Goal: Complete Application Form: Complete application form

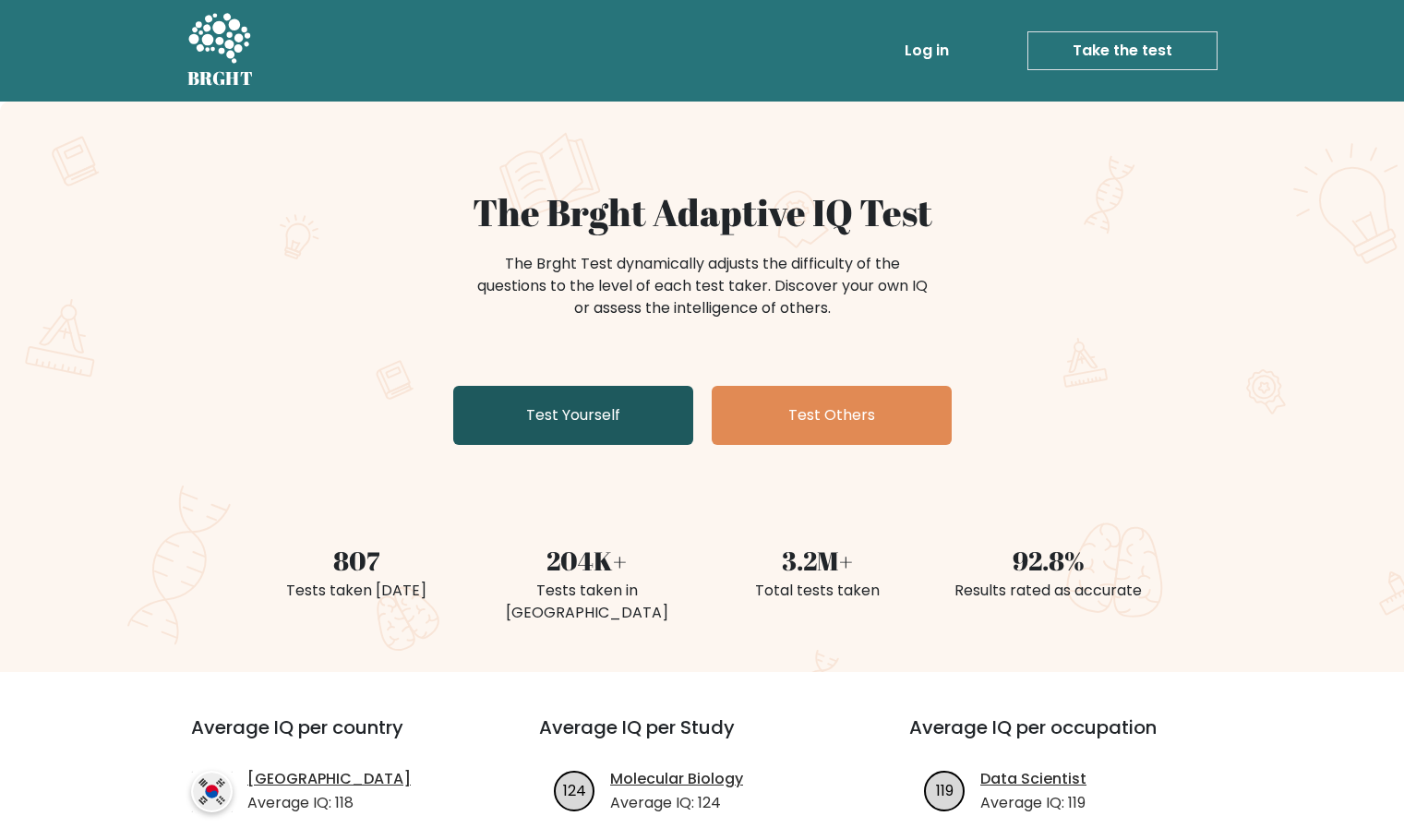
click at [597, 421] on link "Test Yourself" at bounding box center [573, 415] width 240 height 59
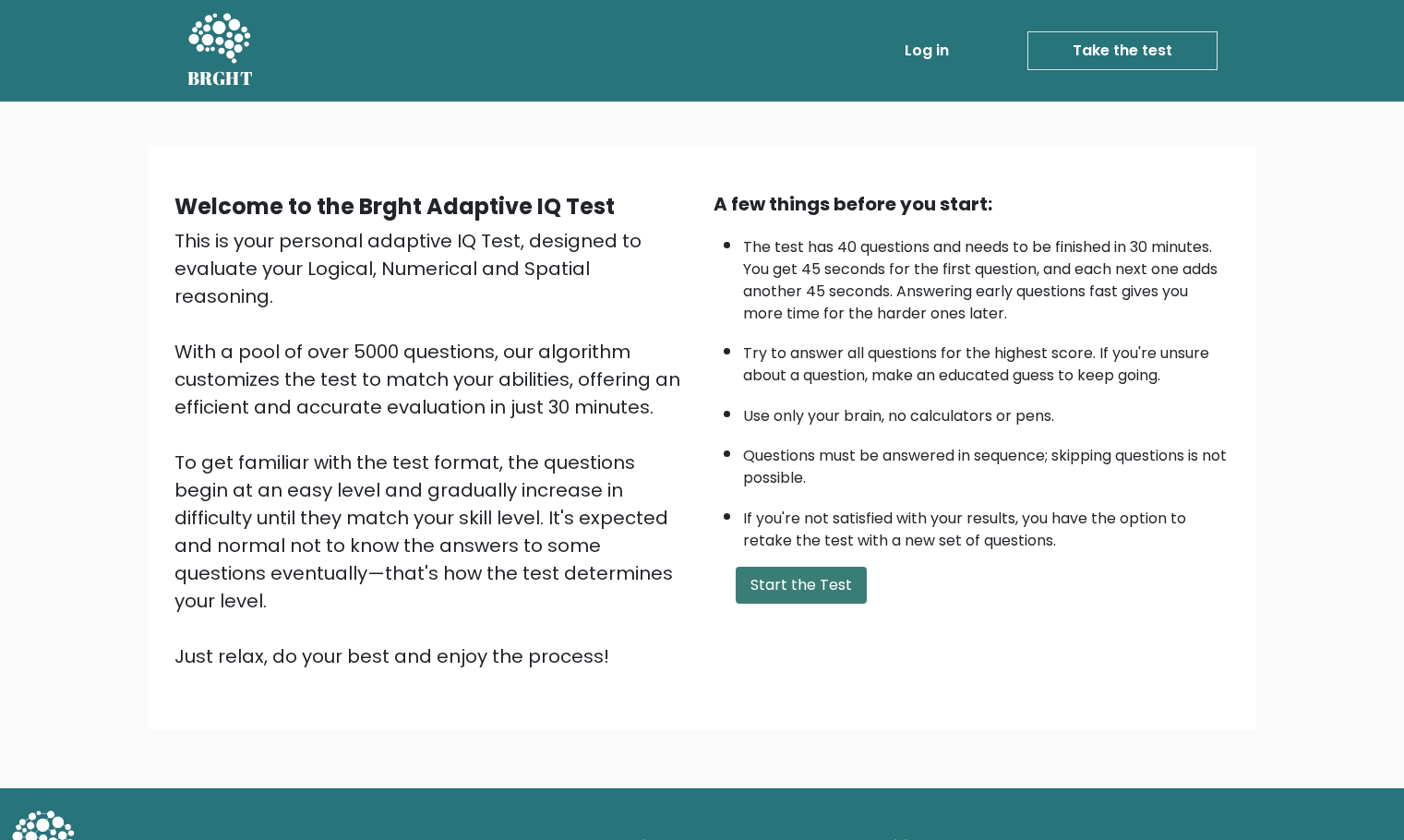
click at [809, 591] on button "Start the Test" at bounding box center [801, 585] width 131 height 37
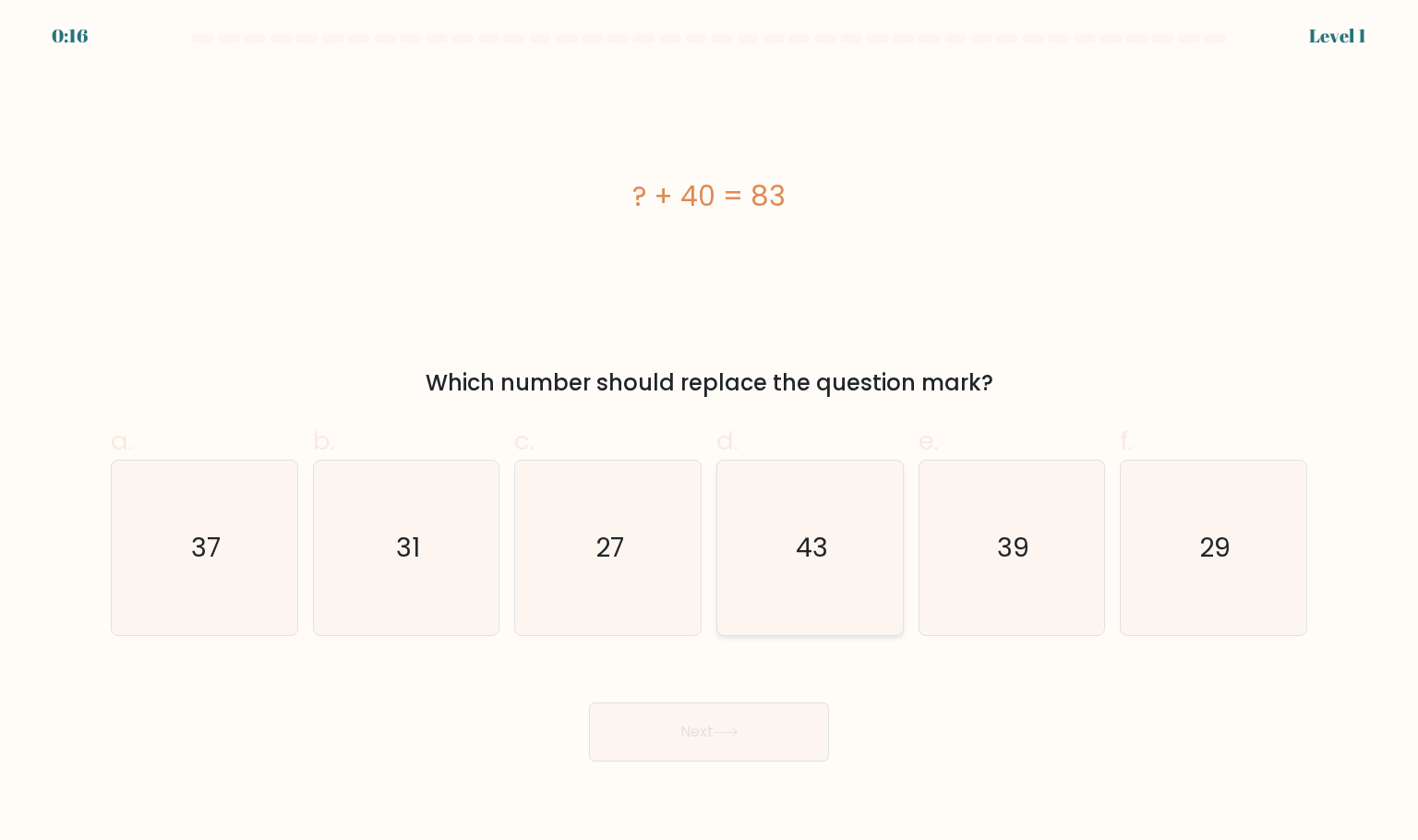
drag, startPoint x: 845, startPoint y: 551, endPoint x: 834, endPoint y: 535, distance: 19.4
click at [843, 551] on icon "43" at bounding box center [809, 547] width 174 height 174
click at [710, 432] on input "d. 43" at bounding box center [709, 425] width 1 height 12
radio input "true"
click at [742, 739] on button "Next" at bounding box center [708, 731] width 240 height 59
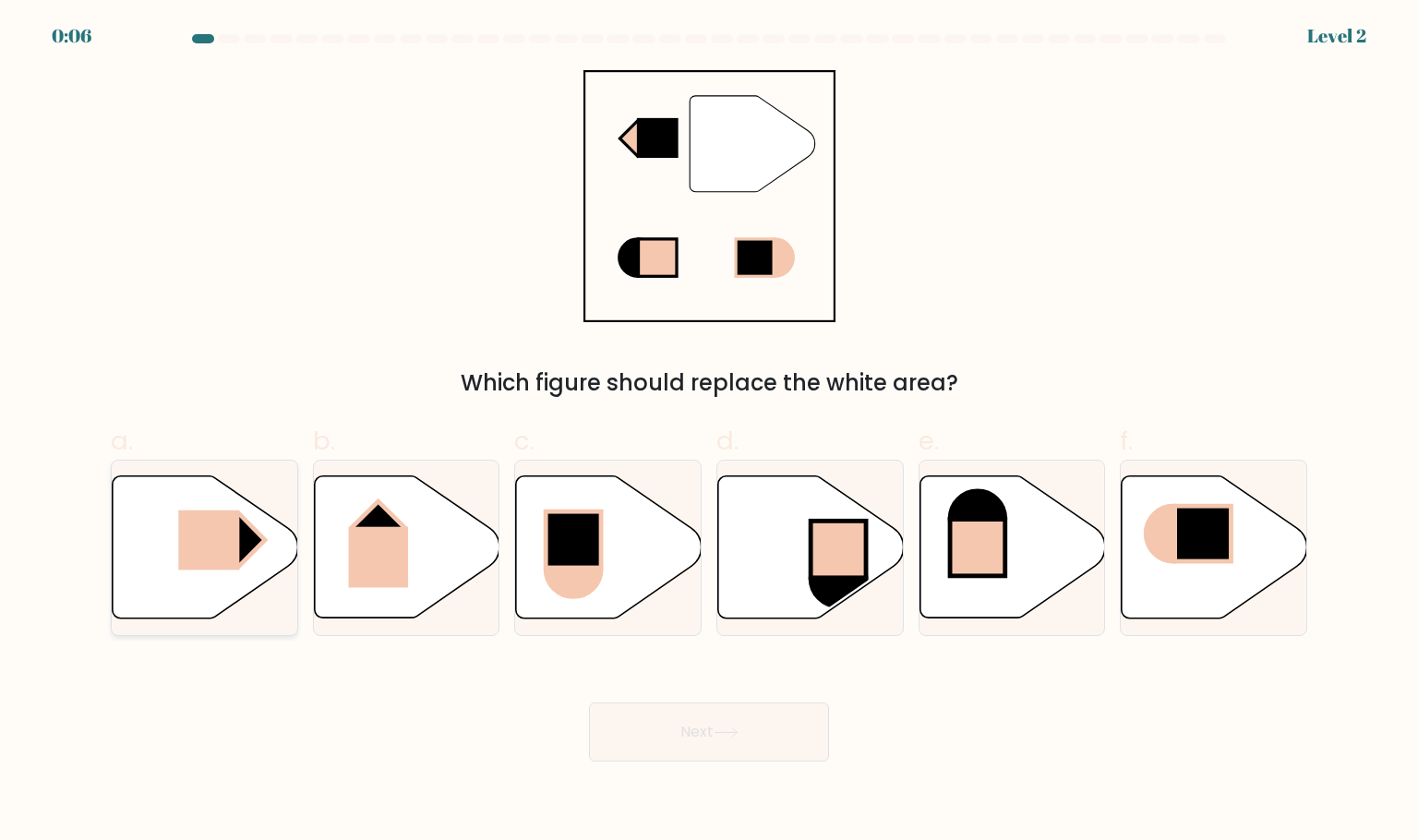
click at [254, 538] on rect at bounding box center [239, 539] width 52 height 52
click at [709, 432] on input "a." at bounding box center [709, 425] width 1 height 12
radio input "true"
click at [699, 745] on button "Next" at bounding box center [708, 731] width 240 height 59
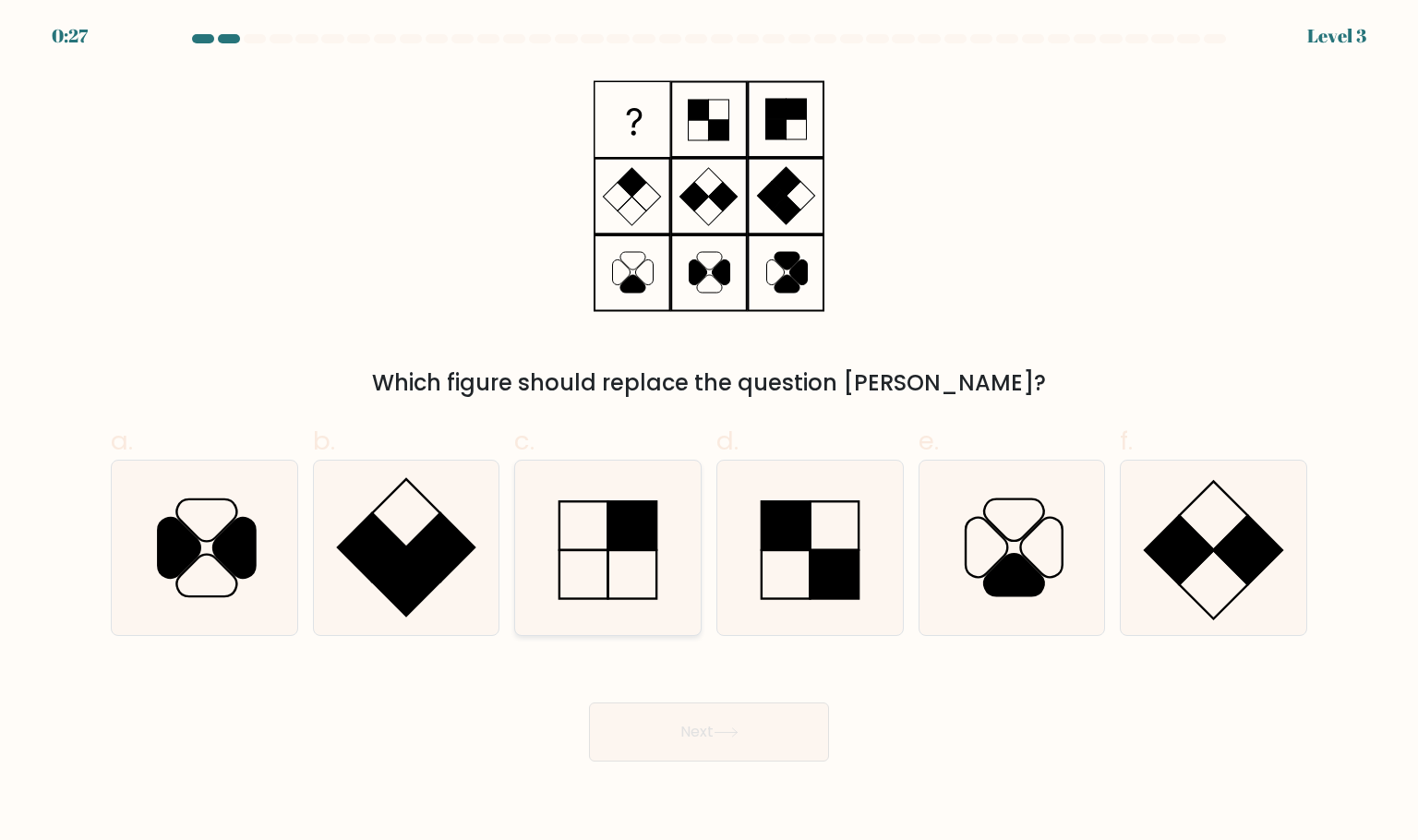
click at [636, 555] on icon at bounding box center [607, 547] width 174 height 174
click at [709, 432] on input "c." at bounding box center [709, 425] width 1 height 12
radio input "true"
click at [759, 728] on button "Next" at bounding box center [708, 731] width 240 height 59
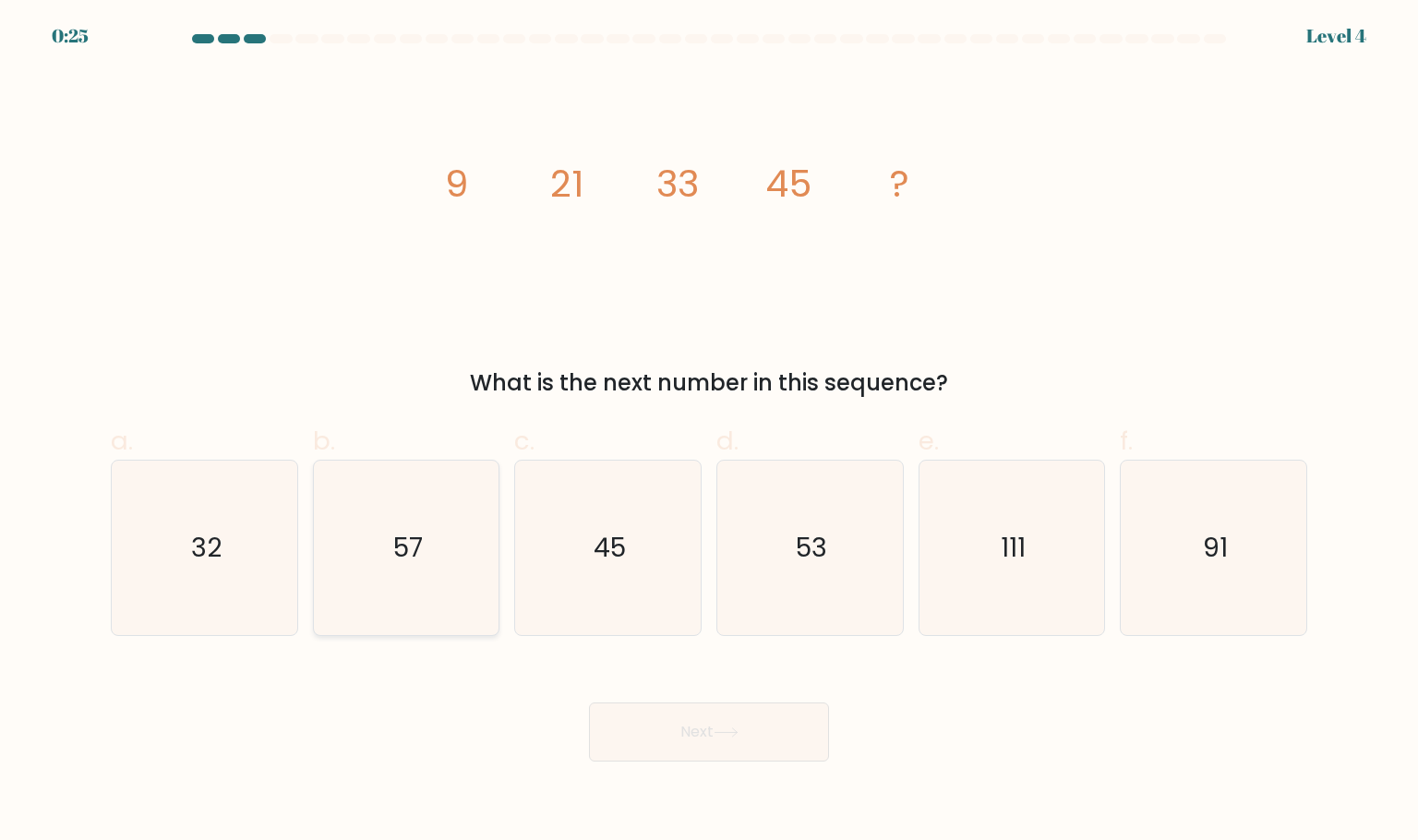
click at [331, 575] on icon "57" at bounding box center [406, 547] width 174 height 174
click at [709, 432] on input "b. 57" at bounding box center [709, 425] width 1 height 12
radio input "true"
click at [760, 743] on button "Next" at bounding box center [708, 731] width 240 height 59
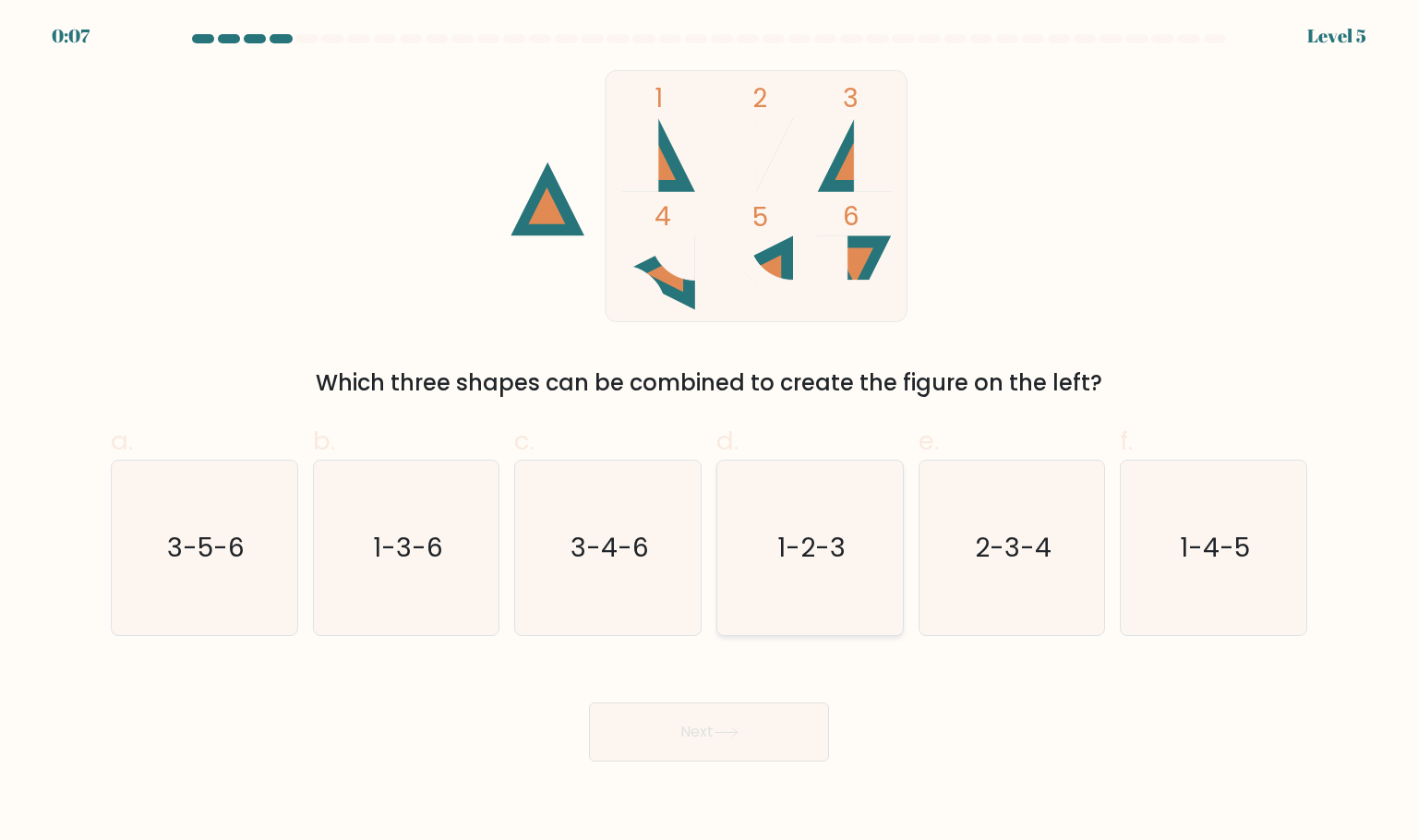
click at [819, 572] on icon "1-2-3" at bounding box center [809, 547] width 174 height 174
click at [710, 432] on input "d. 1-2-3" at bounding box center [709, 425] width 1 height 12
radio input "true"
click at [777, 719] on button "Next" at bounding box center [708, 731] width 240 height 59
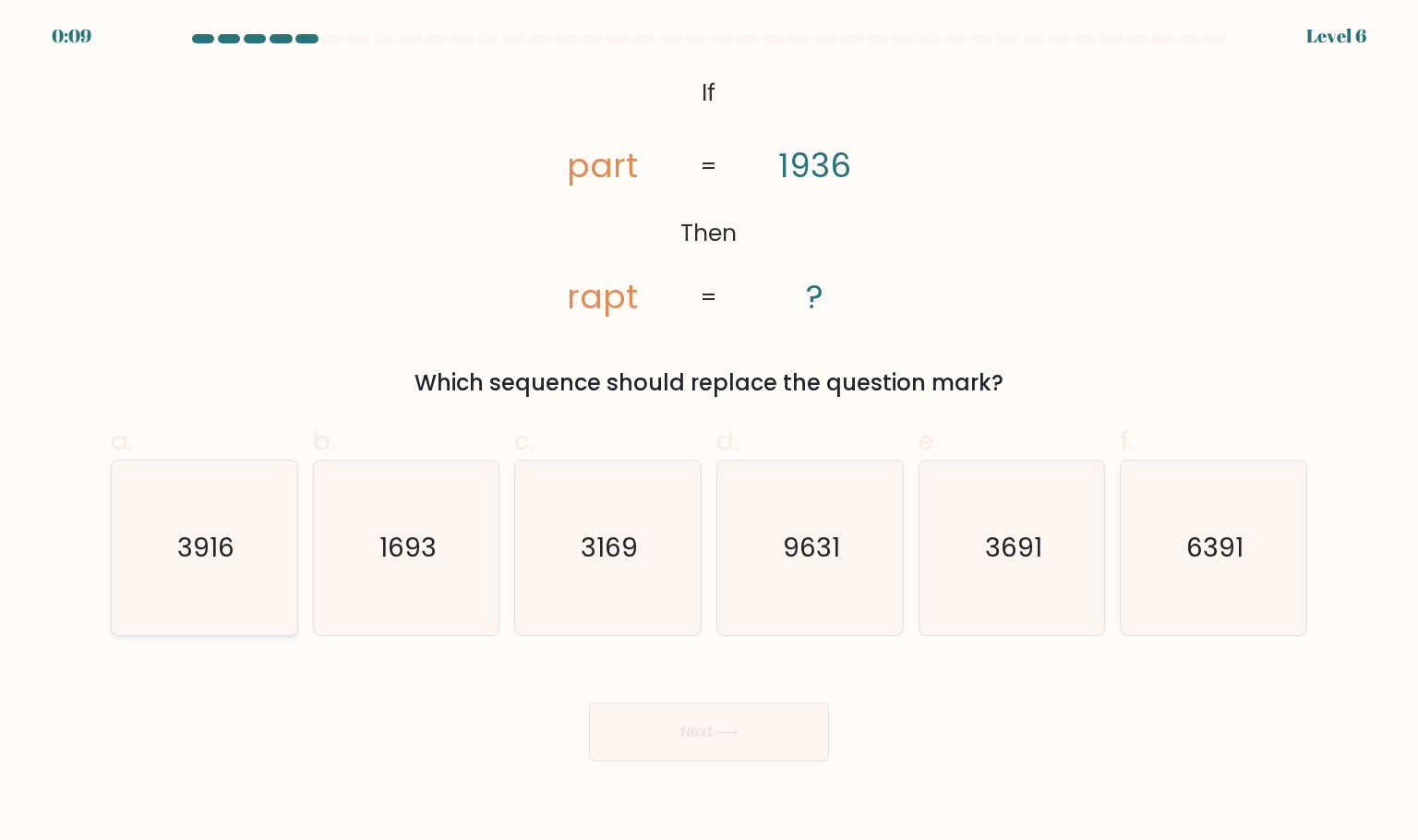
click at [177, 557] on icon "3916" at bounding box center [204, 547] width 174 height 174
click at [709, 432] on input "a. 3916" at bounding box center [709, 425] width 1 height 12
radio input "true"
click at [696, 733] on button "Next" at bounding box center [708, 731] width 240 height 59
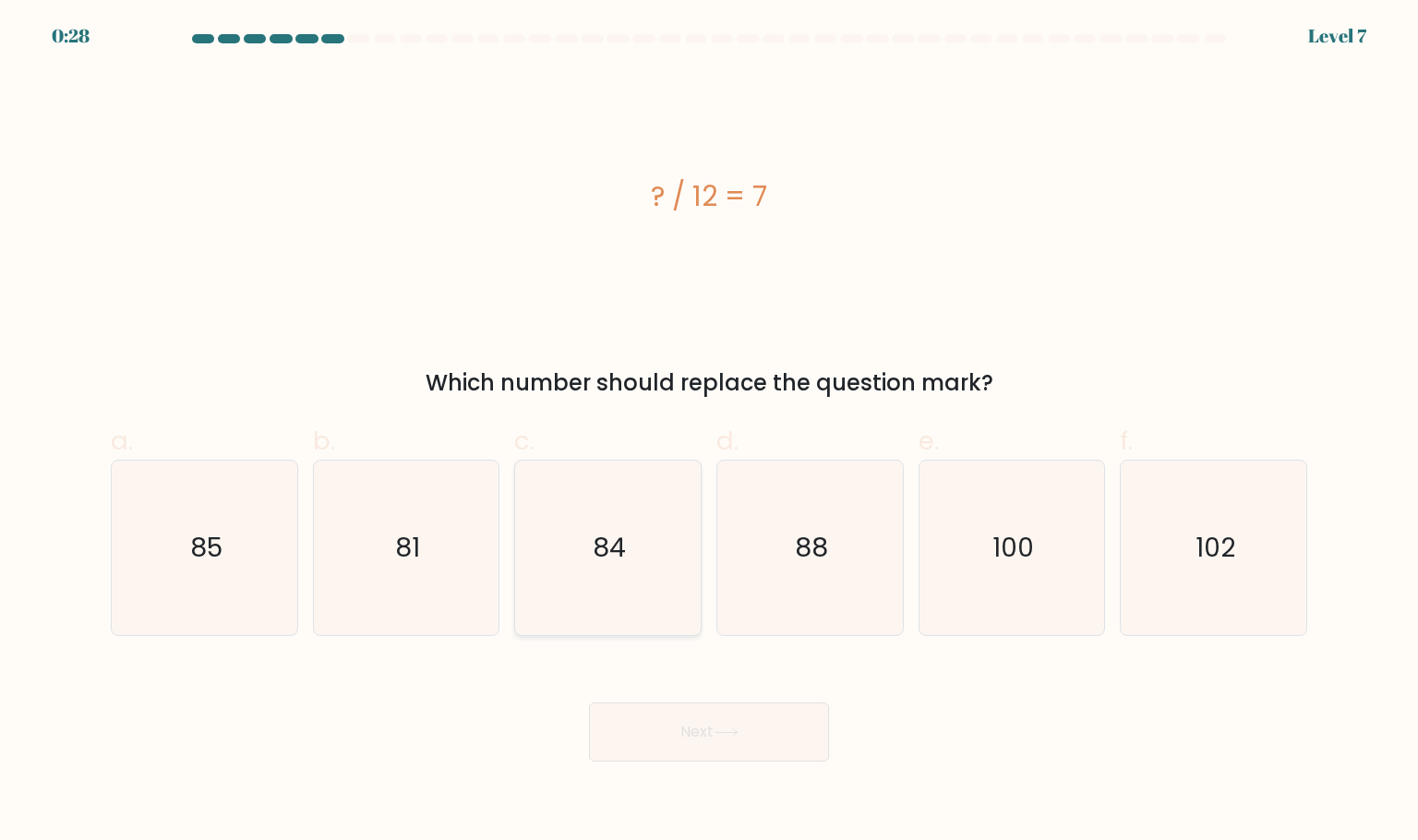
click at [533, 529] on icon "84" at bounding box center [607, 547] width 174 height 174
click at [709, 432] on input "c. 84" at bounding box center [709, 425] width 1 height 12
radio input "true"
click at [671, 737] on button "Next" at bounding box center [708, 731] width 240 height 59
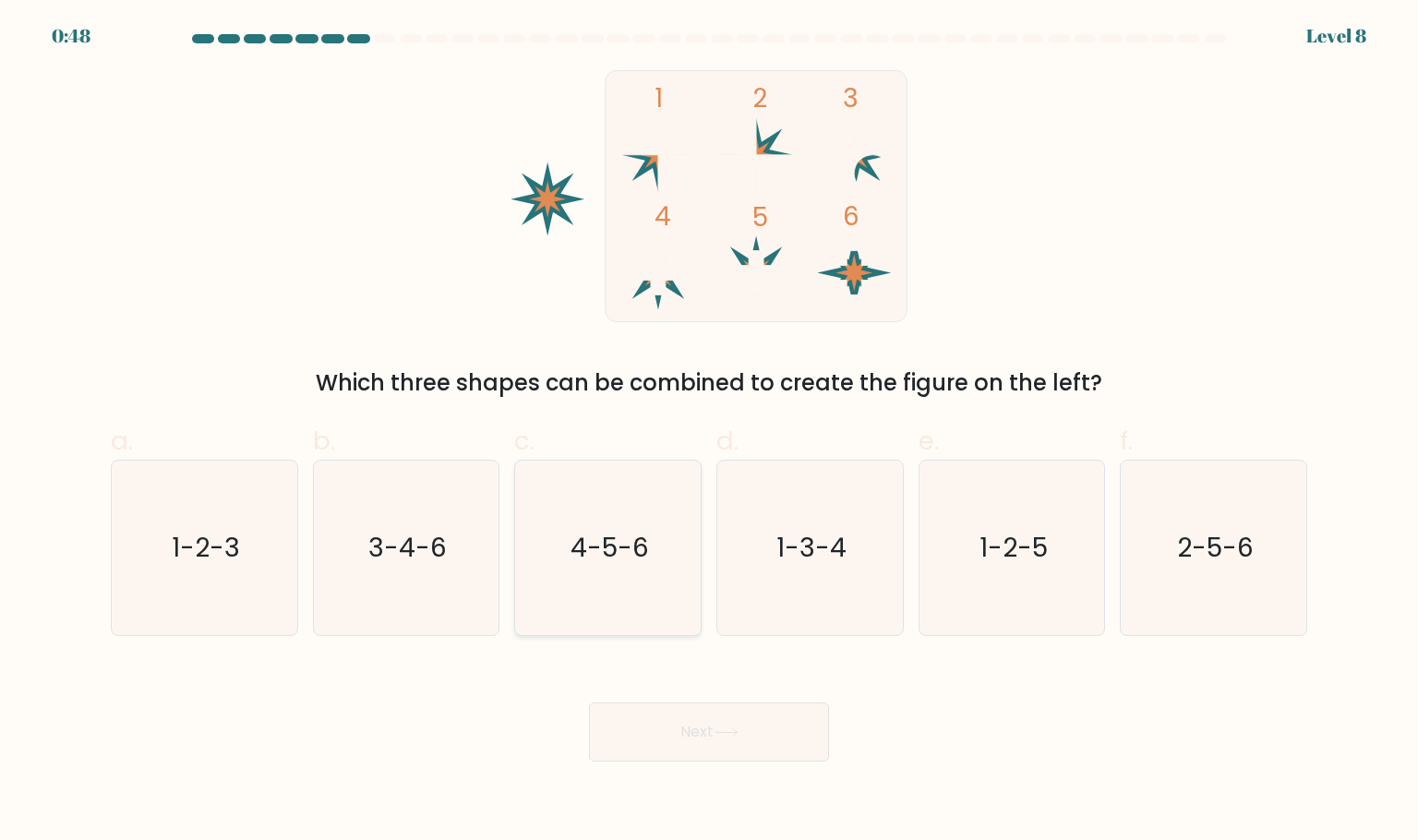
click at [651, 558] on icon "4-5-6" at bounding box center [607, 547] width 174 height 174
click at [709, 432] on input "c. 4-5-6" at bounding box center [709, 425] width 1 height 12
radio input "true"
click at [771, 756] on button "Next" at bounding box center [708, 731] width 240 height 59
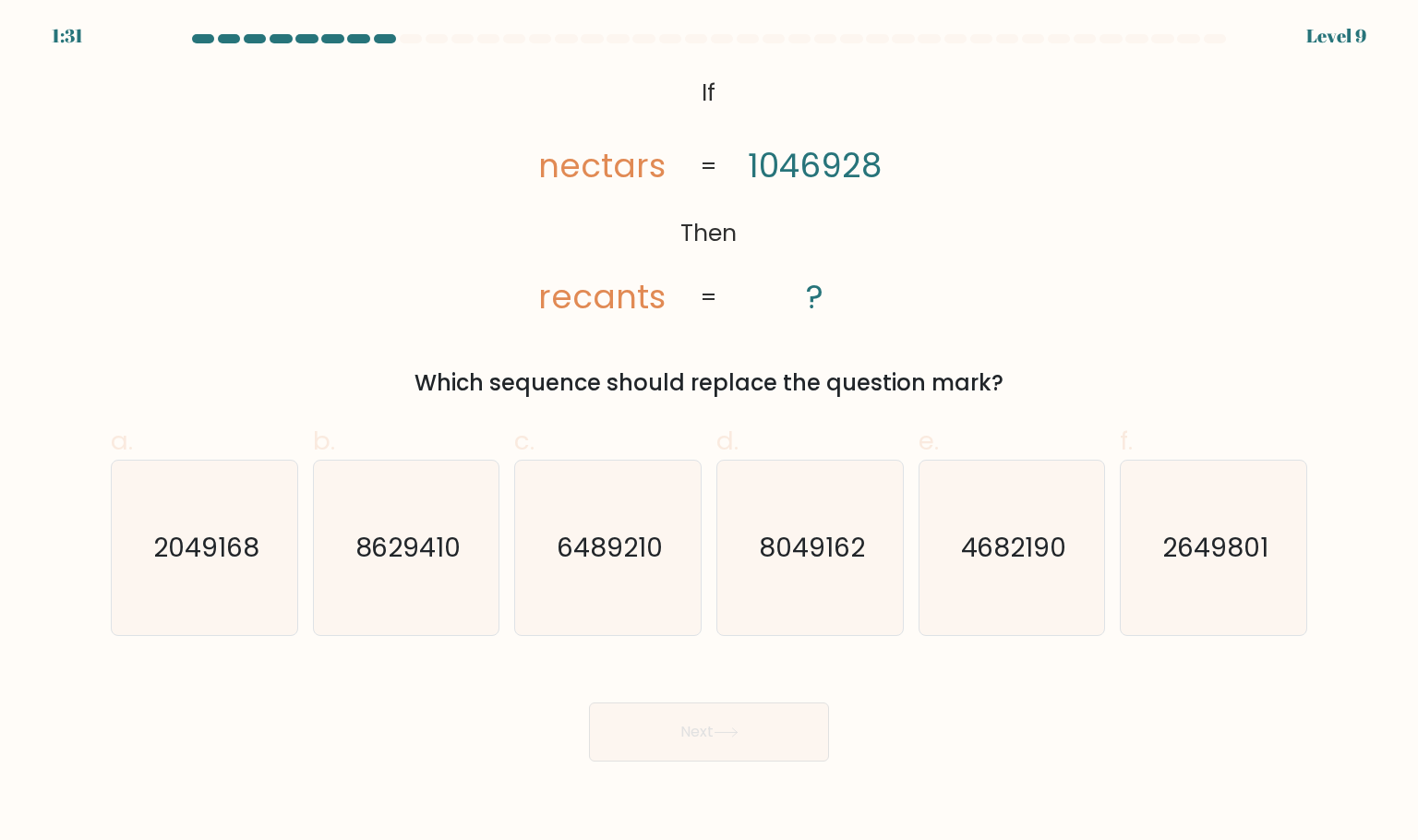
click at [773, 727] on button "Next" at bounding box center [708, 731] width 240 height 59
click at [161, 615] on icon "2049168" at bounding box center [204, 547] width 174 height 174
click at [709, 432] on input "a. 2049168" at bounding box center [709, 425] width 1 height 12
radio input "true"
click at [754, 754] on button "Next" at bounding box center [708, 731] width 240 height 59
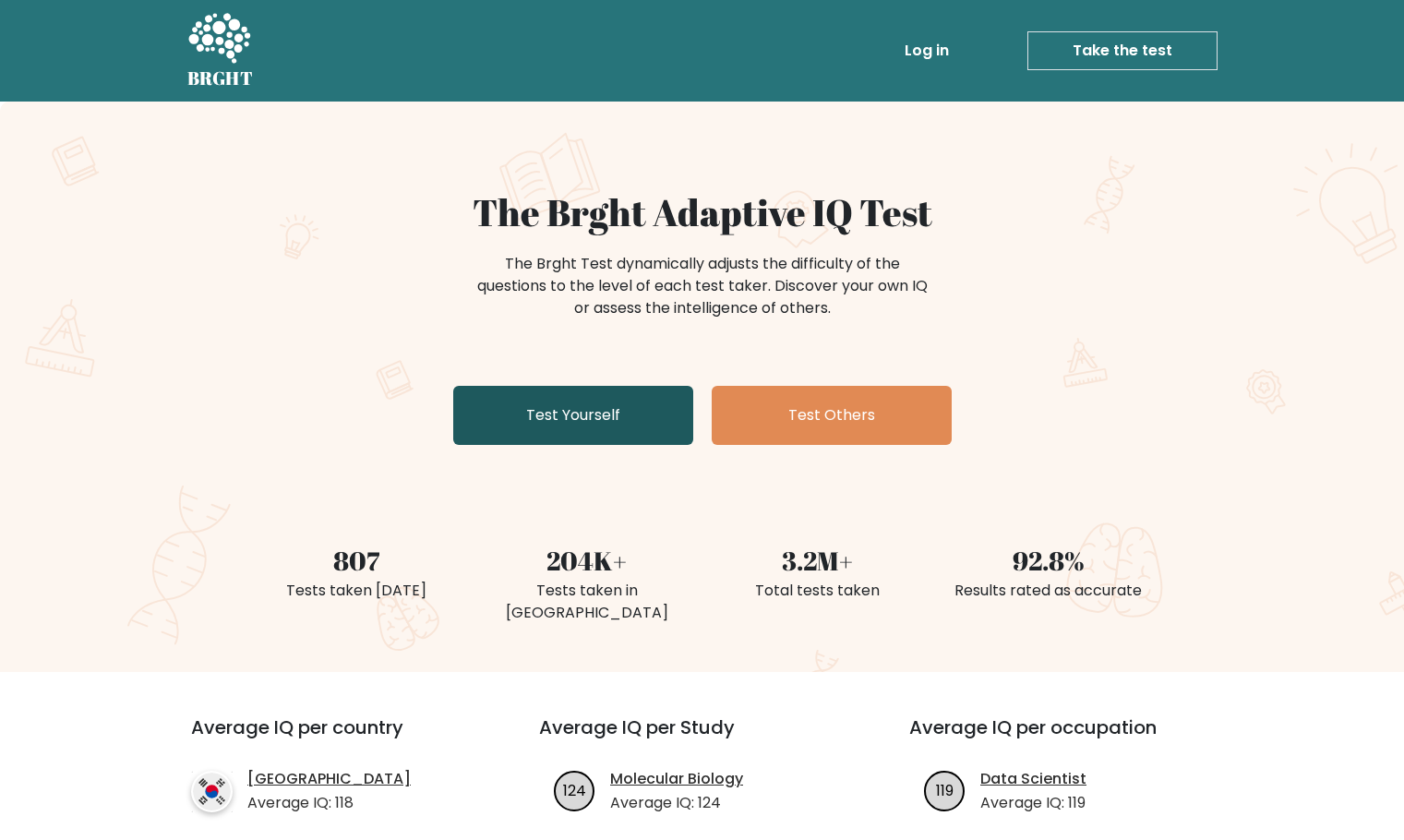
click at [593, 433] on link "Test Yourself" at bounding box center [573, 415] width 240 height 59
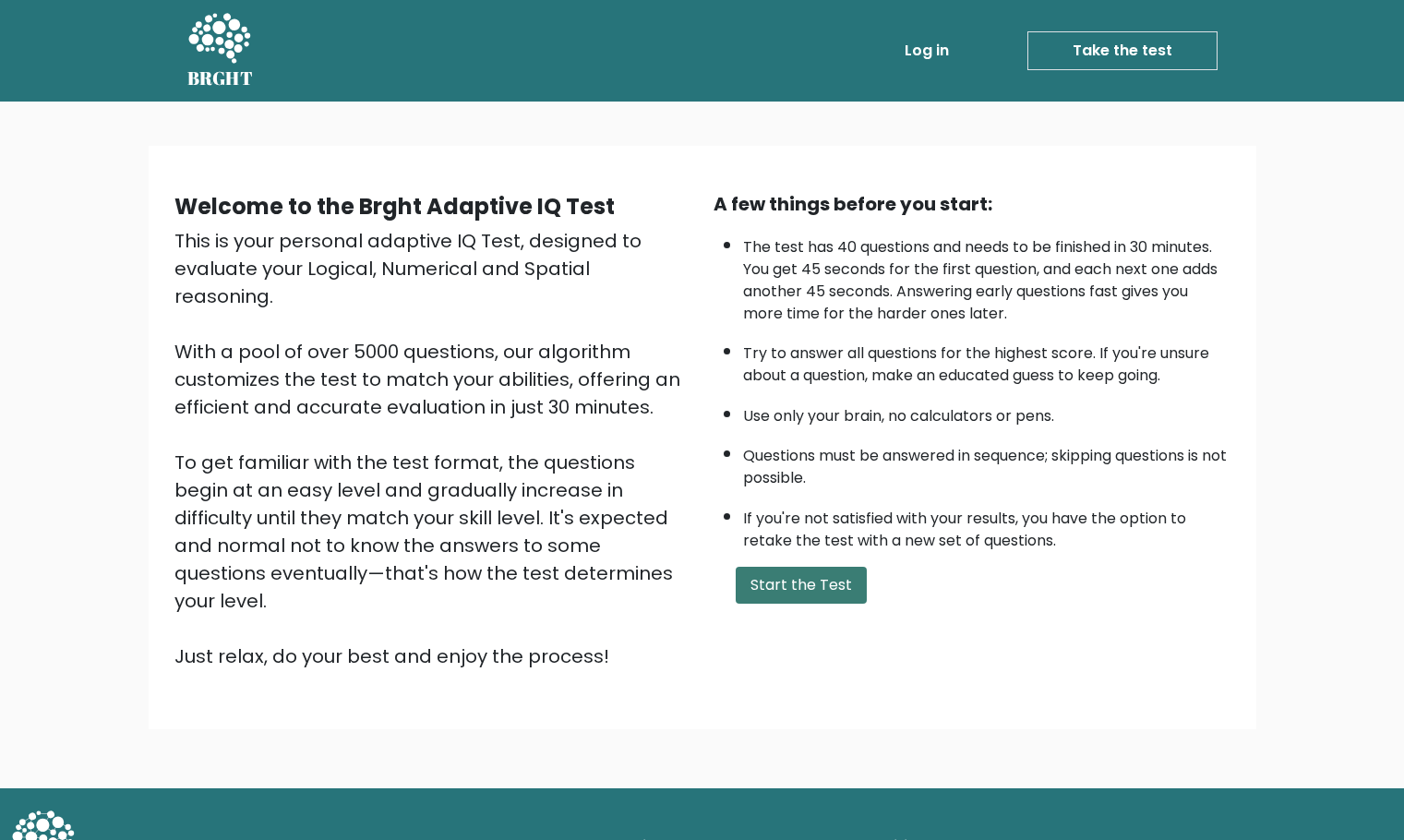
click at [854, 582] on button "Start the Test" at bounding box center [801, 585] width 131 height 37
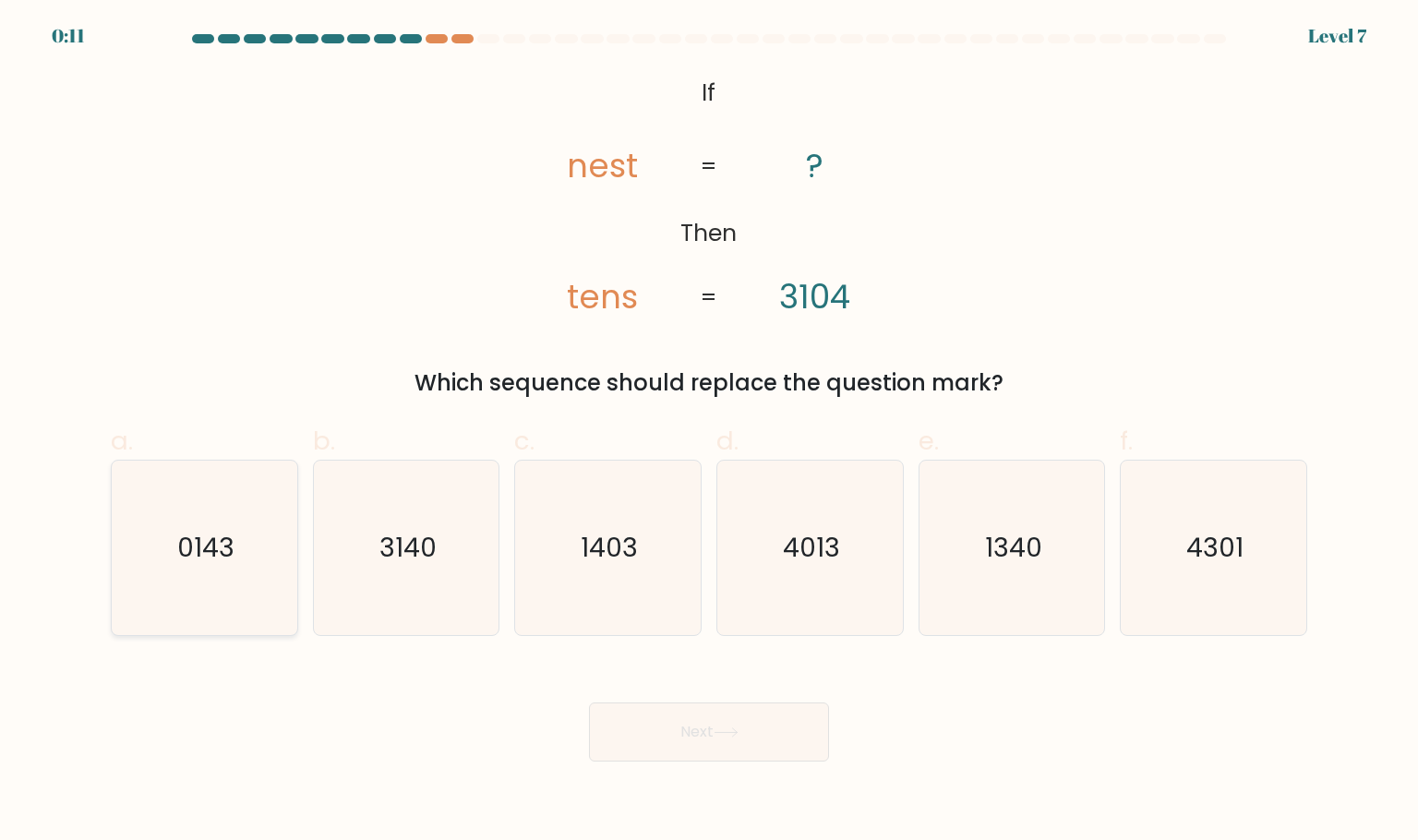
click at [179, 567] on icon "0143" at bounding box center [204, 547] width 174 height 174
click at [709, 432] on input "a. 0143" at bounding box center [709, 425] width 1 height 12
radio input "true"
click at [739, 748] on button "Next" at bounding box center [708, 731] width 240 height 59
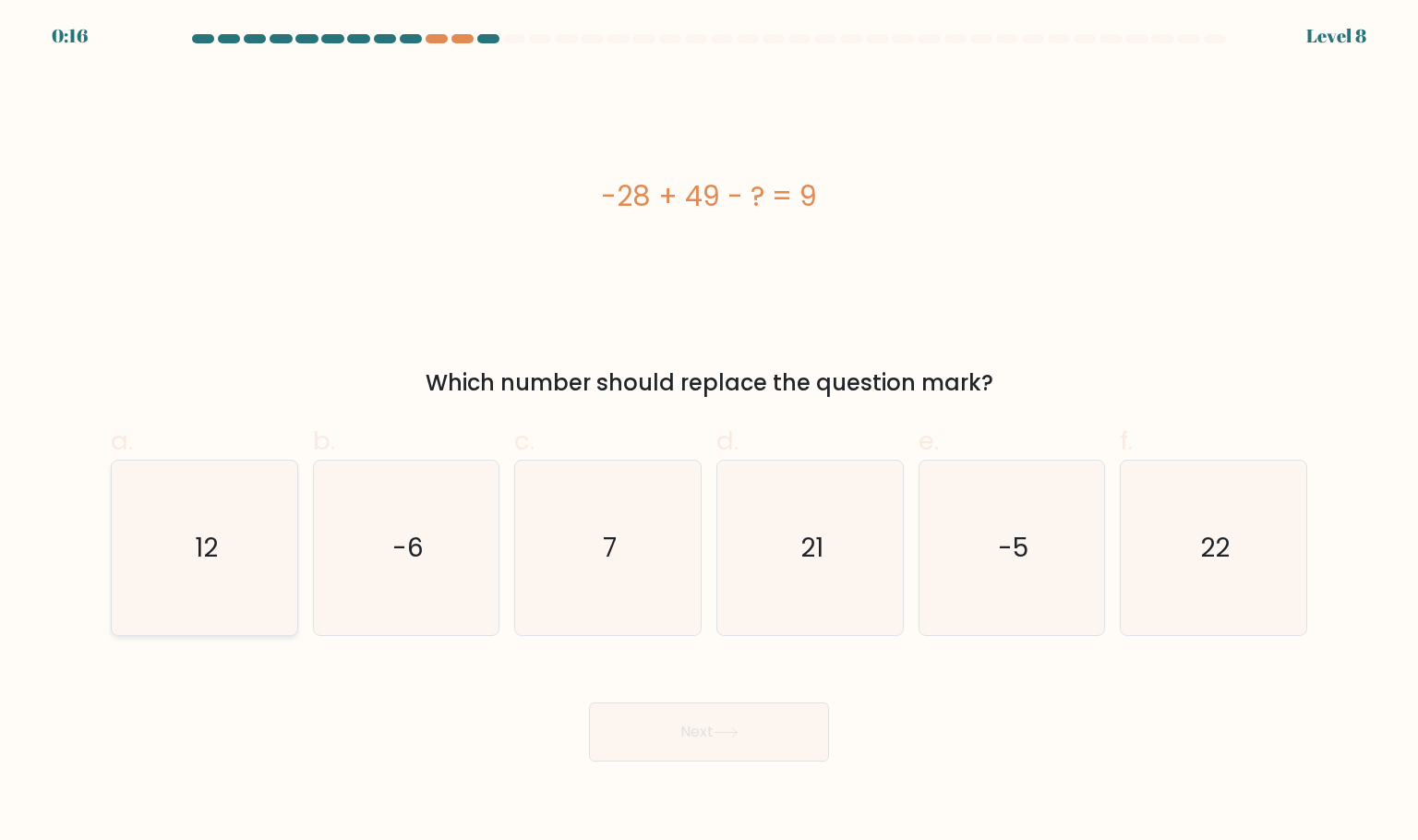
click at [255, 527] on icon "12" at bounding box center [204, 547] width 174 height 174
click at [709, 432] on input "a. 12" at bounding box center [709, 425] width 1 height 12
radio input "true"
click at [776, 745] on button "Next" at bounding box center [708, 731] width 240 height 59
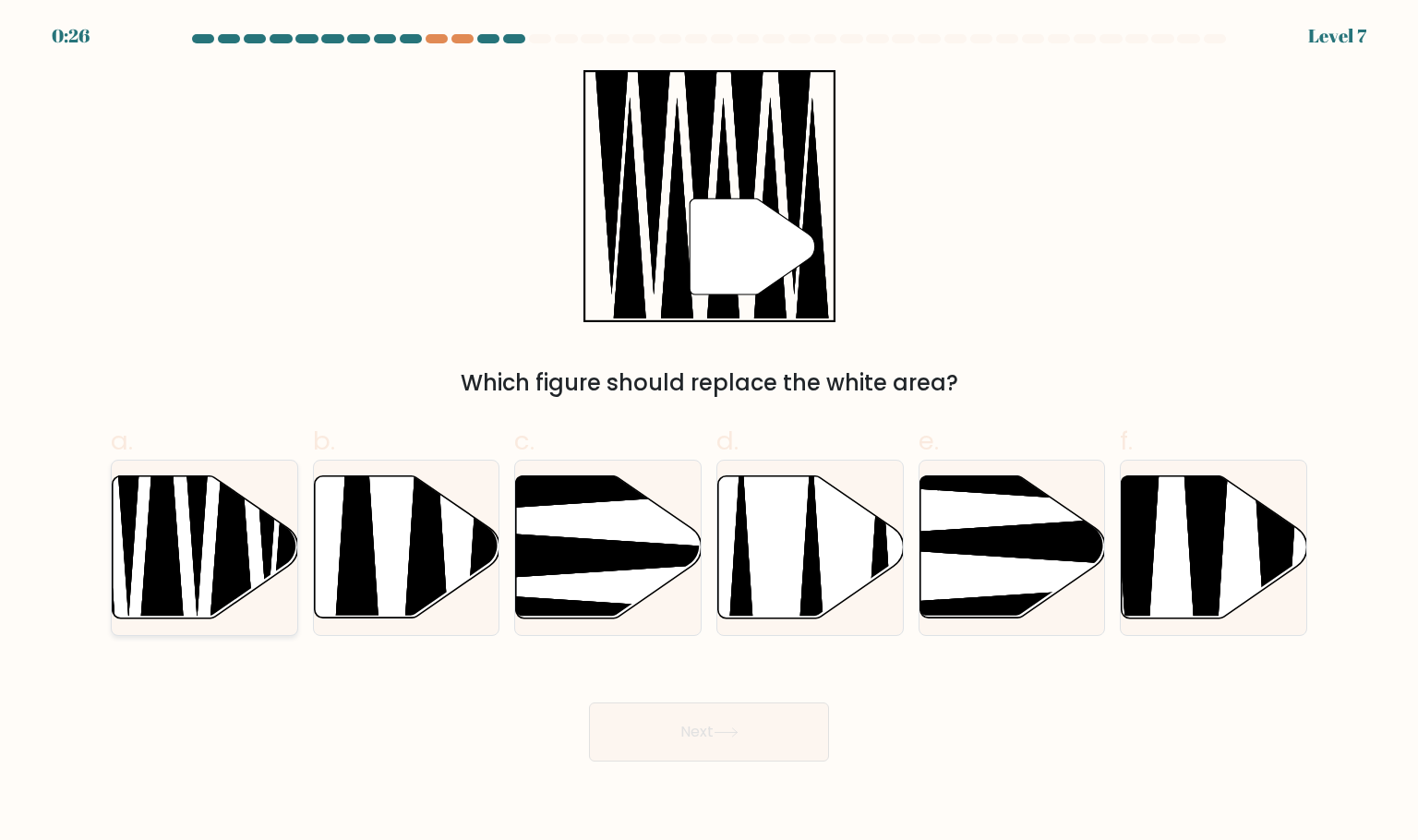
click at [191, 606] on icon at bounding box center [205, 547] width 186 height 142
click at [709, 432] on input "a." at bounding box center [709, 425] width 1 height 12
radio input "true"
click at [797, 756] on button "Next" at bounding box center [708, 731] width 240 height 59
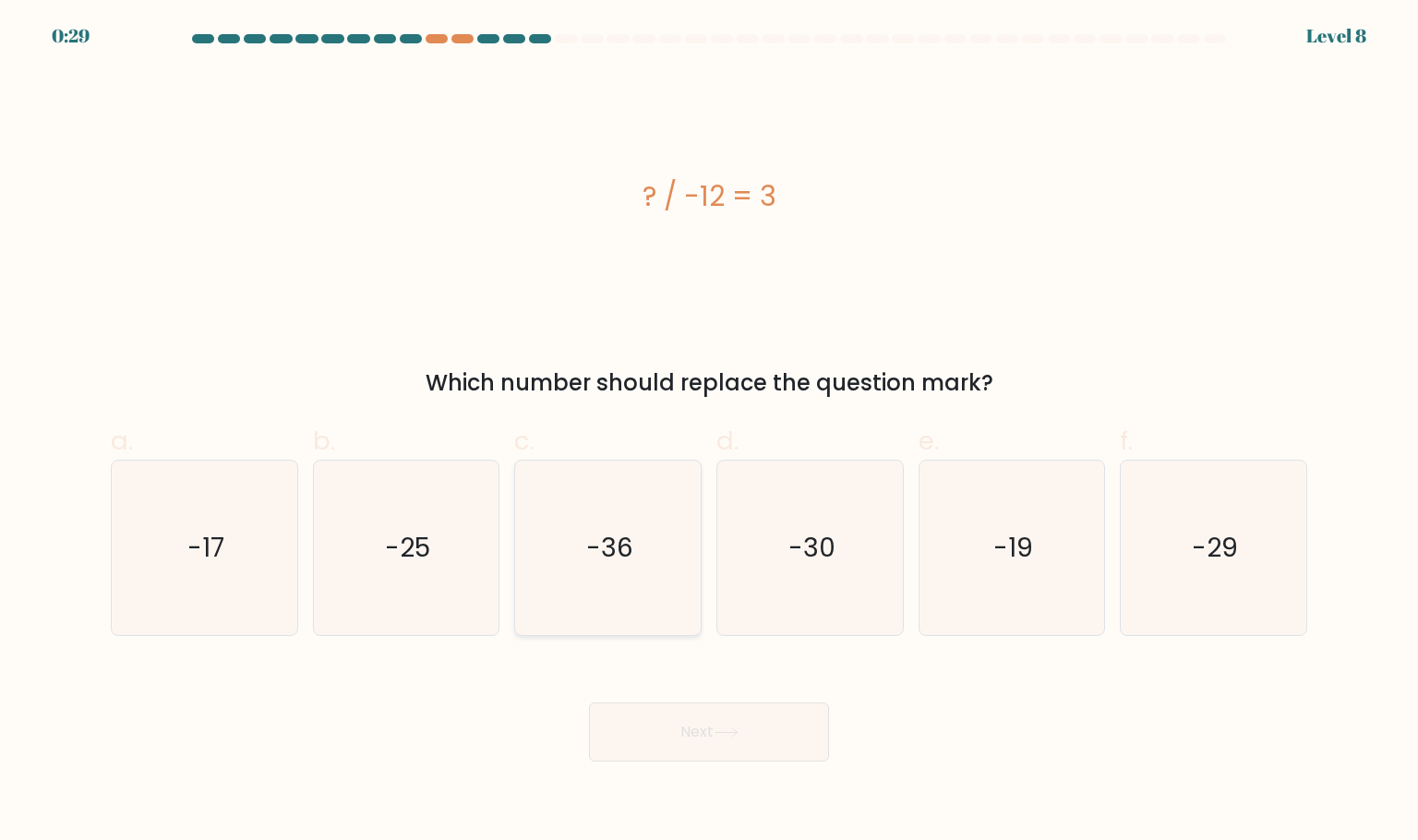
drag, startPoint x: 575, startPoint y: 523, endPoint x: 585, endPoint y: 521, distance: 10.2
click at [576, 524] on icon "-36" at bounding box center [607, 547] width 174 height 174
click at [709, 432] on input "c. -36" at bounding box center [709, 425] width 1 height 12
radio input "true"
click at [753, 732] on button "Next" at bounding box center [708, 731] width 240 height 59
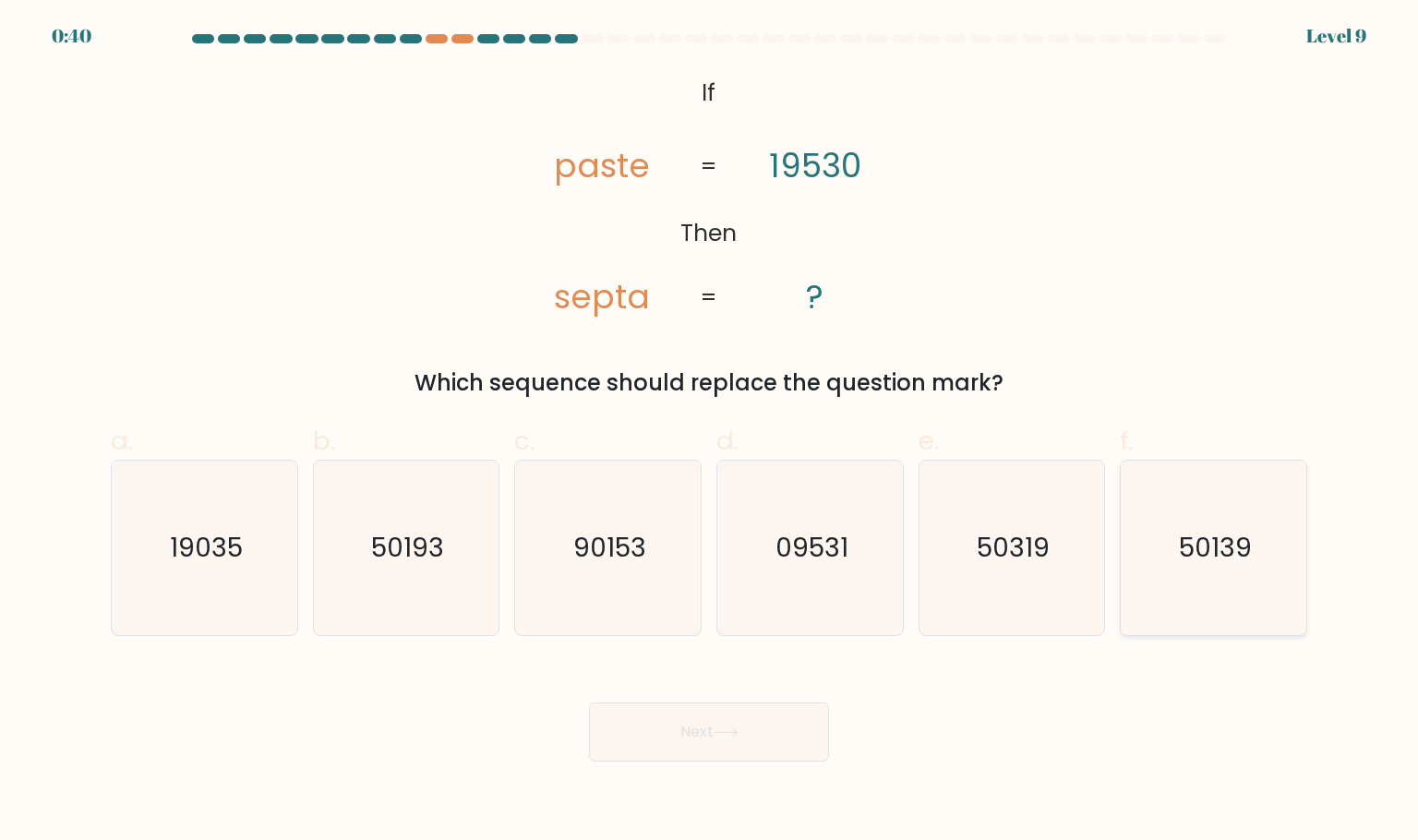
drag, startPoint x: 1296, startPoint y: 547, endPoint x: 1173, endPoint y: 528, distance: 124.5
click at [1289, 537] on icon "50139" at bounding box center [1212, 547] width 174 height 174
click at [710, 432] on input "f. 50139" at bounding box center [709, 425] width 1 height 12
radio input "true"
click at [807, 722] on button "Next" at bounding box center [708, 731] width 240 height 59
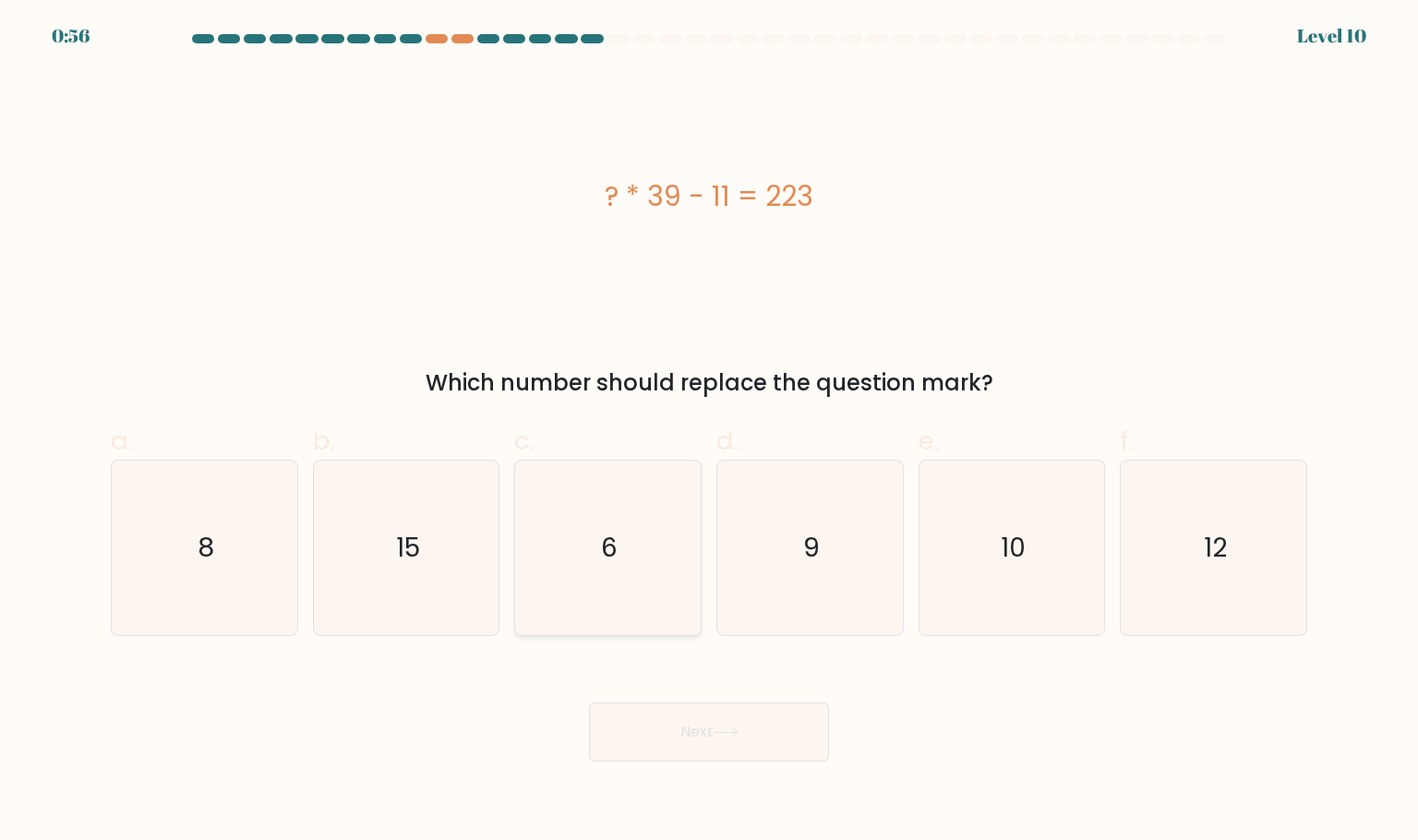
click at [568, 511] on icon "6" at bounding box center [607, 547] width 174 height 174
click at [709, 432] on input "c. 6" at bounding box center [709, 425] width 1 height 12
radio input "true"
click at [721, 747] on button "Next" at bounding box center [708, 731] width 240 height 59
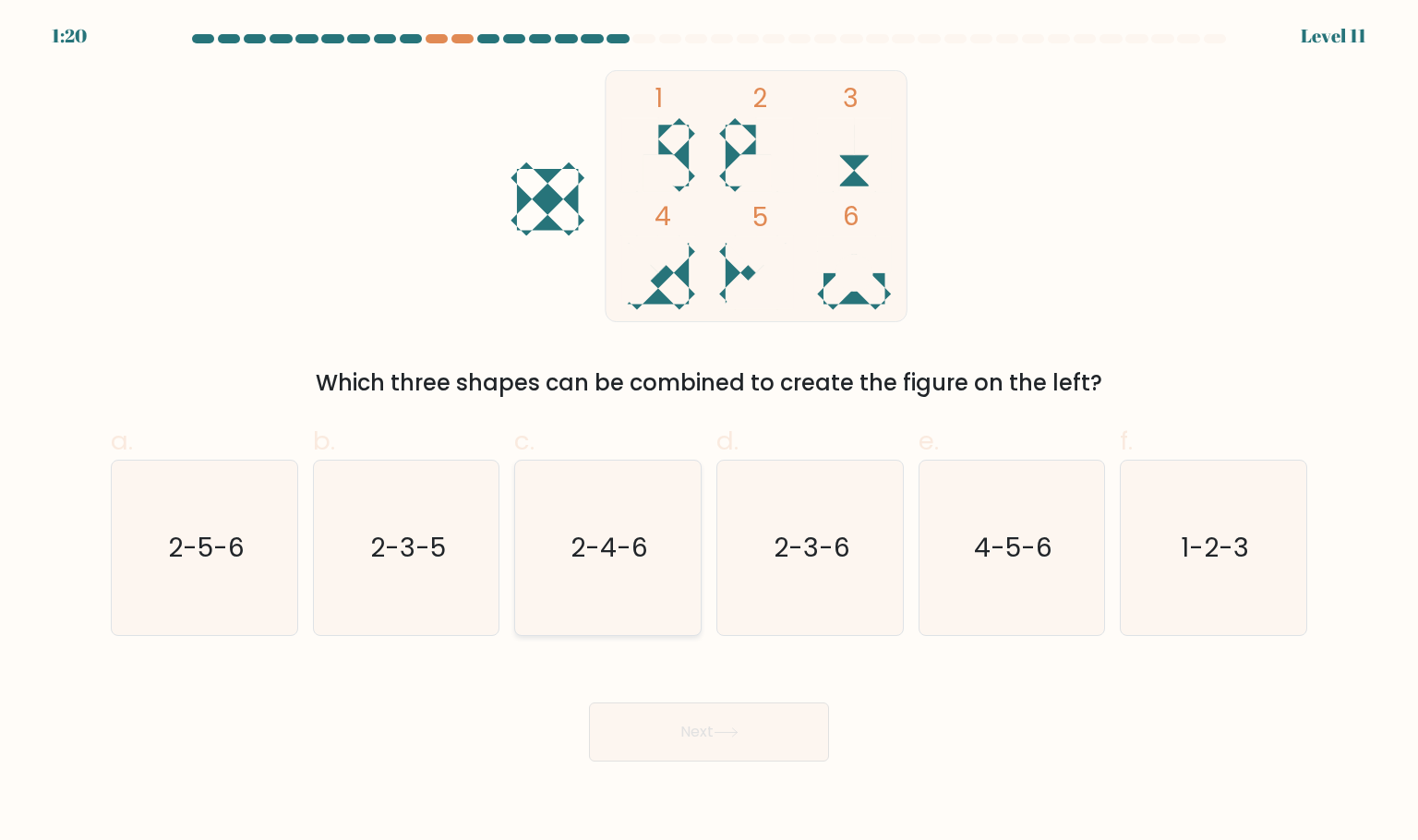
drag, startPoint x: 562, startPoint y: 564, endPoint x: 567, endPoint y: 578, distance: 14.9
click at [565, 564] on icon "2-4-6" at bounding box center [607, 547] width 174 height 174
click at [709, 432] on input "c. 2-4-6" at bounding box center [709, 425] width 1 height 12
radio input "true"
click at [677, 727] on button "Next" at bounding box center [708, 731] width 240 height 59
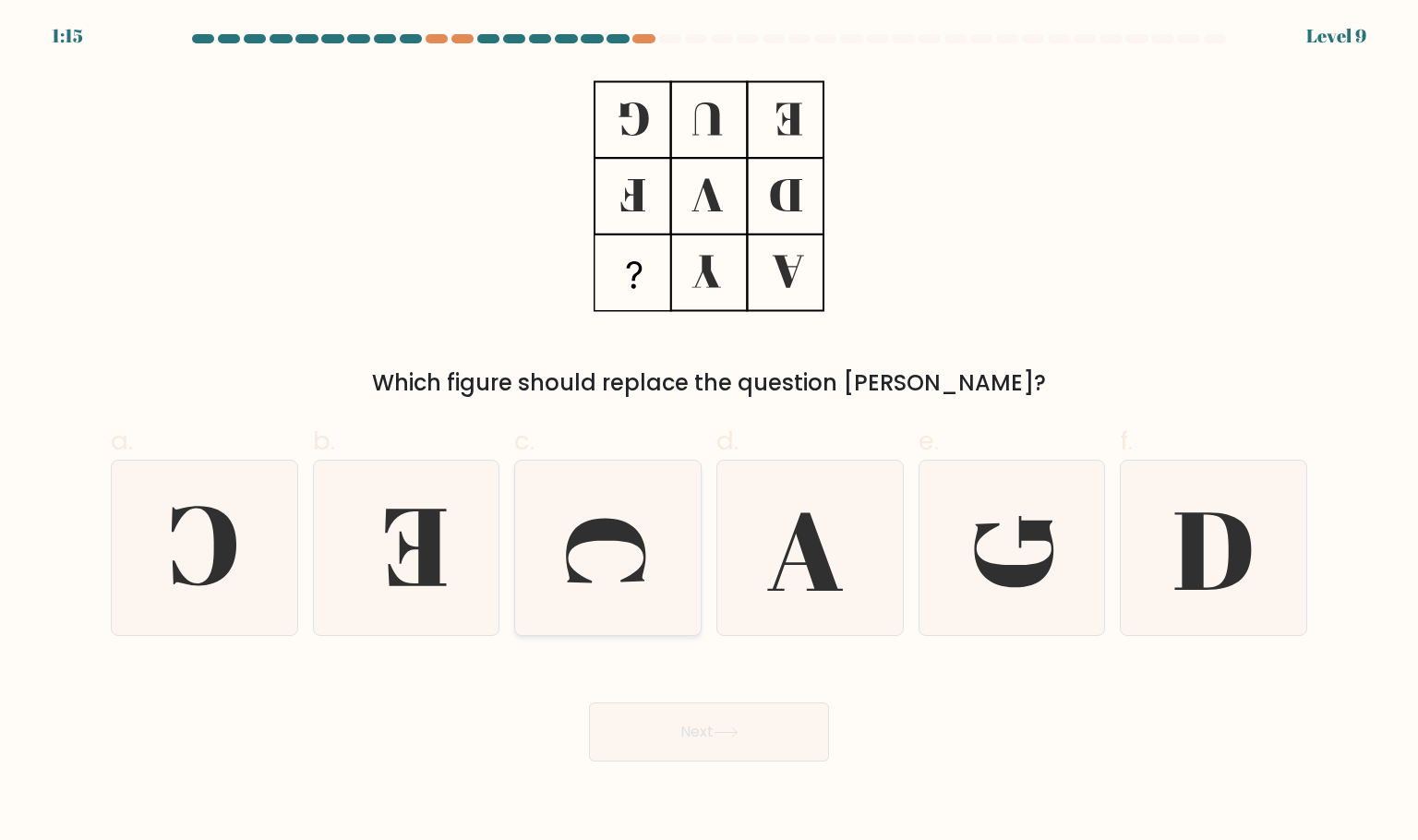
click at [612, 563] on icon at bounding box center [607, 547] width 174 height 174
click at [709, 432] on input "c." at bounding box center [709, 425] width 1 height 12
radio input "true"
click at [251, 583] on icon at bounding box center [204, 547] width 174 height 174
click at [709, 432] on input "a." at bounding box center [709, 425] width 1 height 12
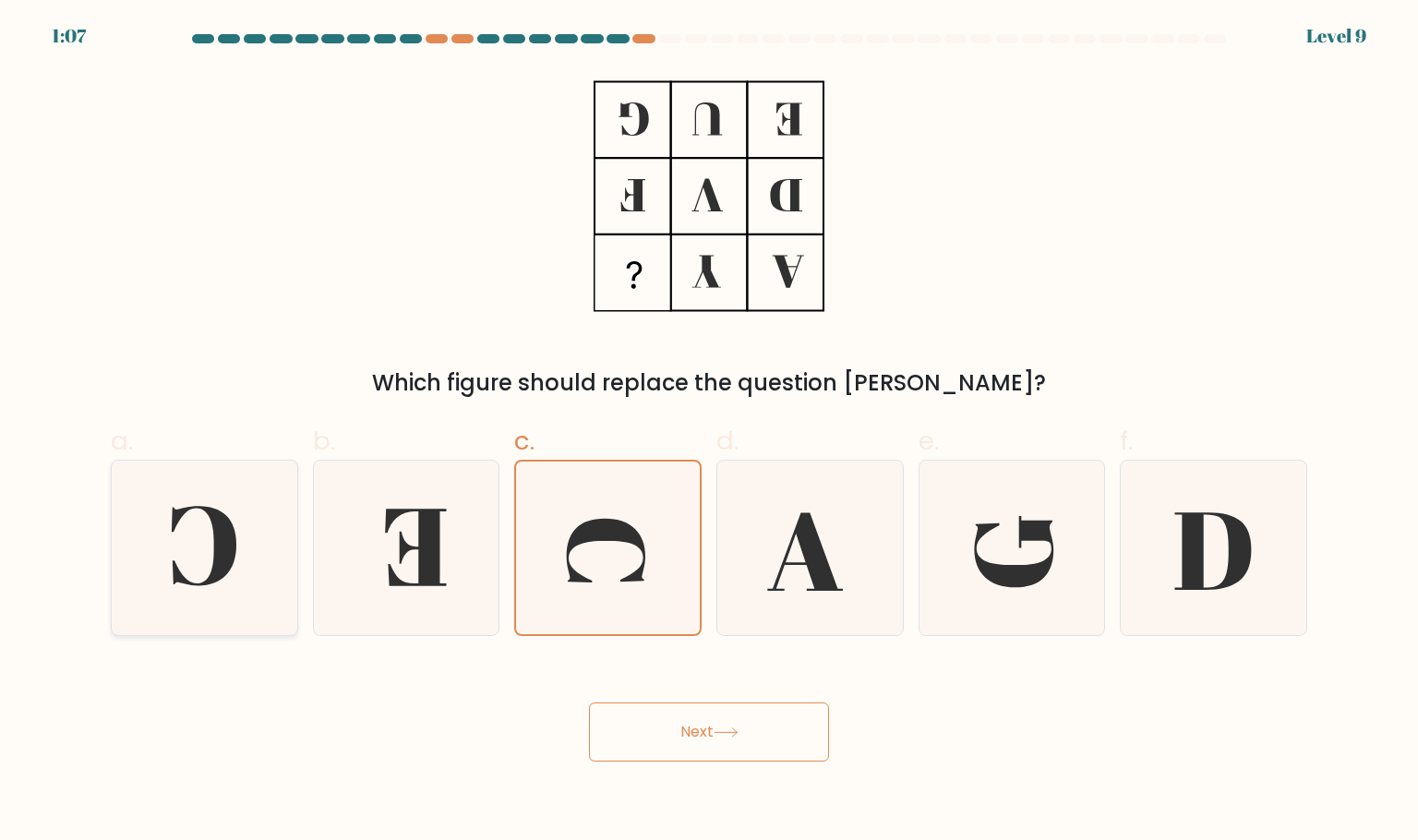
radio input "true"
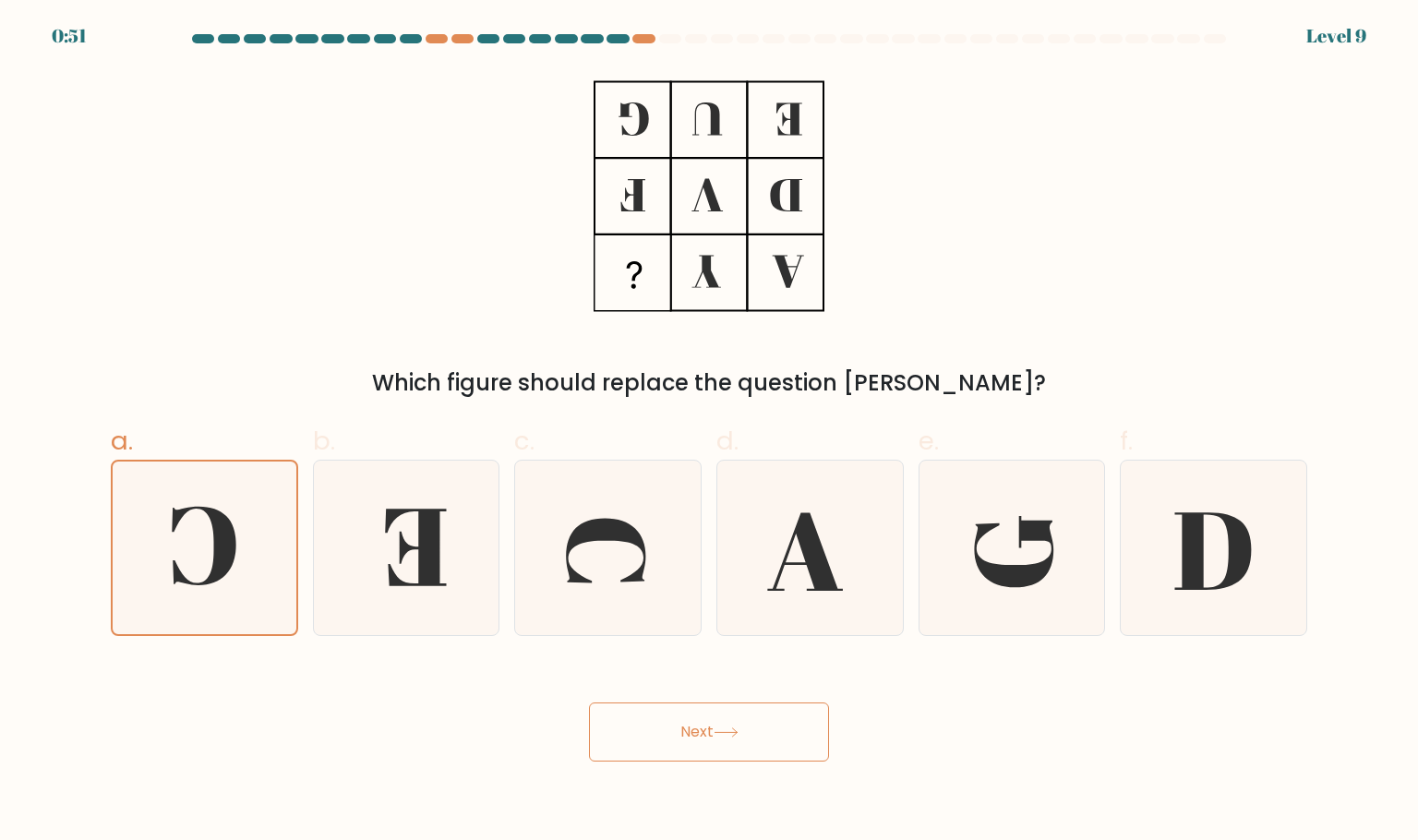
click at [740, 745] on button "Next" at bounding box center [708, 731] width 240 height 59
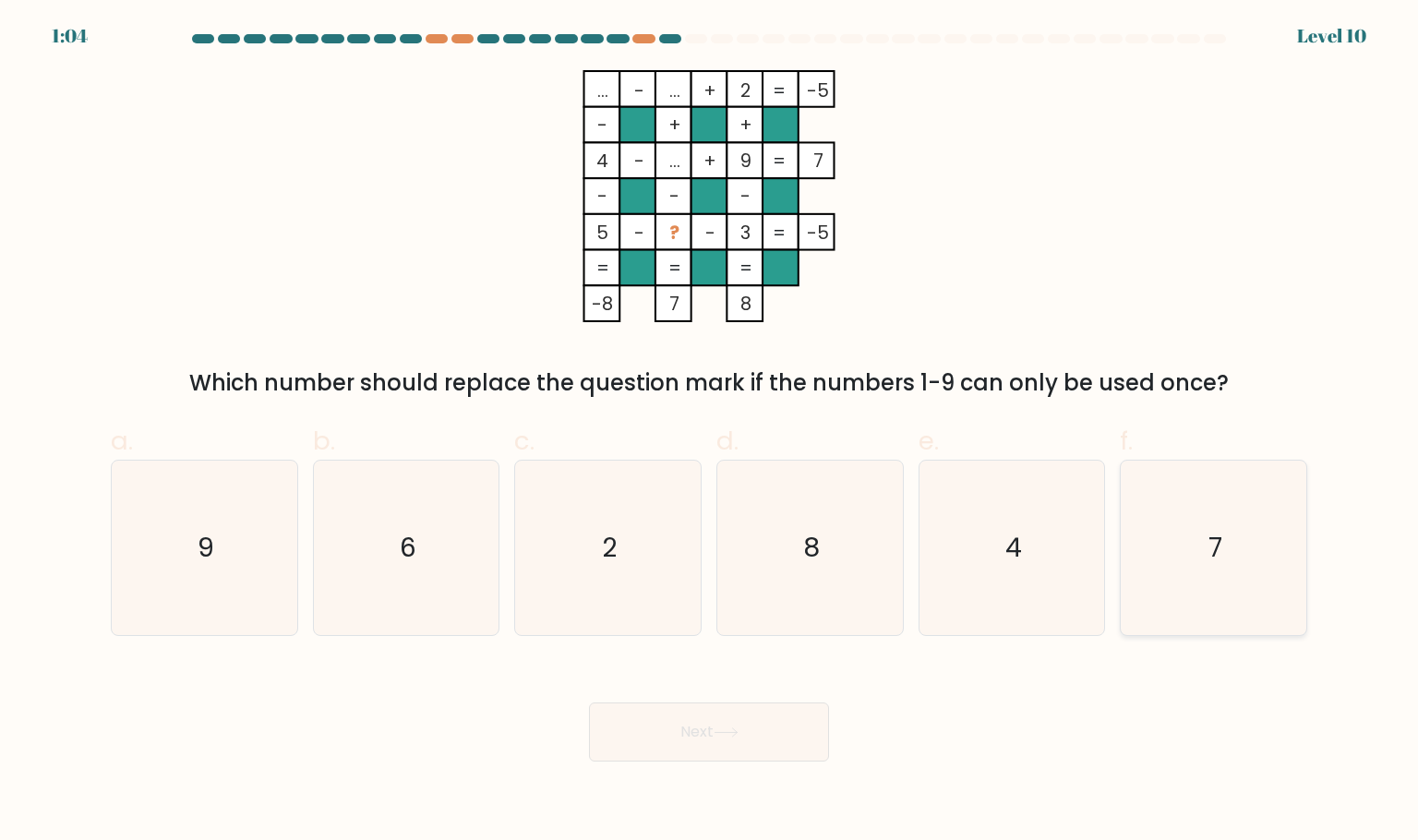
drag, startPoint x: 1227, startPoint y: 524, endPoint x: 1184, endPoint y: 532, distance: 43.7
click at [1227, 524] on icon "7" at bounding box center [1212, 547] width 174 height 174
click at [710, 432] on input "f. 7" at bounding box center [709, 425] width 1 height 12
radio input "true"
drag, startPoint x: 725, startPoint y: 731, endPoint x: 755, endPoint y: 739, distance: 31.0
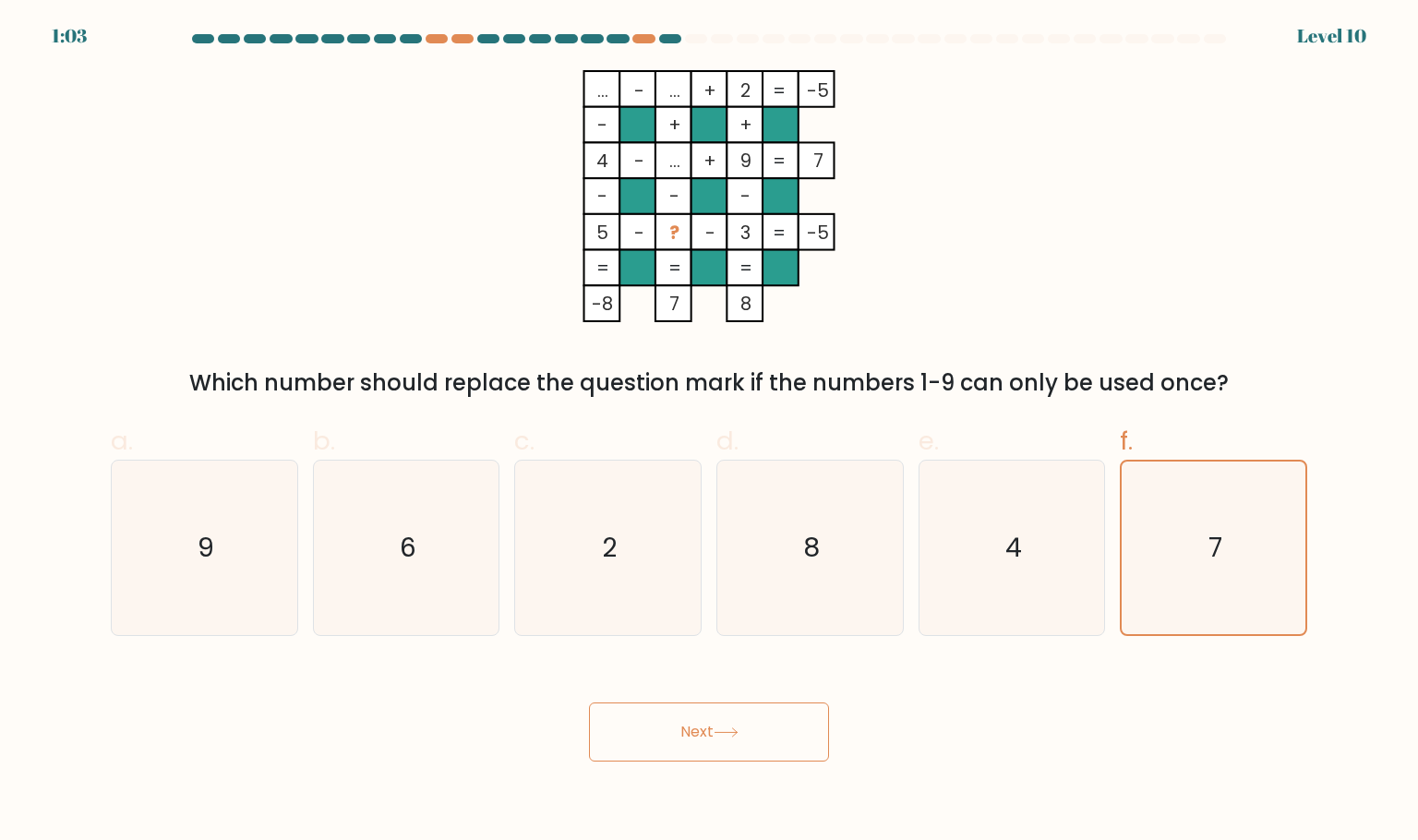
click at [725, 730] on icon at bounding box center [726, 732] width 25 height 10
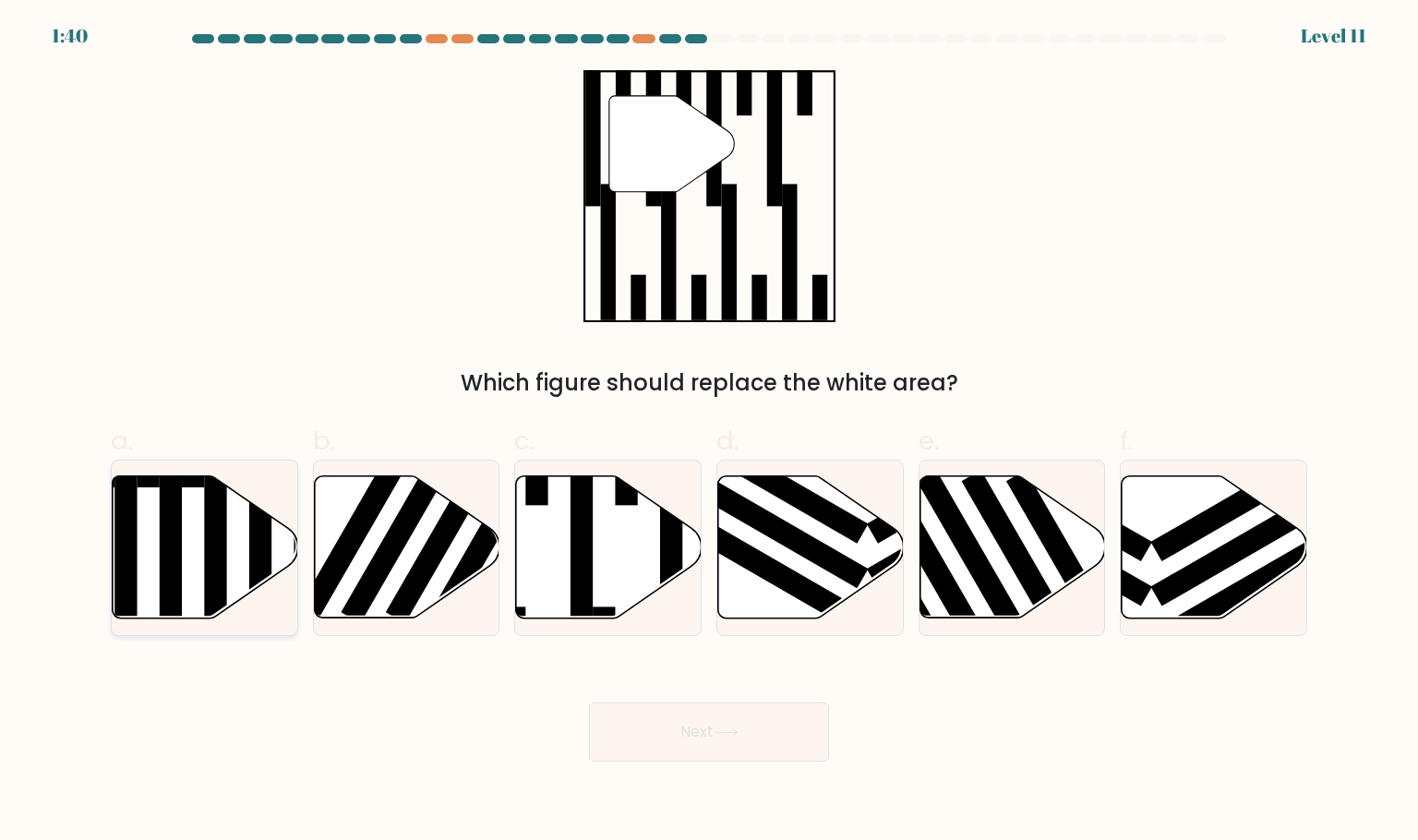
drag, startPoint x: 195, startPoint y: 550, endPoint x: 260, endPoint y: 579, distance: 71.2
click at [194, 551] on icon at bounding box center [205, 547] width 186 height 142
click at [709, 432] on input "a." at bounding box center [709, 425] width 1 height 12
radio input "true"
click at [711, 731] on button "Next" at bounding box center [708, 731] width 240 height 59
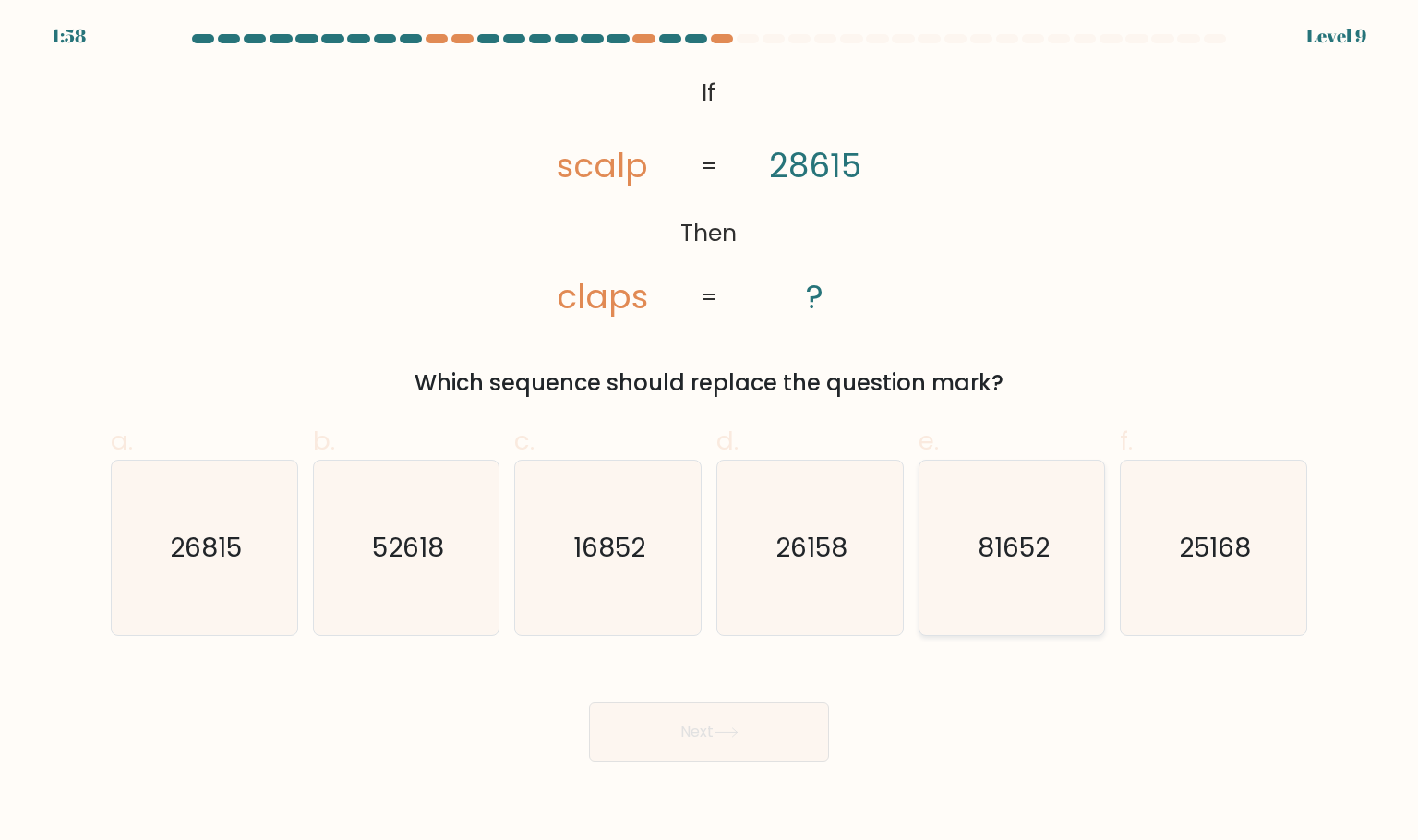
click at [1004, 588] on icon "81652" at bounding box center [1011, 547] width 174 height 174
click at [710, 432] on input "e. 81652" at bounding box center [709, 425] width 1 height 12
radio input "true"
click at [770, 728] on button "Next" at bounding box center [708, 731] width 240 height 59
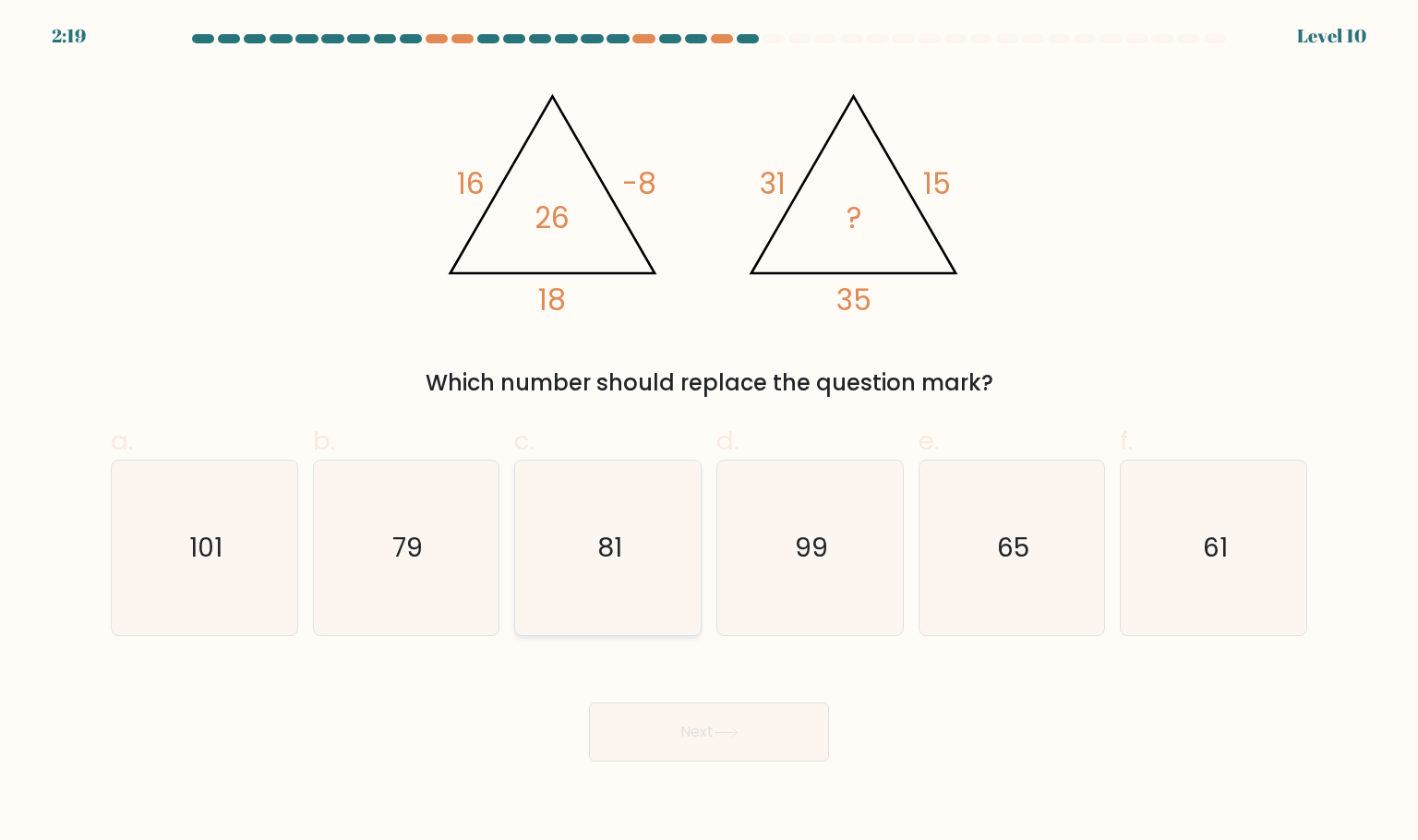
click at [574, 551] on icon "81" at bounding box center [607, 547] width 174 height 174
click at [709, 432] on input "c. 81" at bounding box center [709, 425] width 1 height 12
radio input "true"
click at [743, 750] on button "Next" at bounding box center [708, 731] width 240 height 59
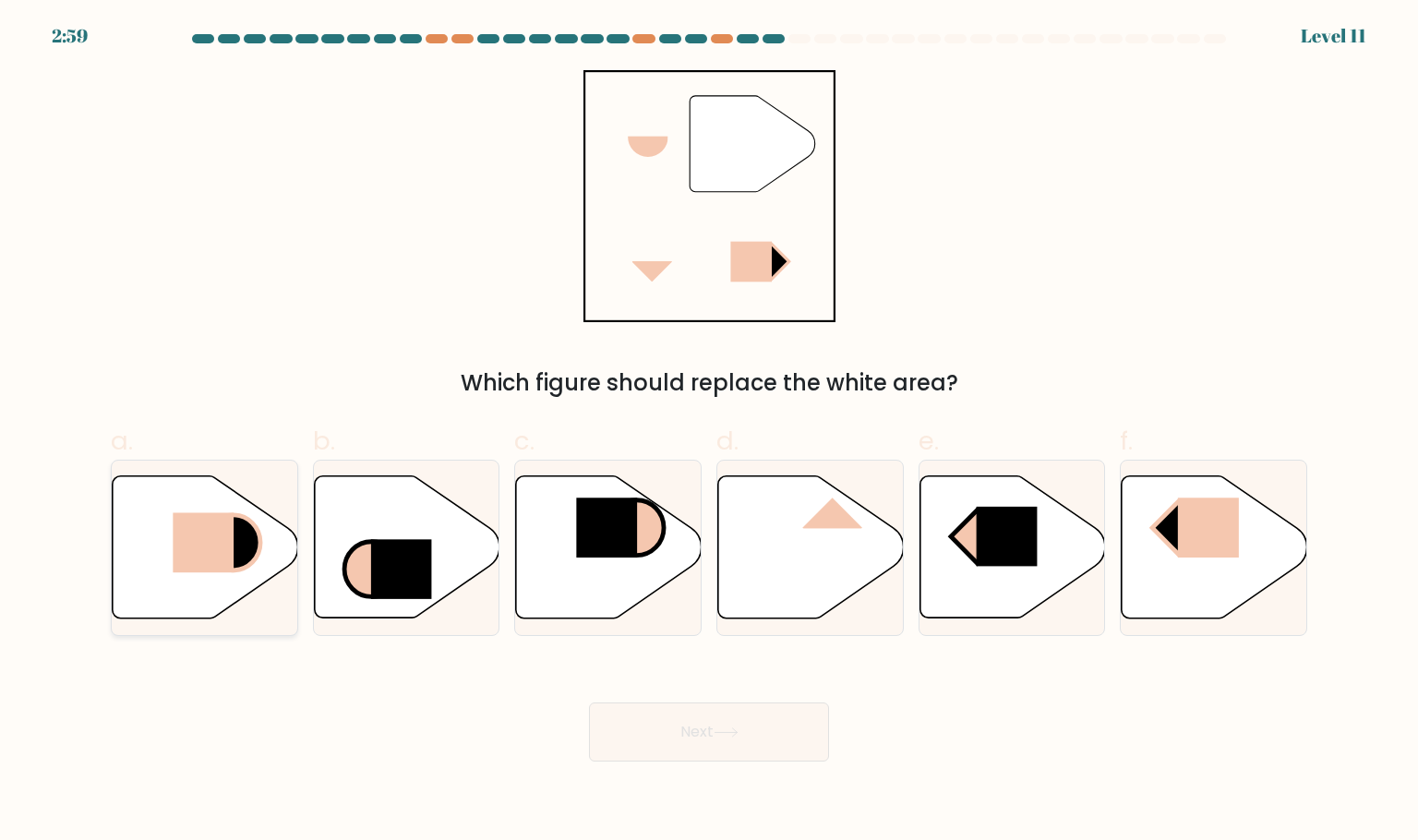
click at [213, 529] on rect at bounding box center [203, 543] width 61 height 60
click at [709, 432] on input "a." at bounding box center [709, 425] width 1 height 12
radio input "true"
click at [724, 721] on button "Next" at bounding box center [708, 731] width 240 height 59
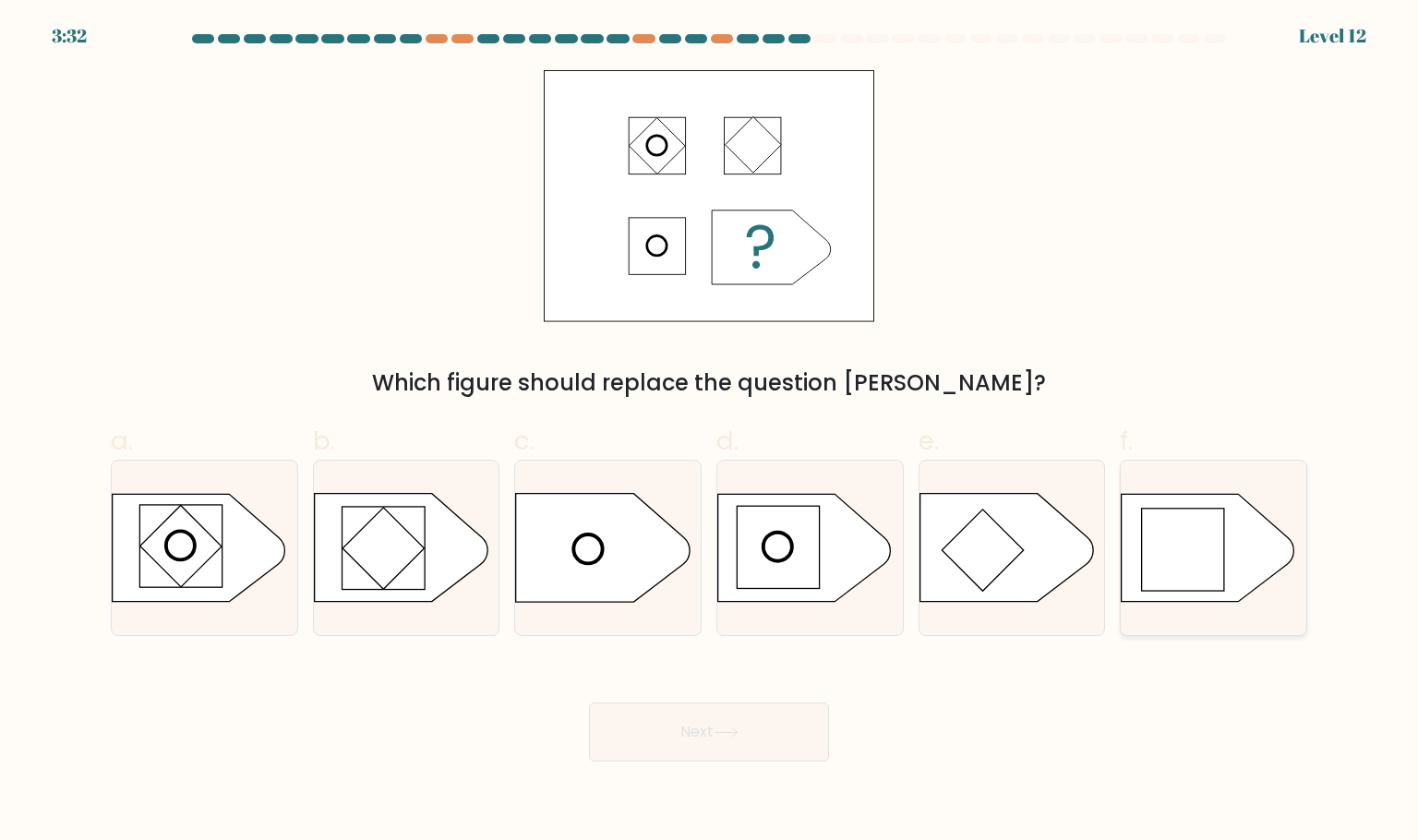
click at [1223, 577] on rect at bounding box center [1184, 551] width 84 height 84
click at [710, 432] on input "f." at bounding box center [709, 425] width 1 height 12
radio input "true"
click at [729, 749] on button "Next" at bounding box center [708, 731] width 240 height 59
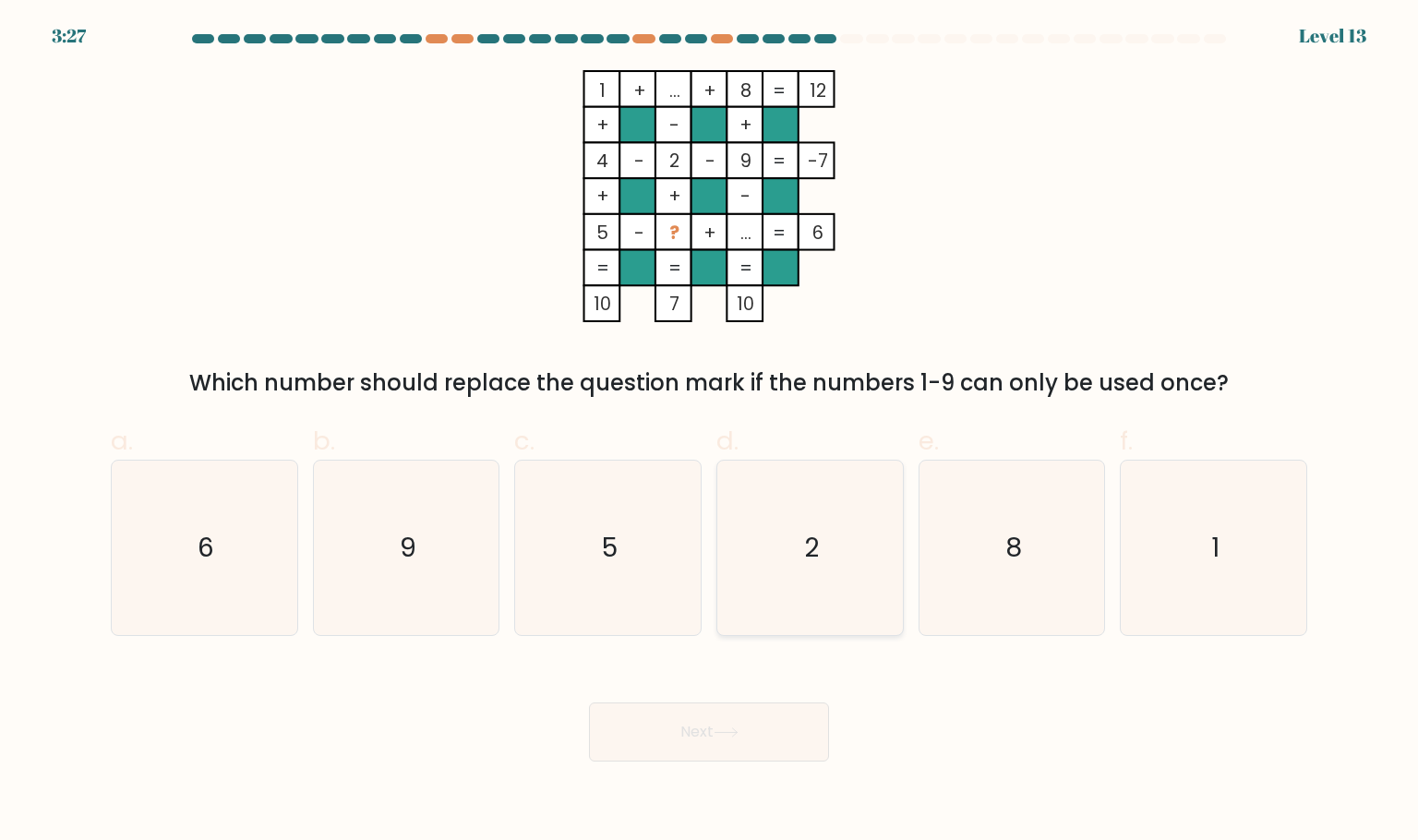
click at [823, 605] on icon "2" at bounding box center [809, 547] width 174 height 174
click at [710, 432] on input "d. 2" at bounding box center [709, 425] width 1 height 12
radio input "true"
click at [740, 750] on button "Next" at bounding box center [708, 731] width 240 height 59
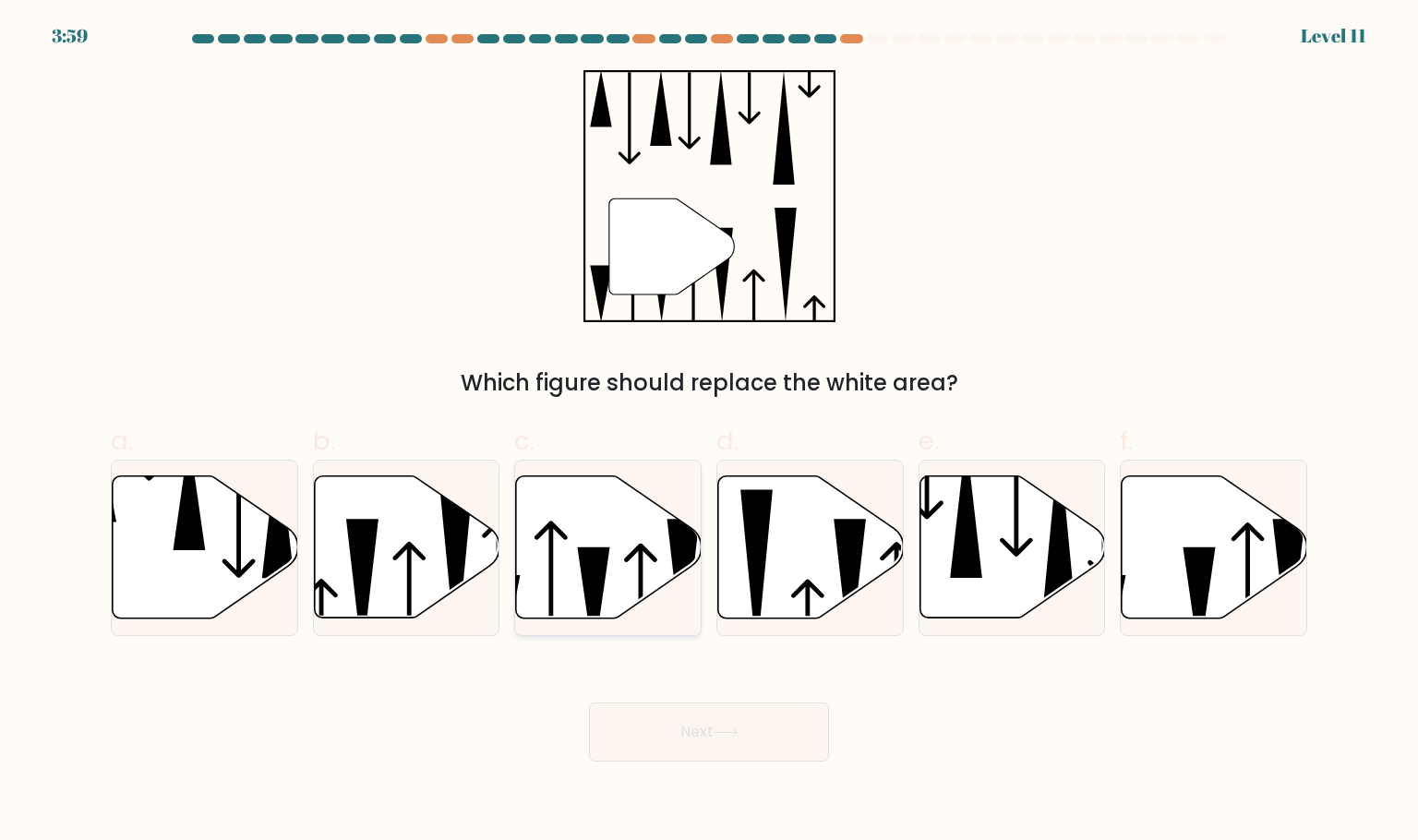
click at [573, 522] on icon at bounding box center [608, 547] width 186 height 142
click at [709, 432] on input "c." at bounding box center [709, 425] width 1 height 12
radio input "true"
click at [765, 715] on button "Next" at bounding box center [708, 731] width 240 height 59
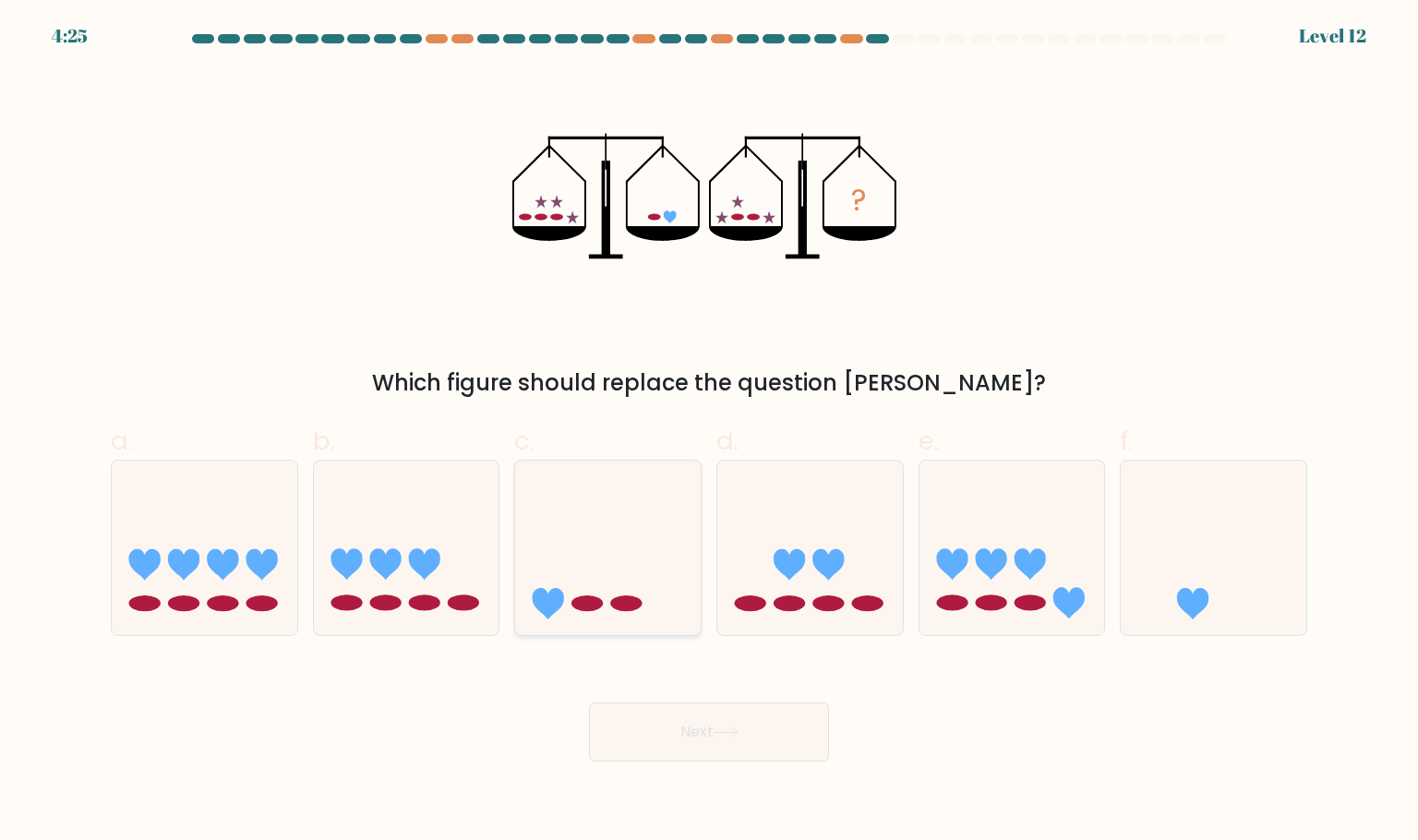
click at [586, 578] on icon at bounding box center [607, 548] width 186 height 153
click at [709, 432] on input "c." at bounding box center [709, 425] width 1 height 12
radio input "true"
drag, startPoint x: 748, startPoint y: 734, endPoint x: 765, endPoint y: 736, distance: 17.1
click at [753, 736] on button "Next" at bounding box center [708, 731] width 240 height 59
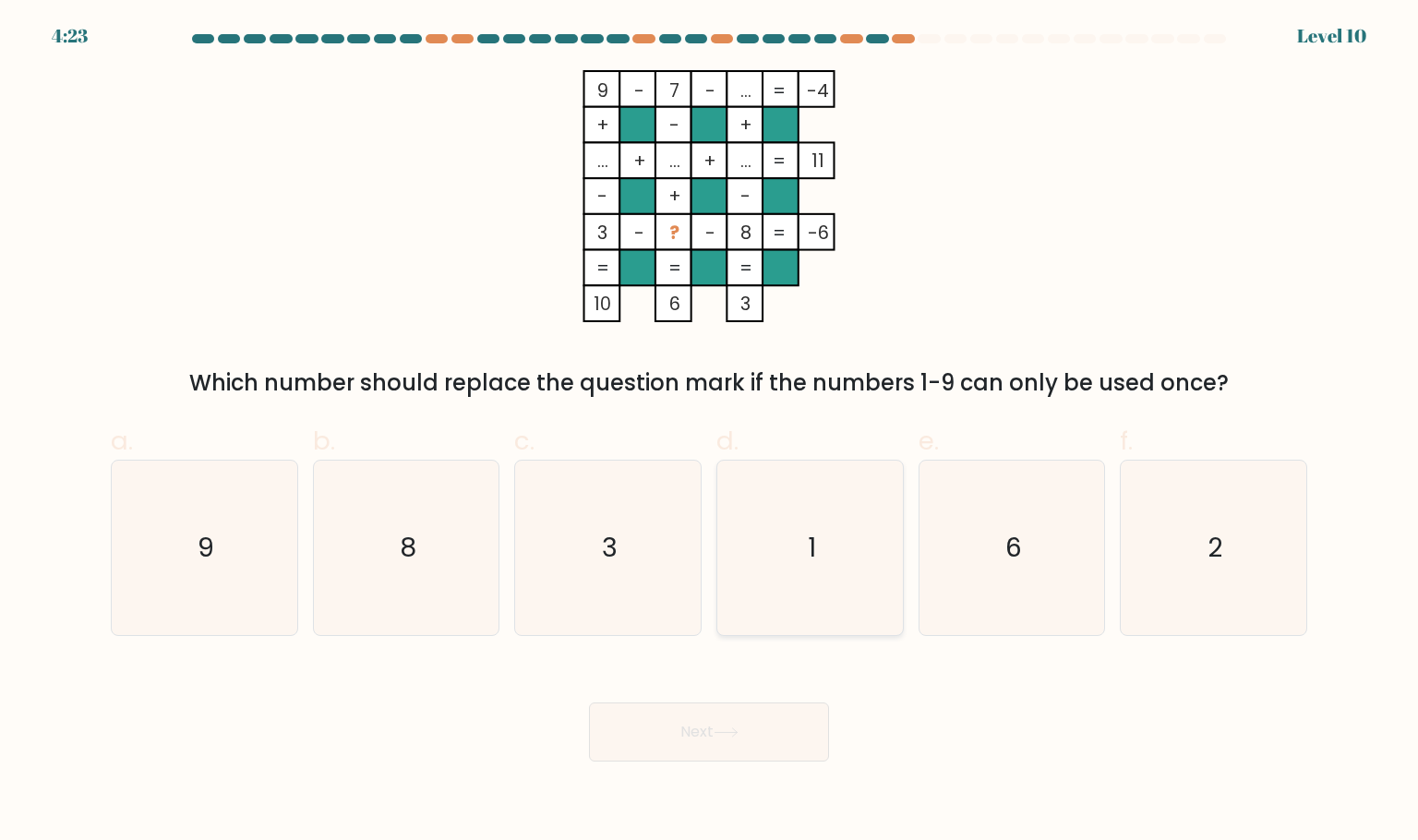
click at [773, 600] on icon "1" at bounding box center [809, 547] width 174 height 174
click at [710, 432] on input "d. 1" at bounding box center [709, 425] width 1 height 12
radio input "true"
click at [706, 731] on button "Next" at bounding box center [708, 731] width 240 height 59
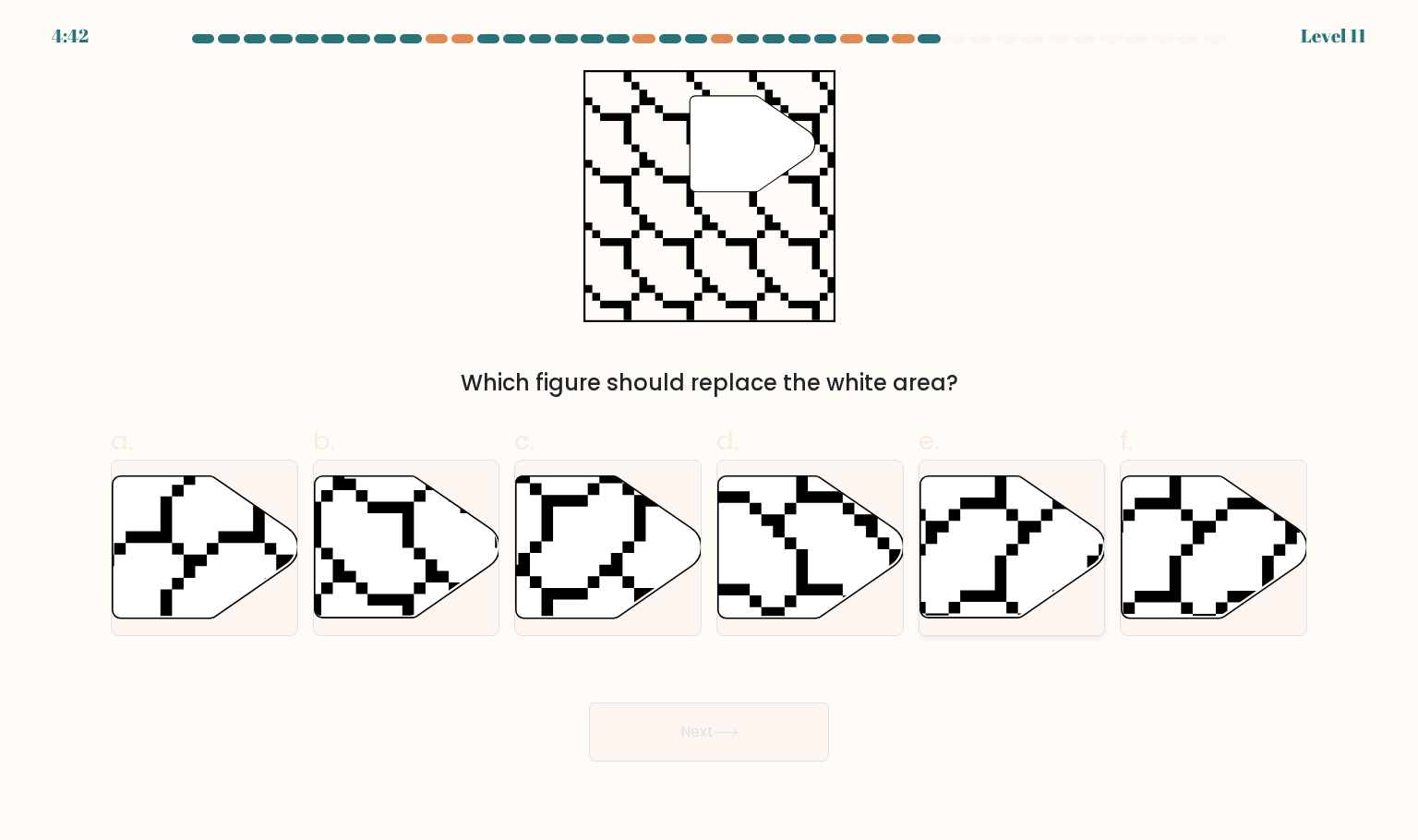
click at [1023, 526] on icon at bounding box center [1068, 624] width 370 height 372
click at [710, 432] on input "e." at bounding box center [709, 425] width 1 height 12
radio input "true"
drag, startPoint x: 686, startPoint y: 736, endPoint x: 737, endPoint y: 730, distance: 51.4
click at [686, 738] on button "Next" at bounding box center [708, 731] width 240 height 59
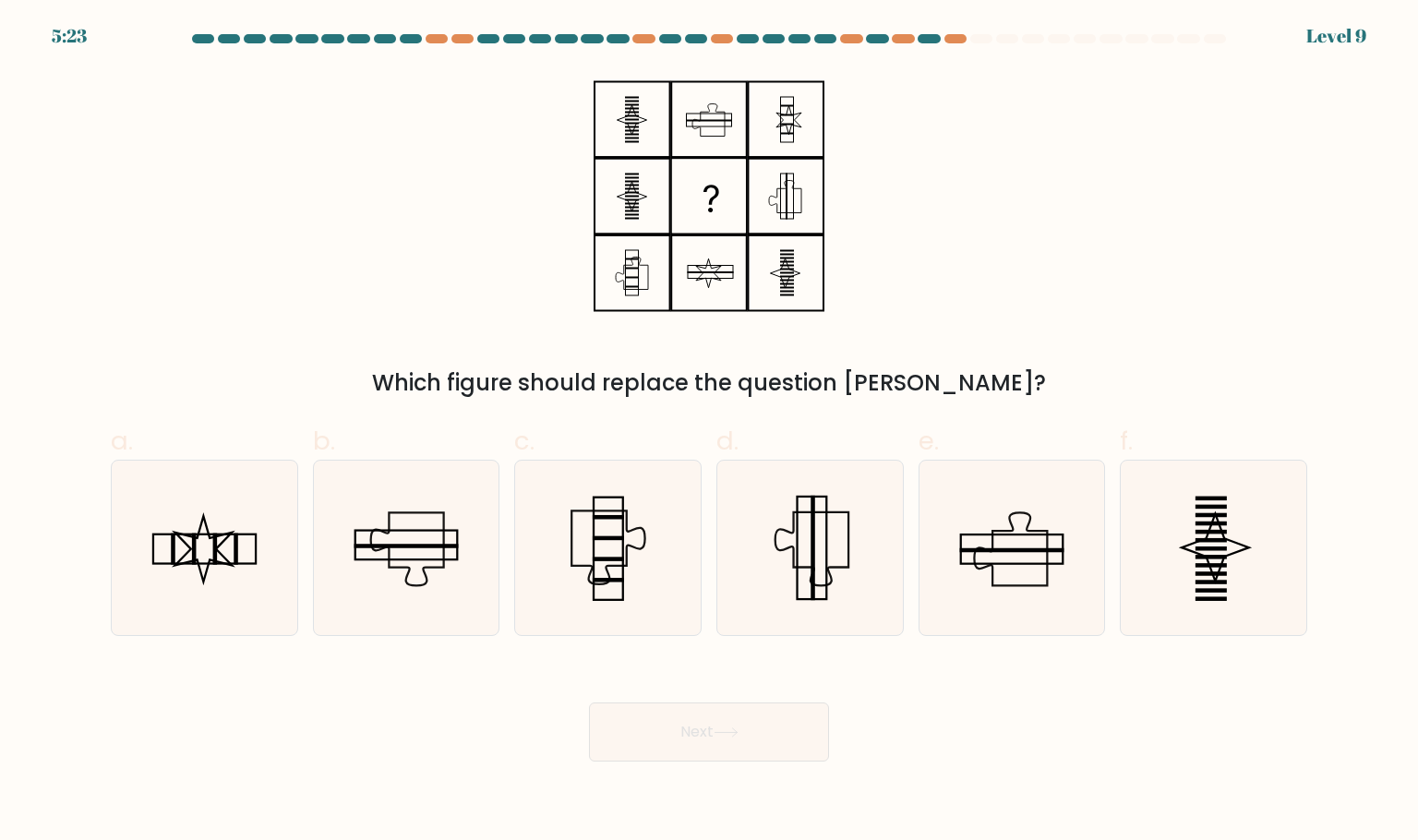
click at [721, 721] on button "Next" at bounding box center [708, 731] width 240 height 59
click at [892, 38] on div at bounding box center [902, 39] width 22 height 10
click at [965, 38] on div at bounding box center [955, 39] width 22 height 10
click at [223, 538] on icon at bounding box center [204, 547] width 174 height 174
click at [709, 432] on input "a." at bounding box center [709, 425] width 1 height 12
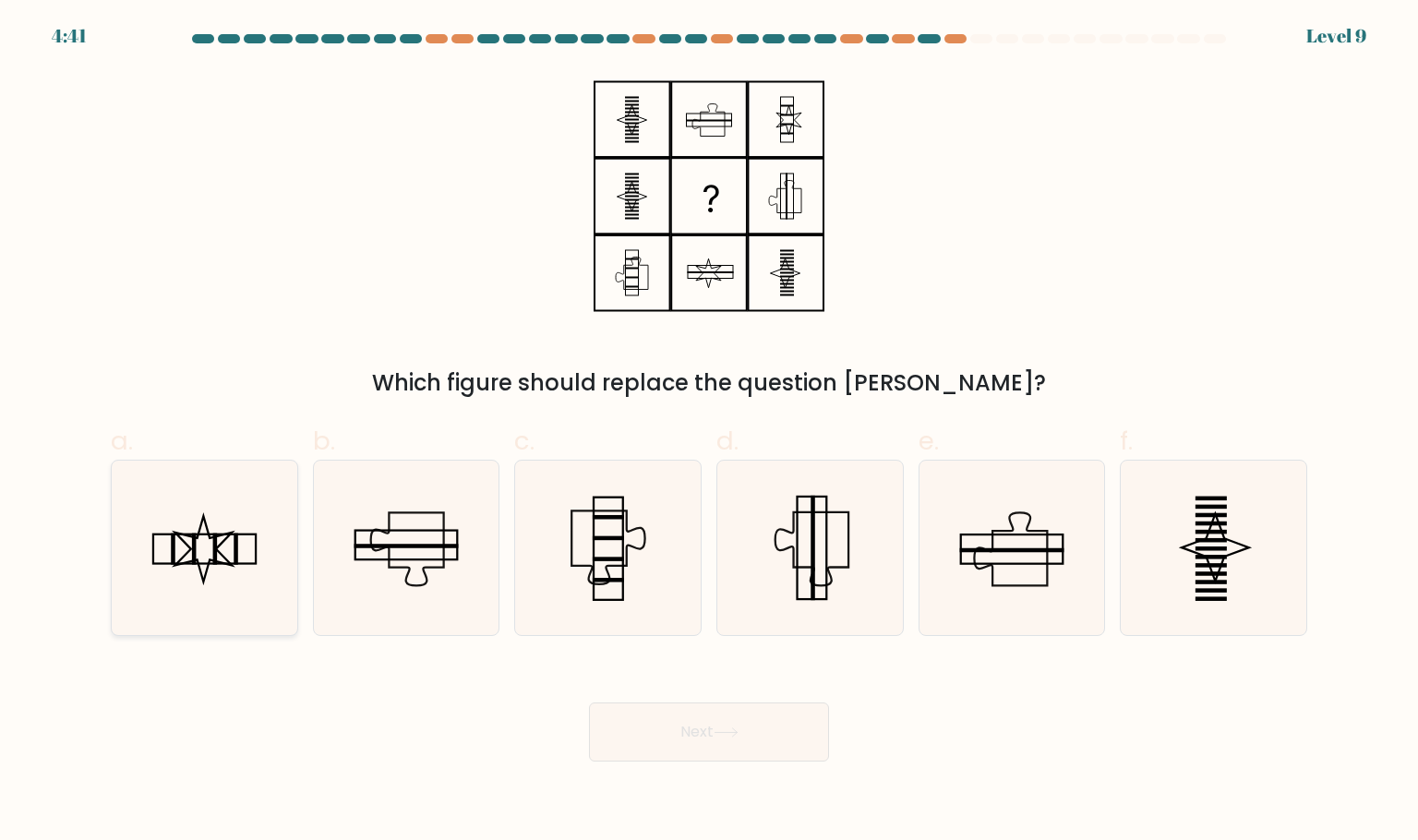
radio input "true"
click at [660, 734] on button "Next" at bounding box center [708, 731] width 240 height 59
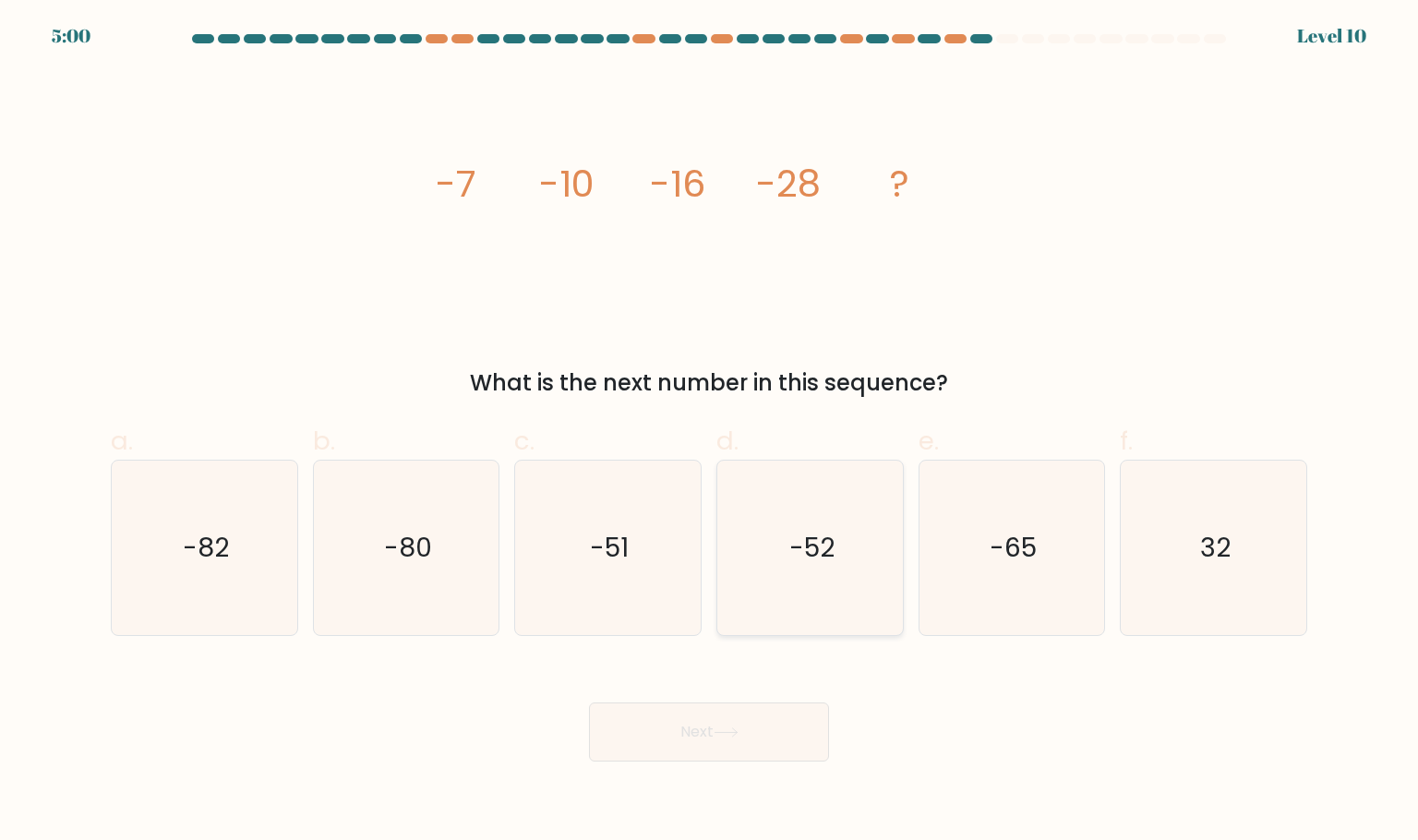
click at [774, 547] on icon "-52" at bounding box center [809, 547] width 174 height 174
click at [710, 432] on input "d. -52" at bounding box center [709, 425] width 1 height 12
radio input "true"
click at [763, 706] on button "Next" at bounding box center [708, 731] width 240 height 59
click at [771, 720] on button "Next" at bounding box center [708, 731] width 240 height 59
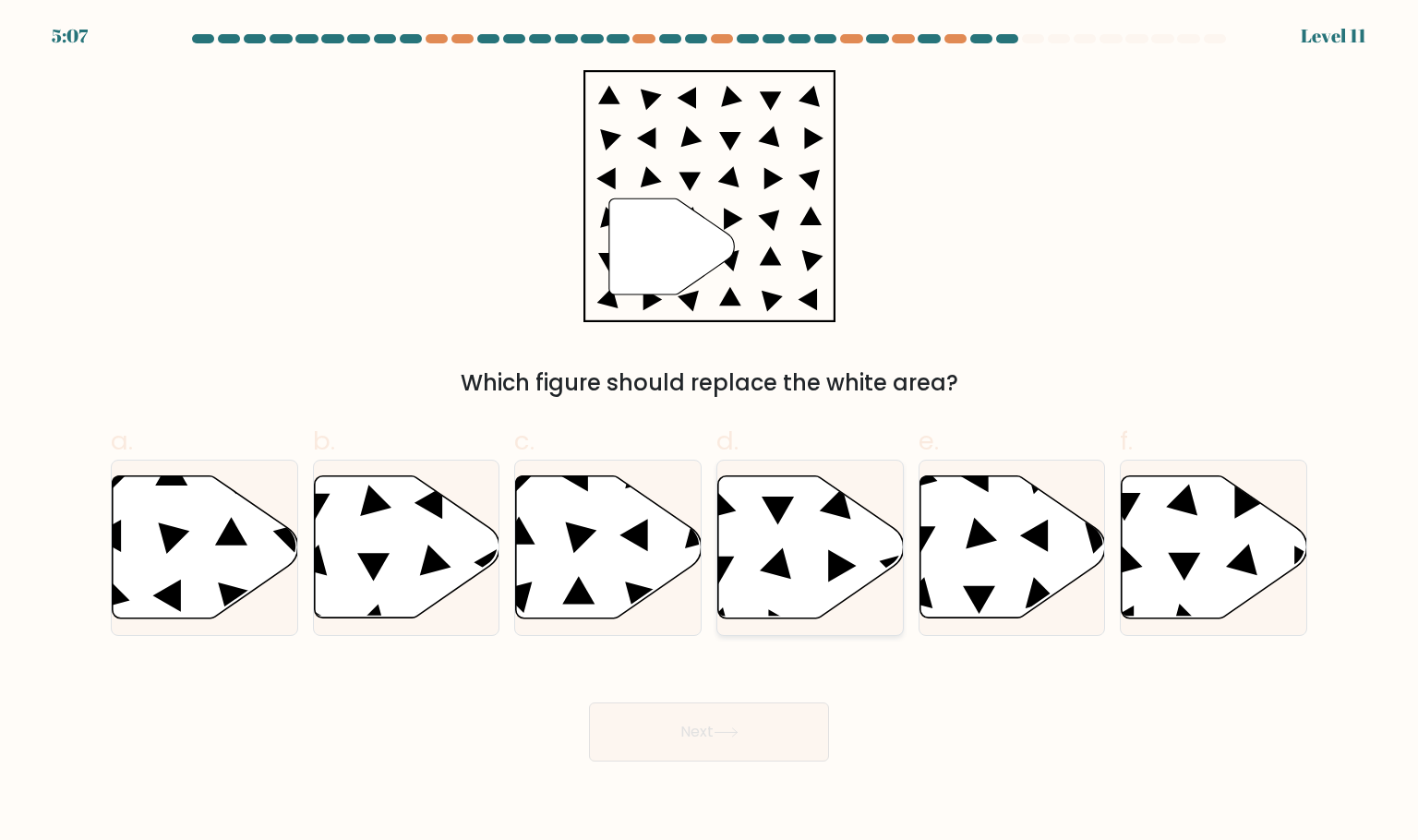
drag, startPoint x: 778, startPoint y: 583, endPoint x: 785, endPoint y: 574, distance: 11.4
click at [781, 578] on icon at bounding box center [810, 547] width 186 height 142
click at [710, 432] on input "d." at bounding box center [709, 425] width 1 height 12
radio input "true"
click at [582, 548] on icon at bounding box center [608, 547] width 186 height 142
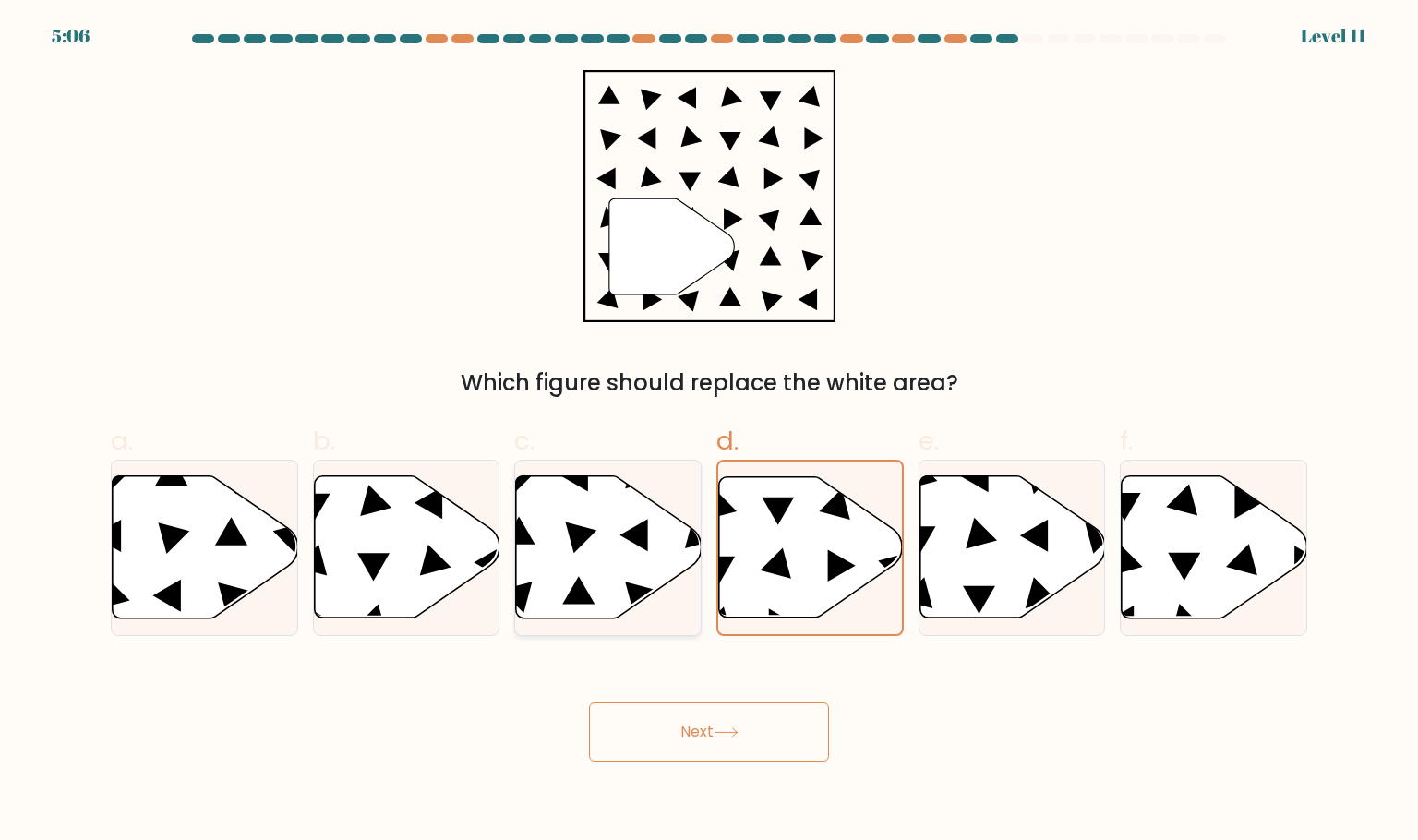
click at [709, 432] on input "c." at bounding box center [709, 425] width 1 height 12
radio input "true"
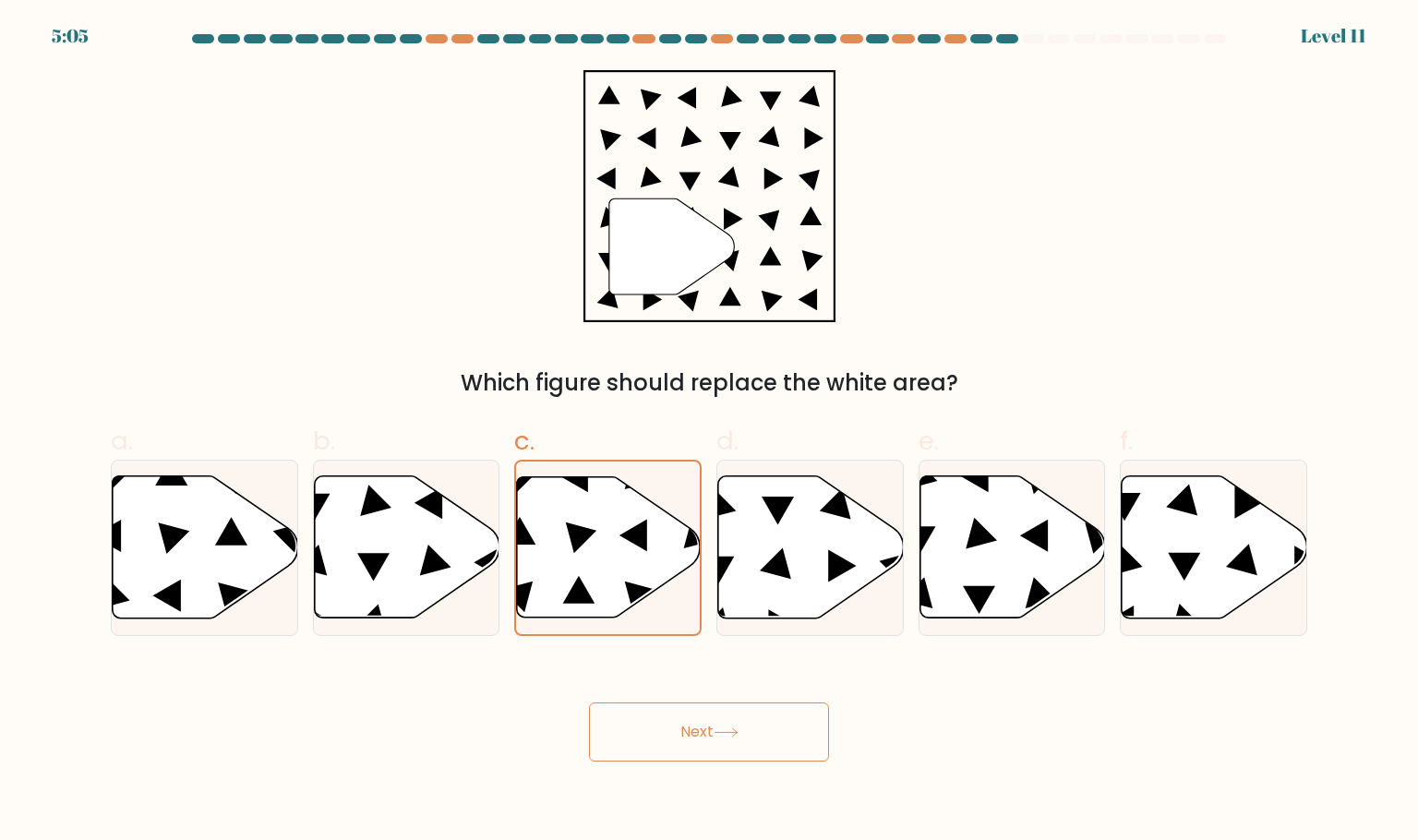
click at [753, 751] on button "Next" at bounding box center [708, 731] width 240 height 59
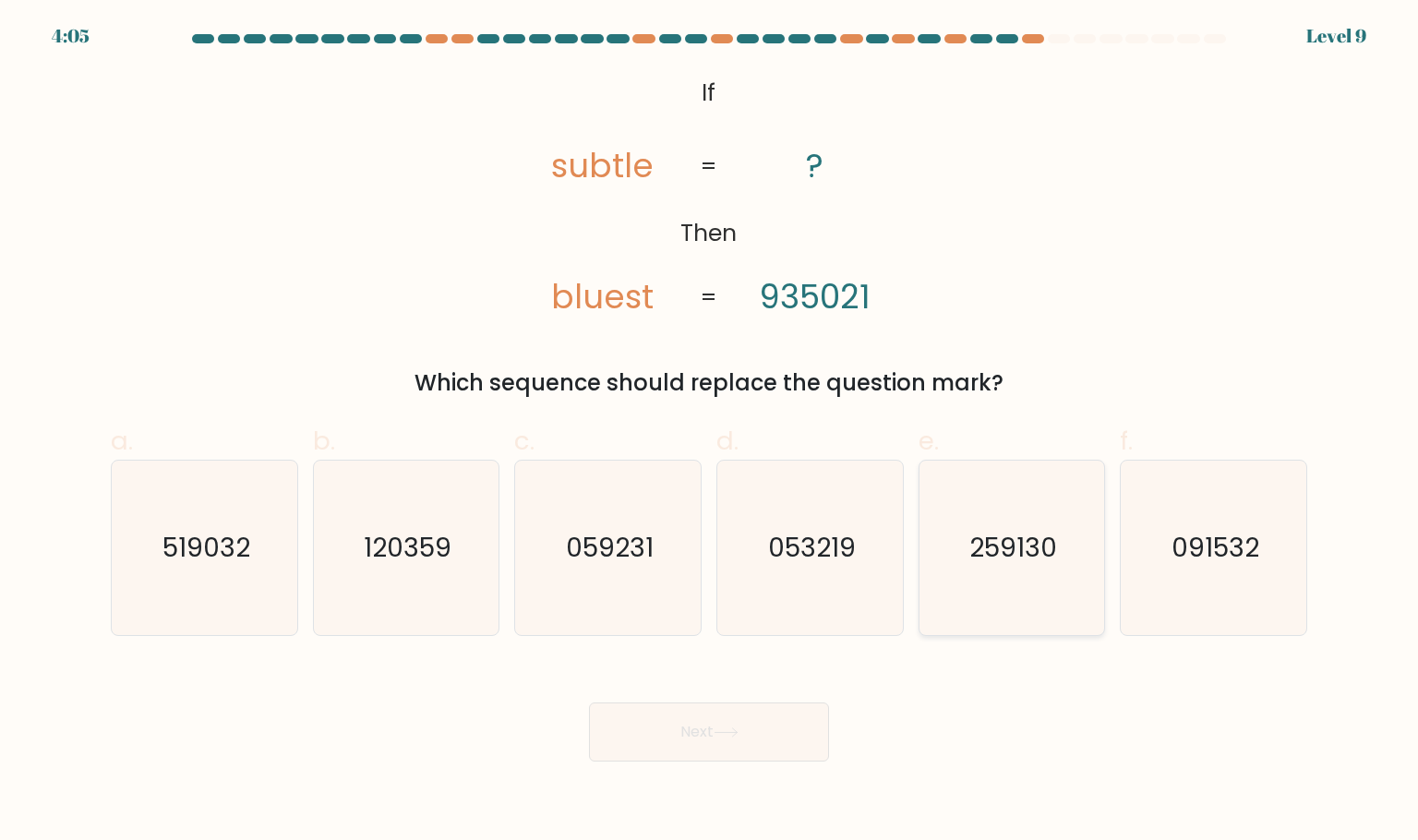
click at [1067, 550] on icon "259130" at bounding box center [1011, 547] width 174 height 174
click at [710, 432] on input "e. 259130" at bounding box center [709, 425] width 1 height 12
radio input "true"
click at [734, 709] on button "Next" at bounding box center [708, 731] width 240 height 59
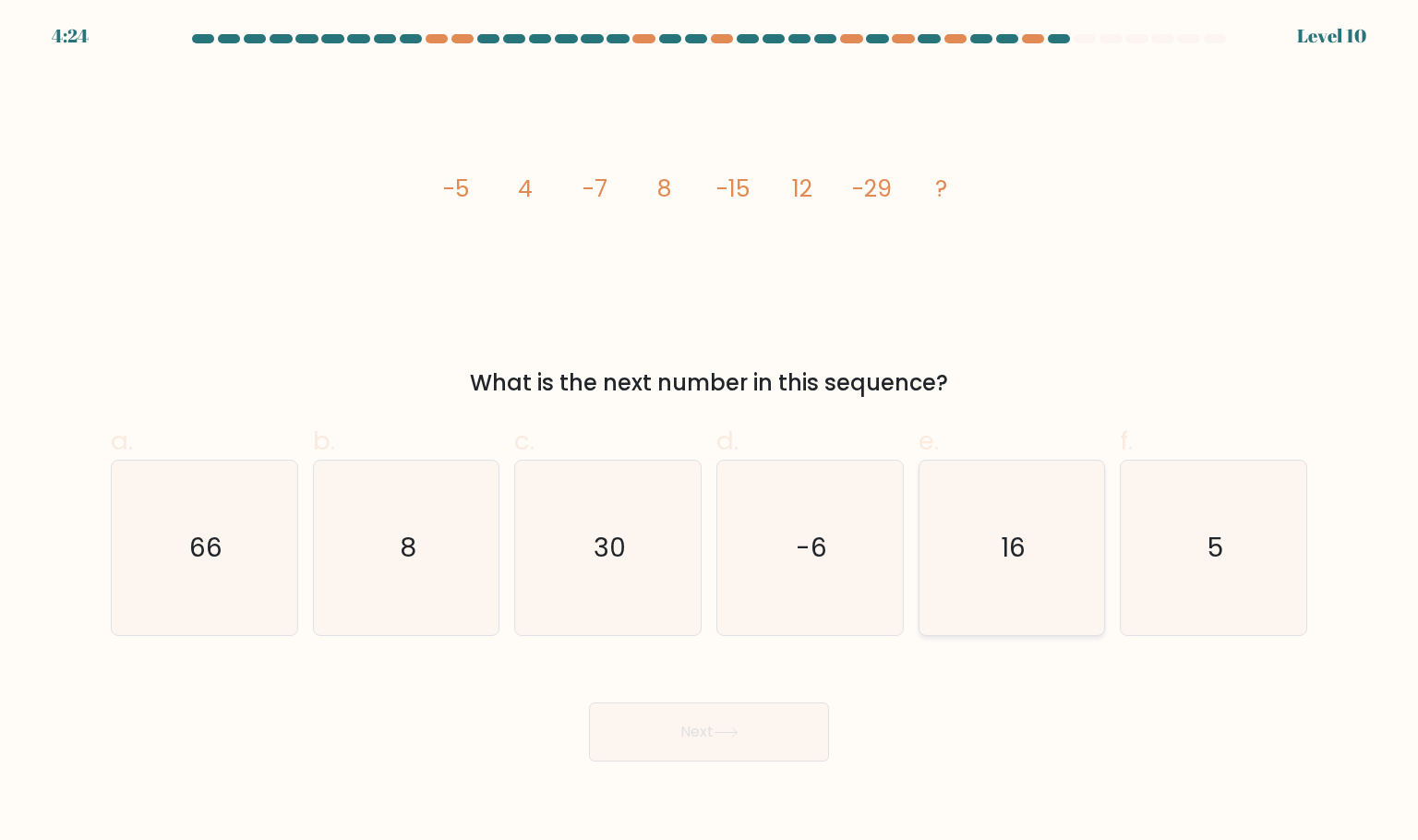
click at [996, 529] on icon "16" at bounding box center [1011, 547] width 174 height 174
click at [710, 432] on input "e. 16" at bounding box center [709, 425] width 1 height 12
radio input "true"
click at [780, 764] on body "4:24 Level 10" at bounding box center [709, 420] width 1418 height 840
click at [784, 747] on button "Next" at bounding box center [708, 731] width 240 height 59
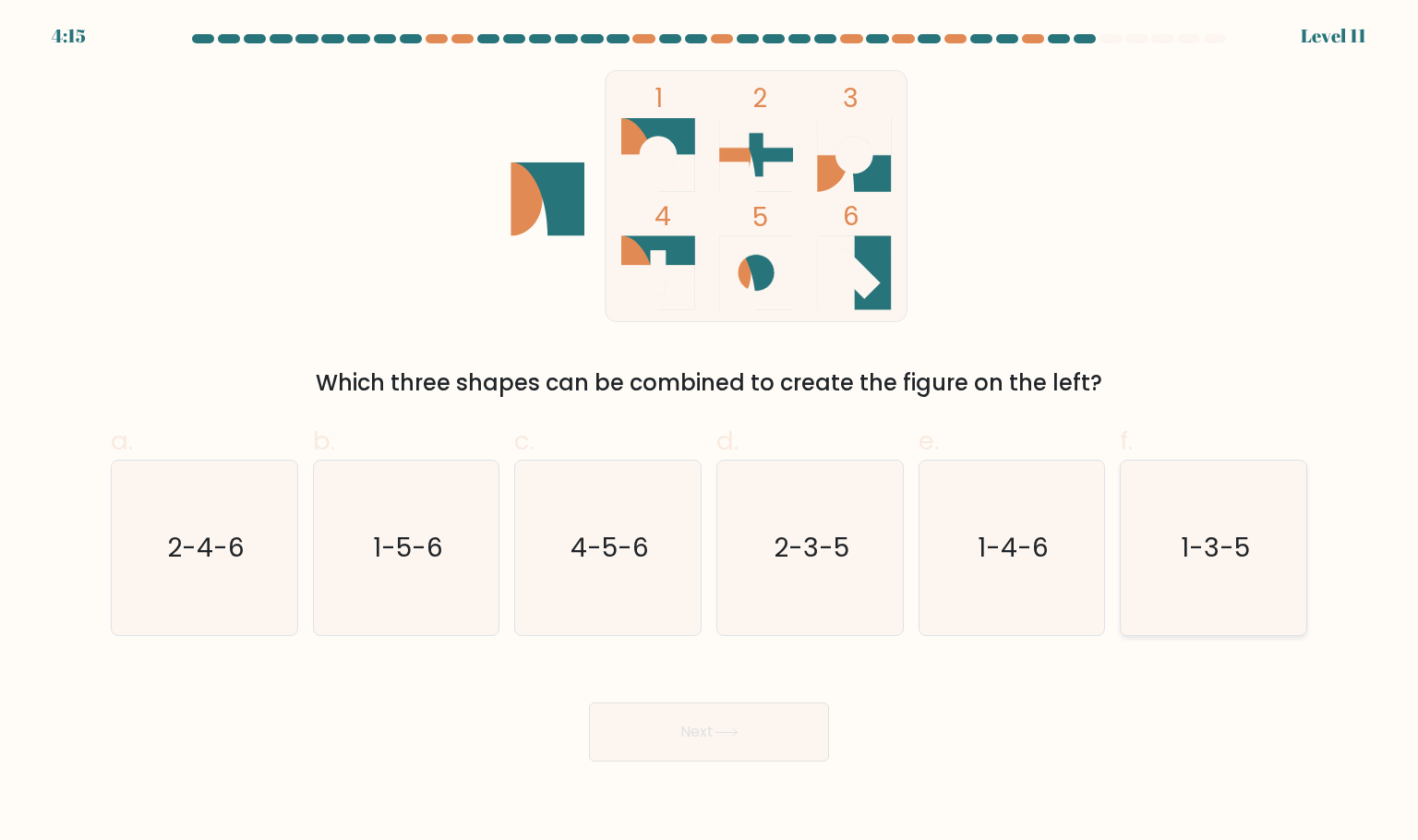
click at [1160, 521] on icon "1-3-5" at bounding box center [1212, 547] width 174 height 174
click at [710, 432] on input "f. 1-3-5" at bounding box center [709, 425] width 1 height 12
radio input "true"
click at [744, 716] on button "Next" at bounding box center [708, 731] width 240 height 59
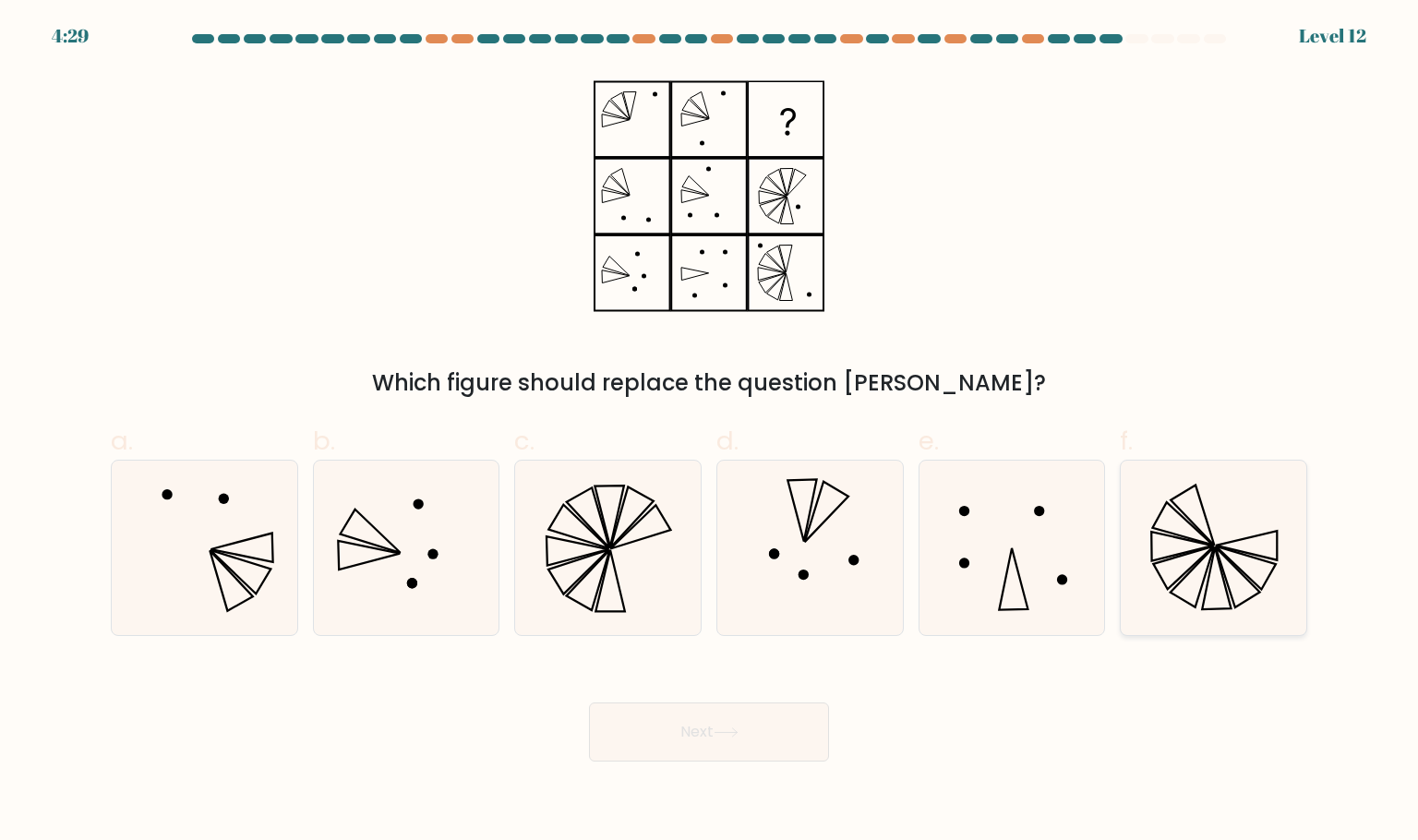
click at [1240, 563] on icon at bounding box center [1212, 547] width 174 height 174
click at [710, 432] on input "f." at bounding box center [709, 425] width 1 height 12
radio input "true"
click at [777, 740] on button "Next" at bounding box center [708, 731] width 240 height 59
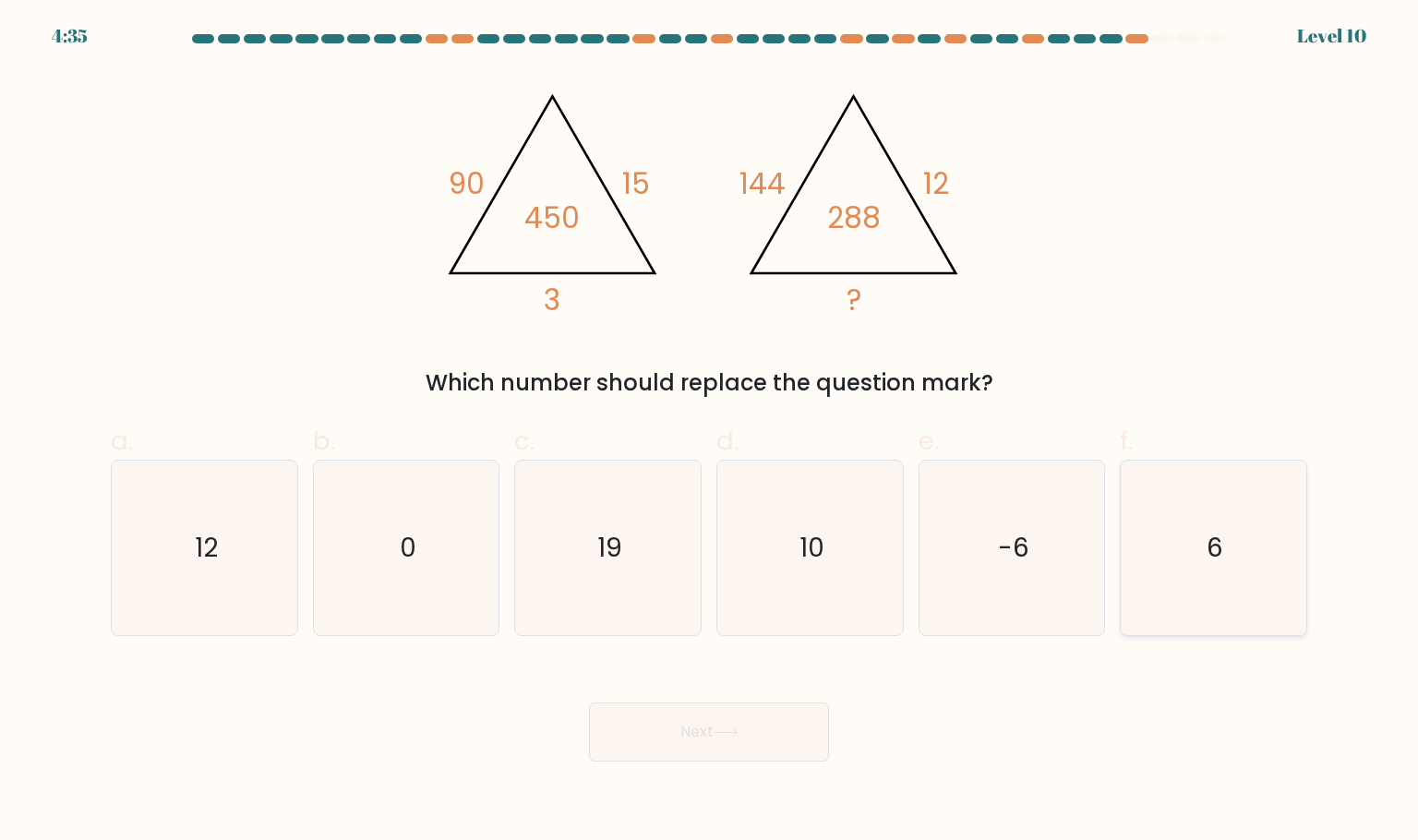
drag, startPoint x: 1232, startPoint y: 576, endPoint x: 1183, endPoint y: 586, distance: 50.0
click at [1232, 576] on icon "6" at bounding box center [1212, 547] width 174 height 174
click at [710, 432] on input "f. 6" at bounding box center [709, 425] width 1 height 12
radio input "true"
click at [819, 712] on button "Next" at bounding box center [708, 731] width 240 height 59
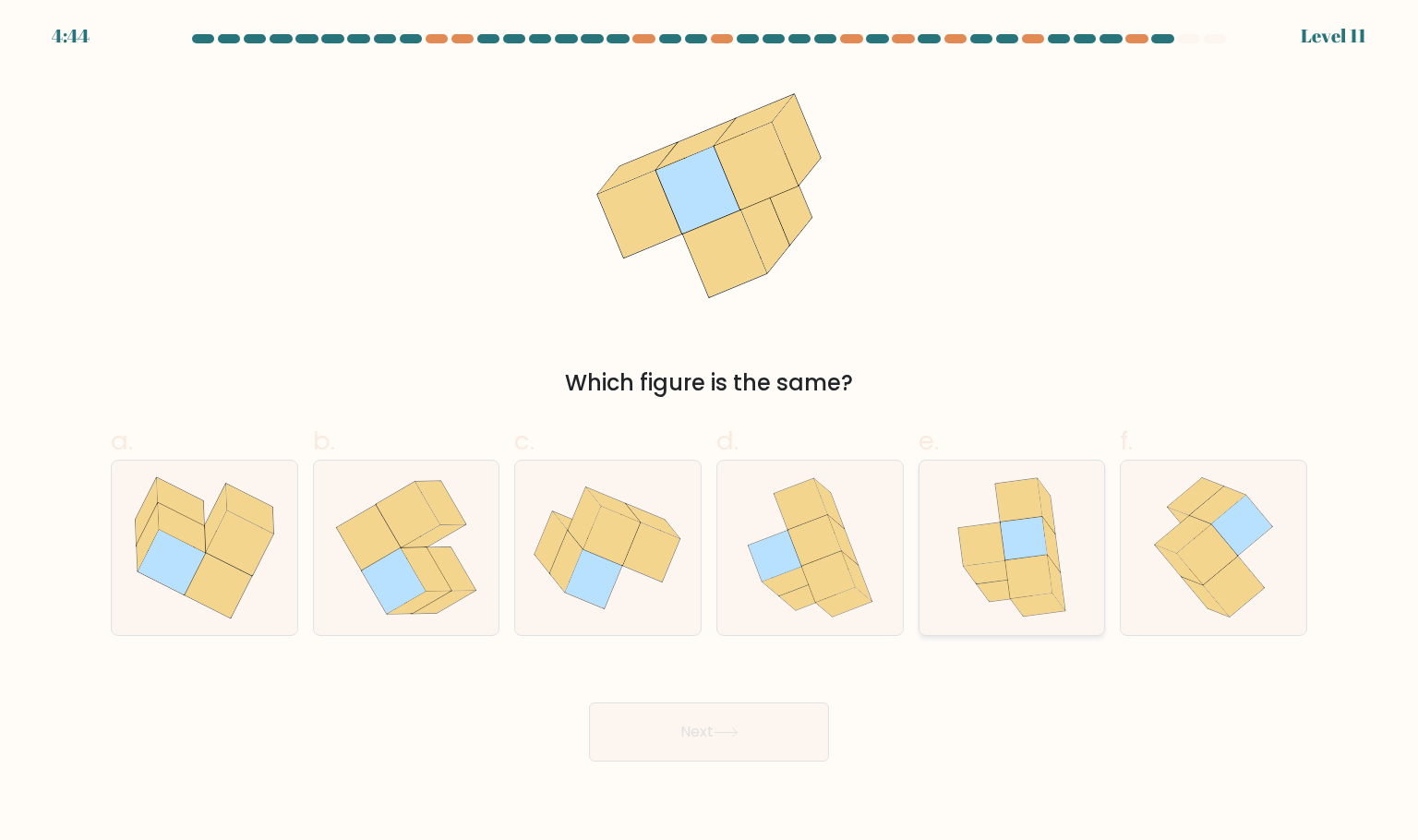
click at [1008, 567] on icon at bounding box center [1029, 577] width 47 height 44
click at [710, 432] on input "e." at bounding box center [709, 425] width 1 height 12
radio input "true"
click at [718, 730] on icon at bounding box center [726, 732] width 25 height 10
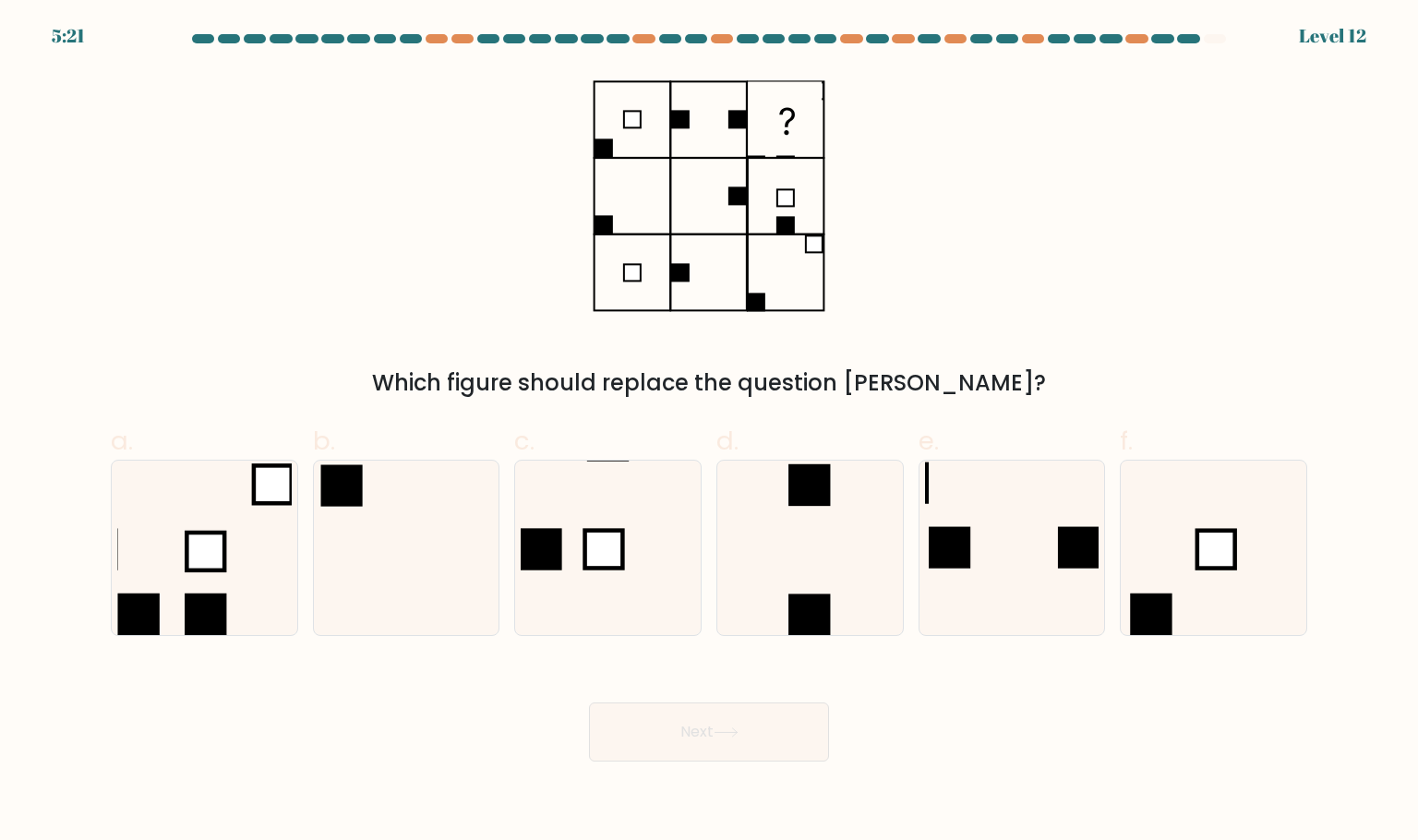
click at [557, 212] on div "Which figure should replace the question mark?" at bounding box center [709, 234] width 1218 height 329
click at [1240, 543] on icon at bounding box center [1212, 547] width 174 height 174
click at [710, 432] on input "f." at bounding box center [709, 425] width 1 height 12
radio input "true"
click at [814, 737] on button "Next" at bounding box center [708, 731] width 240 height 59
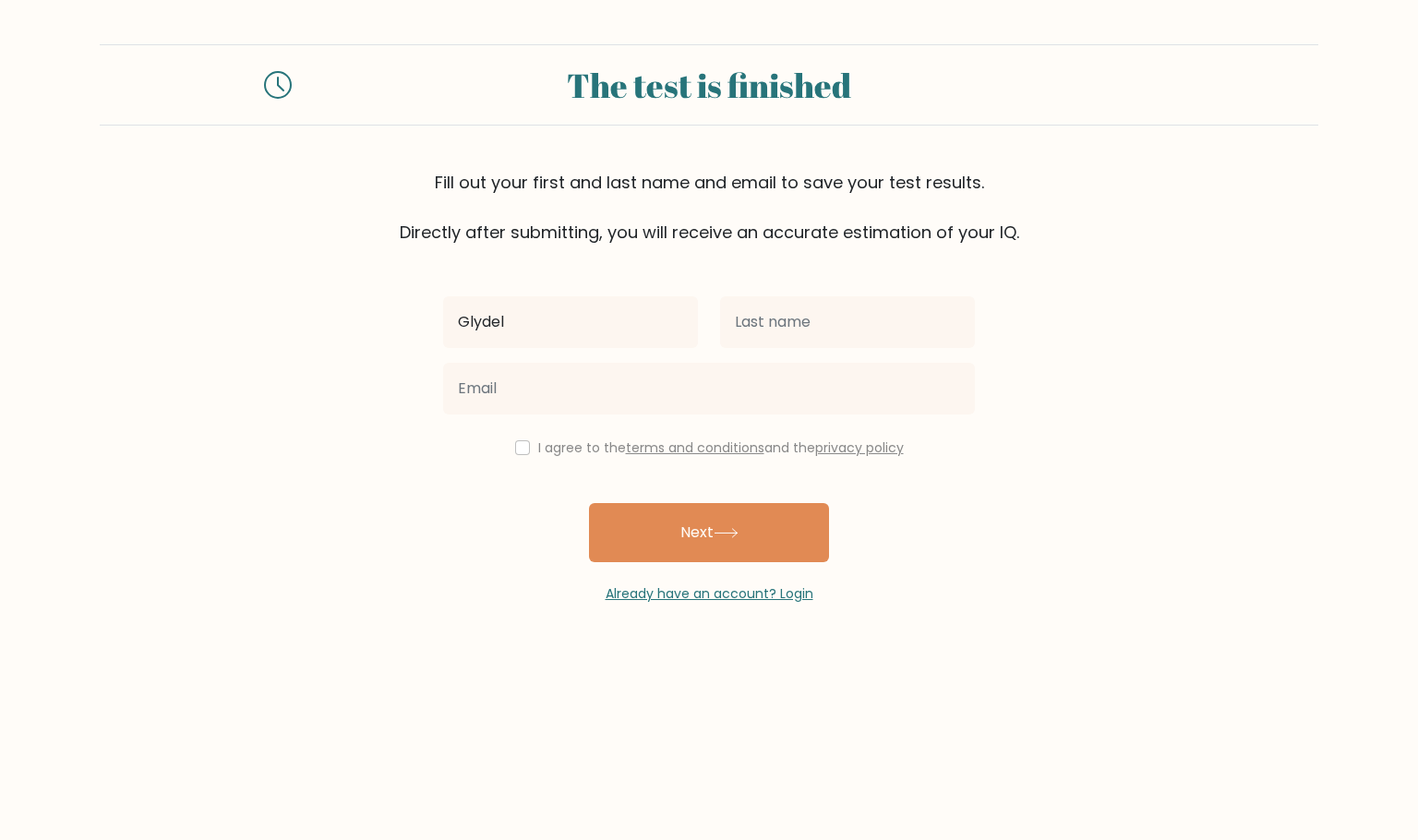
type input "Glydel"
click at [850, 322] on input "text" at bounding box center [847, 321] width 254 height 51
type input "Subang"
click at [784, 362] on div at bounding box center [709, 388] width 554 height 66
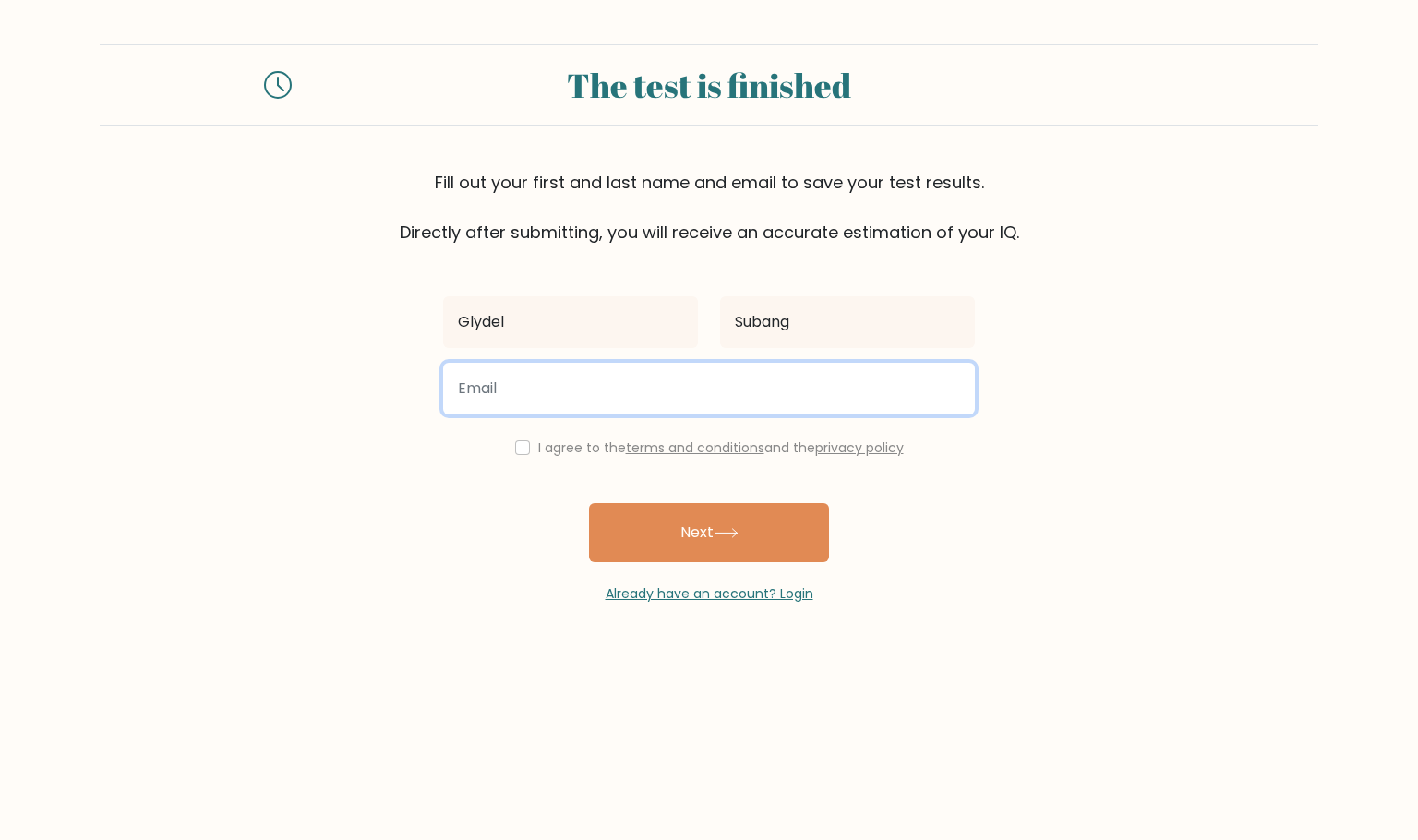
click at [781, 373] on input "email" at bounding box center [708, 387] width 531 height 51
type input "glysubang97@gmail.com"
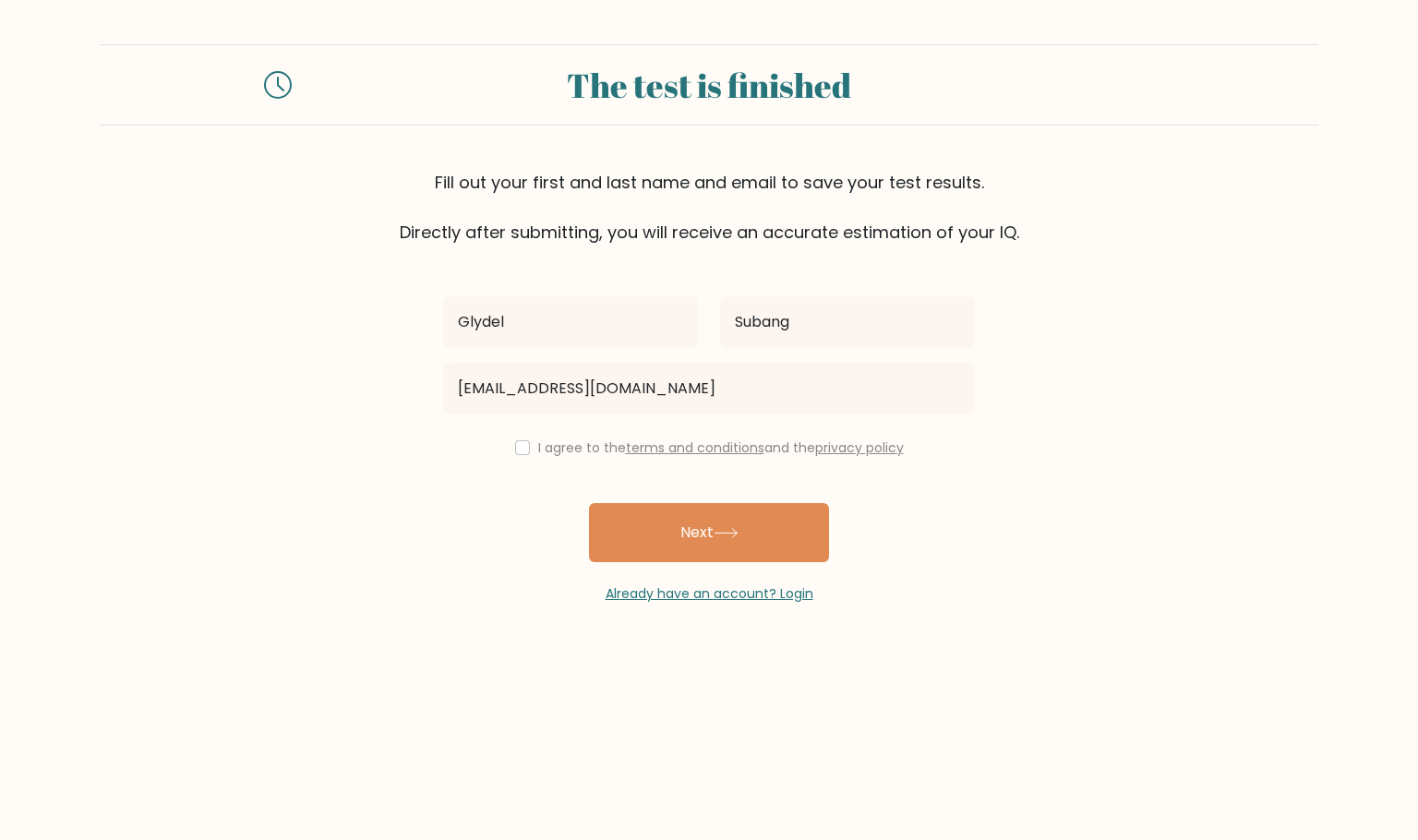
click at [524, 454] on div "I agree to the terms and conditions and the privacy policy" at bounding box center [709, 448] width 554 height 22
click at [504, 454] on div "I agree to the terms and conditions and the privacy policy" at bounding box center [709, 448] width 554 height 22
click at [515, 443] on input "checkbox" at bounding box center [522, 447] width 15 height 15
checkbox input "true"
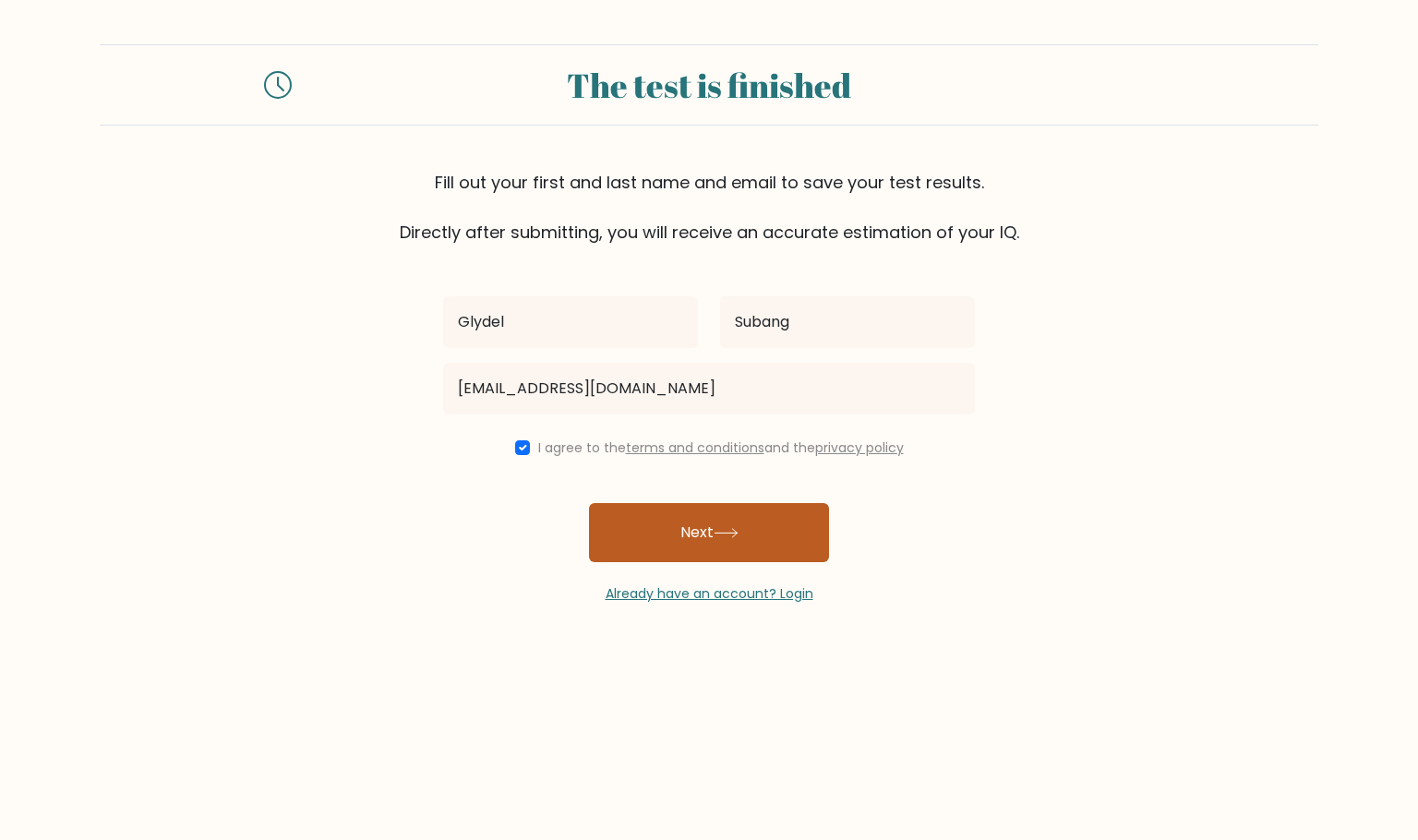
click at [711, 517] on button "Next" at bounding box center [708, 532] width 240 height 59
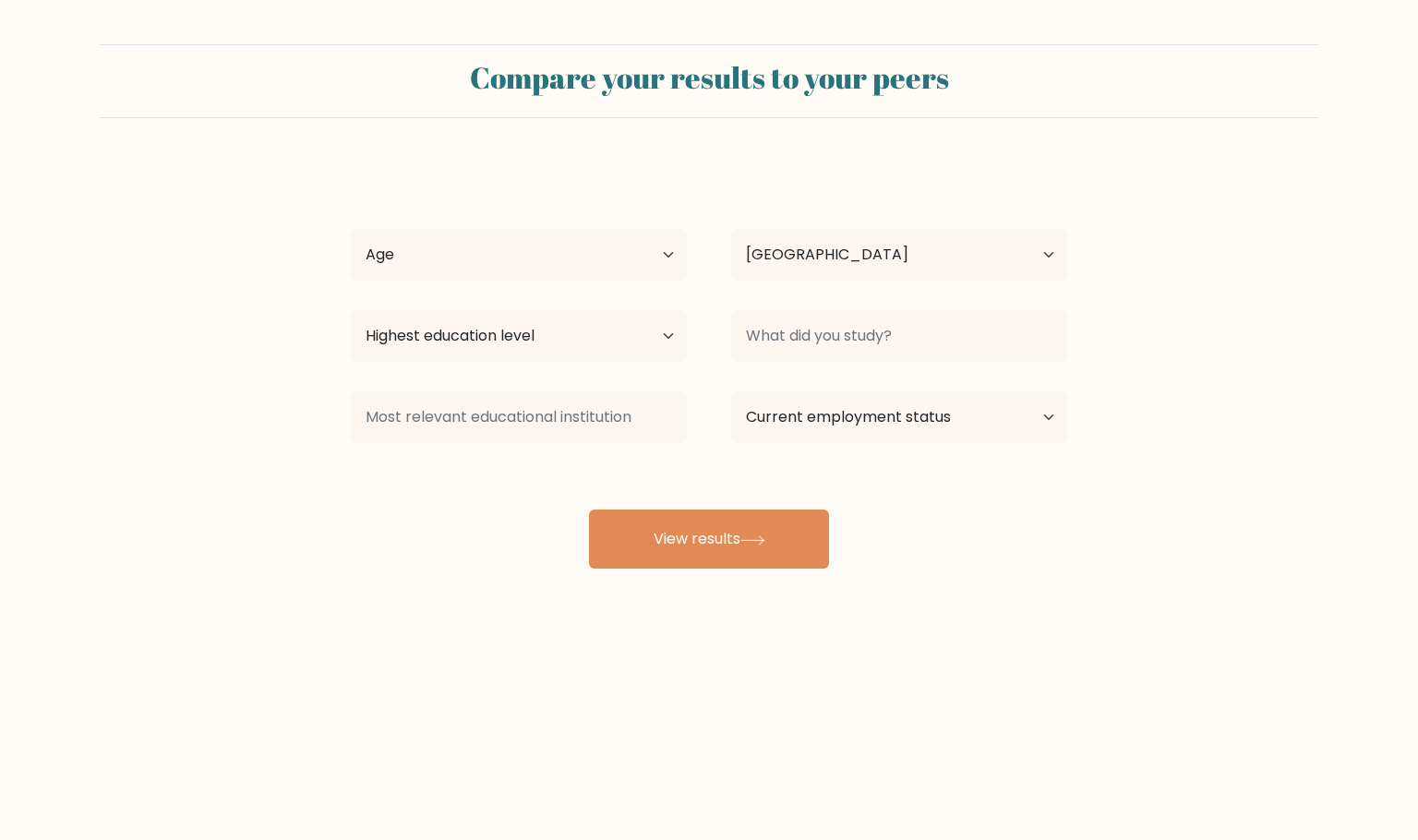
select select "PH"
click at [659, 255] on select "Age Under 18 years old 18-24 years old 25-34 years old 35-44 years old 45-54 ye…" at bounding box center [519, 254] width 336 height 51
select select "25_34"
click at [351, 229] on select "Age Under 18 years old 18-24 years old 25-34 years old 35-44 years old 45-54 ye…" at bounding box center [519, 254] width 336 height 51
click at [827, 262] on select "Country Afghanistan Albania Algeria American Samoa Andorra Angola Anguilla Anta…" at bounding box center [899, 254] width 336 height 51
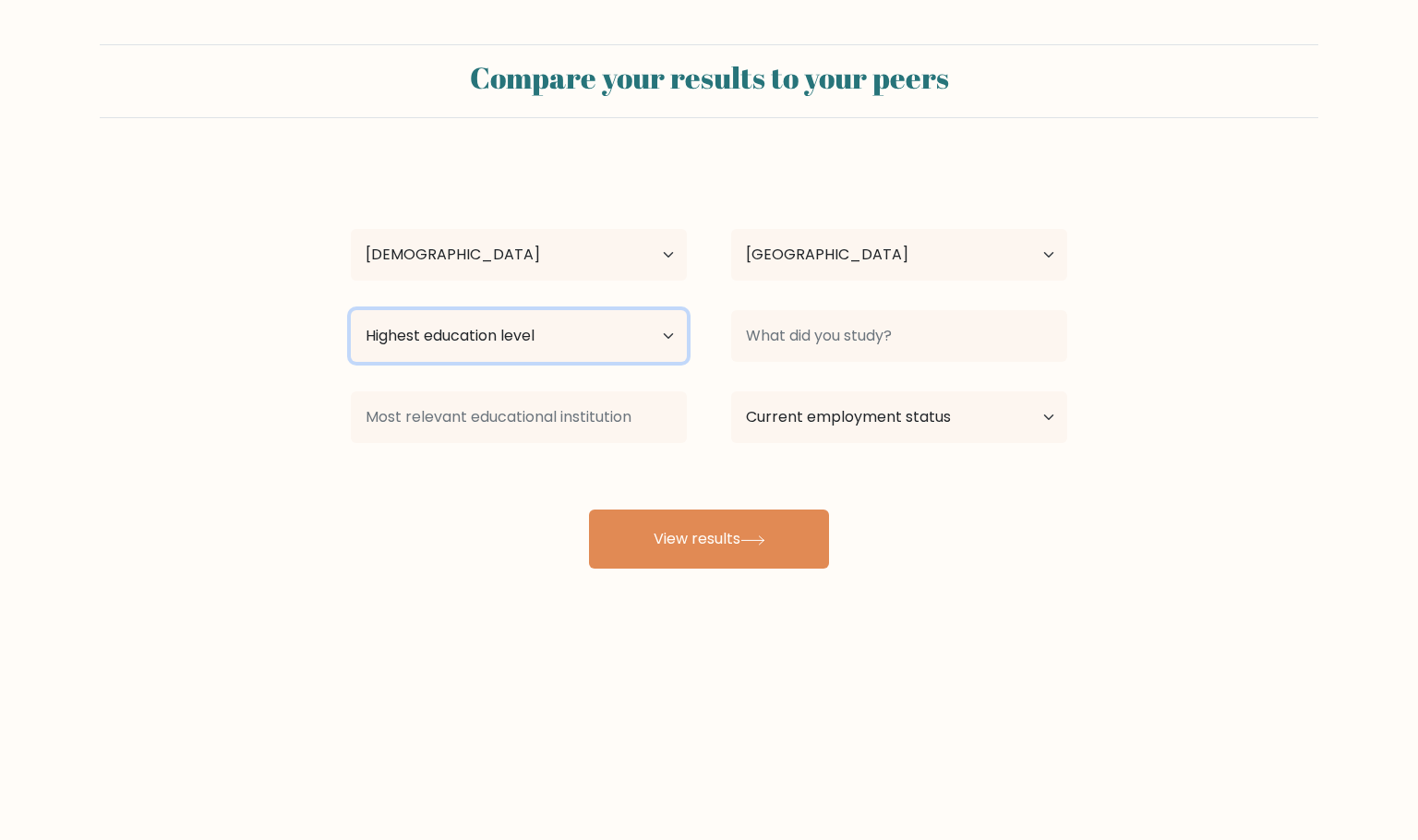
click at [492, 323] on select "Highest education level No schooling Primary Lower Secondary Upper Secondary Oc…" at bounding box center [519, 335] width 336 height 51
select select "upper_secondary"
click at [351, 310] on select "Highest education level No schooling Primary Lower Secondary Upper Secondary Oc…" at bounding box center [519, 335] width 336 height 51
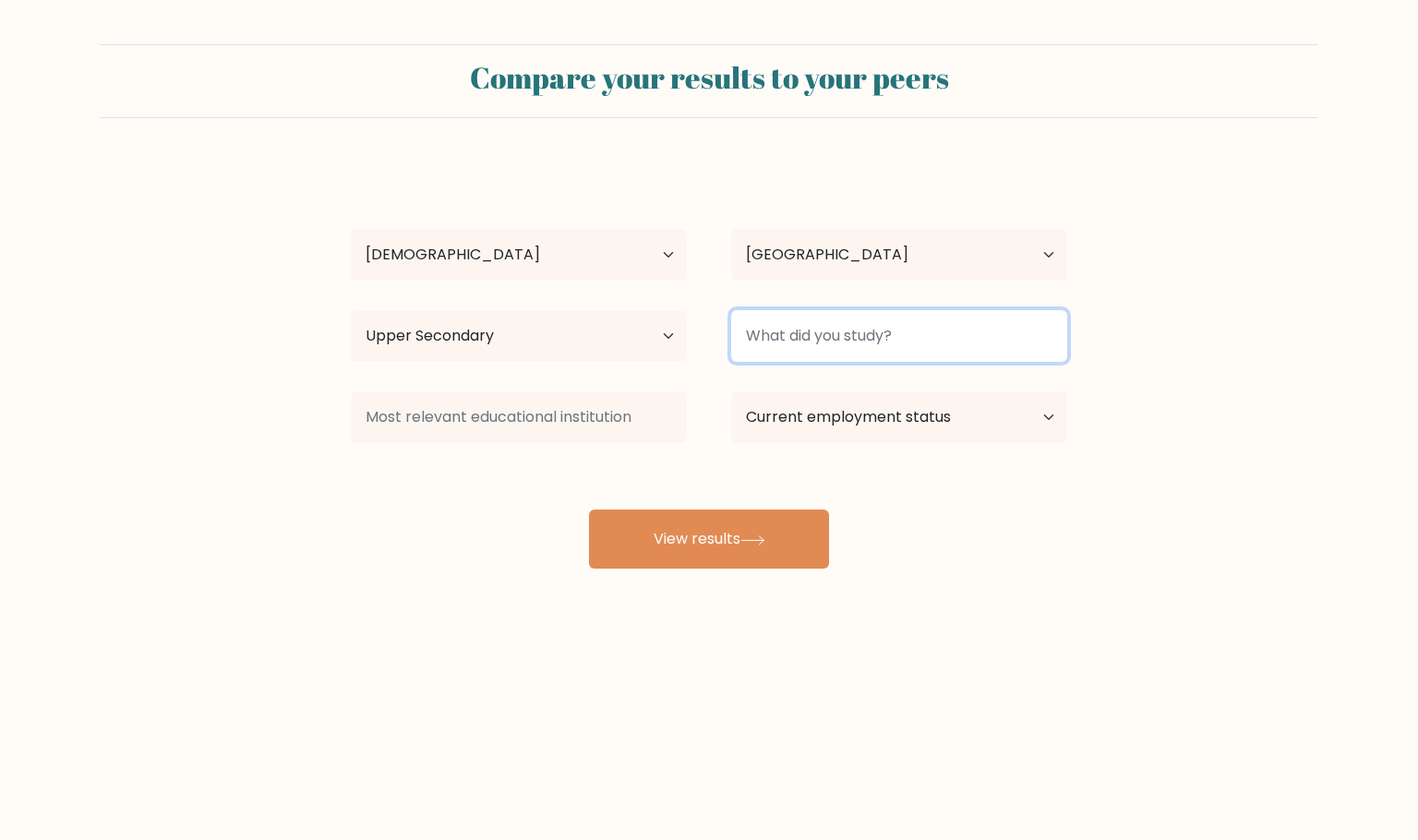
click at [903, 360] on input at bounding box center [899, 335] width 336 height 51
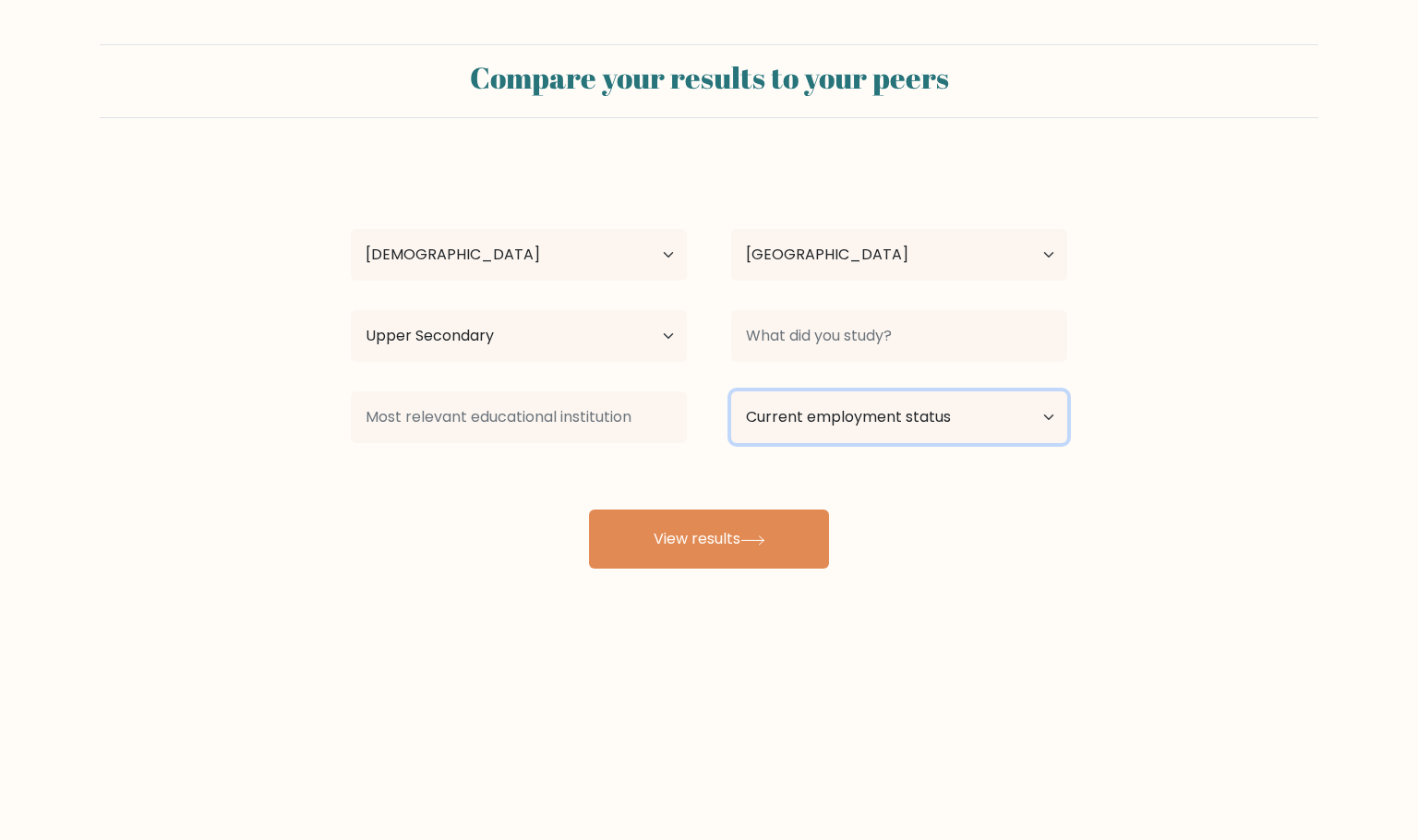
click at [883, 437] on select "Current employment status Employed Student Retired Other / prefer not to answer" at bounding box center [899, 417] width 336 height 51
click at [1168, 418] on form "Compare your results to your peers Glydel Subang Age Under 18 years old 18-24 y…" at bounding box center [709, 307] width 1418 height 524
click at [829, 427] on select "Current employment status Employed Student Retired Other / prefer not to answer" at bounding box center [899, 417] width 336 height 51
click at [477, 528] on div "Glydel Subang Age Under 18 years old 18-24 years old 25-34 years old 35-44 year…" at bounding box center [709, 365] width 738 height 406
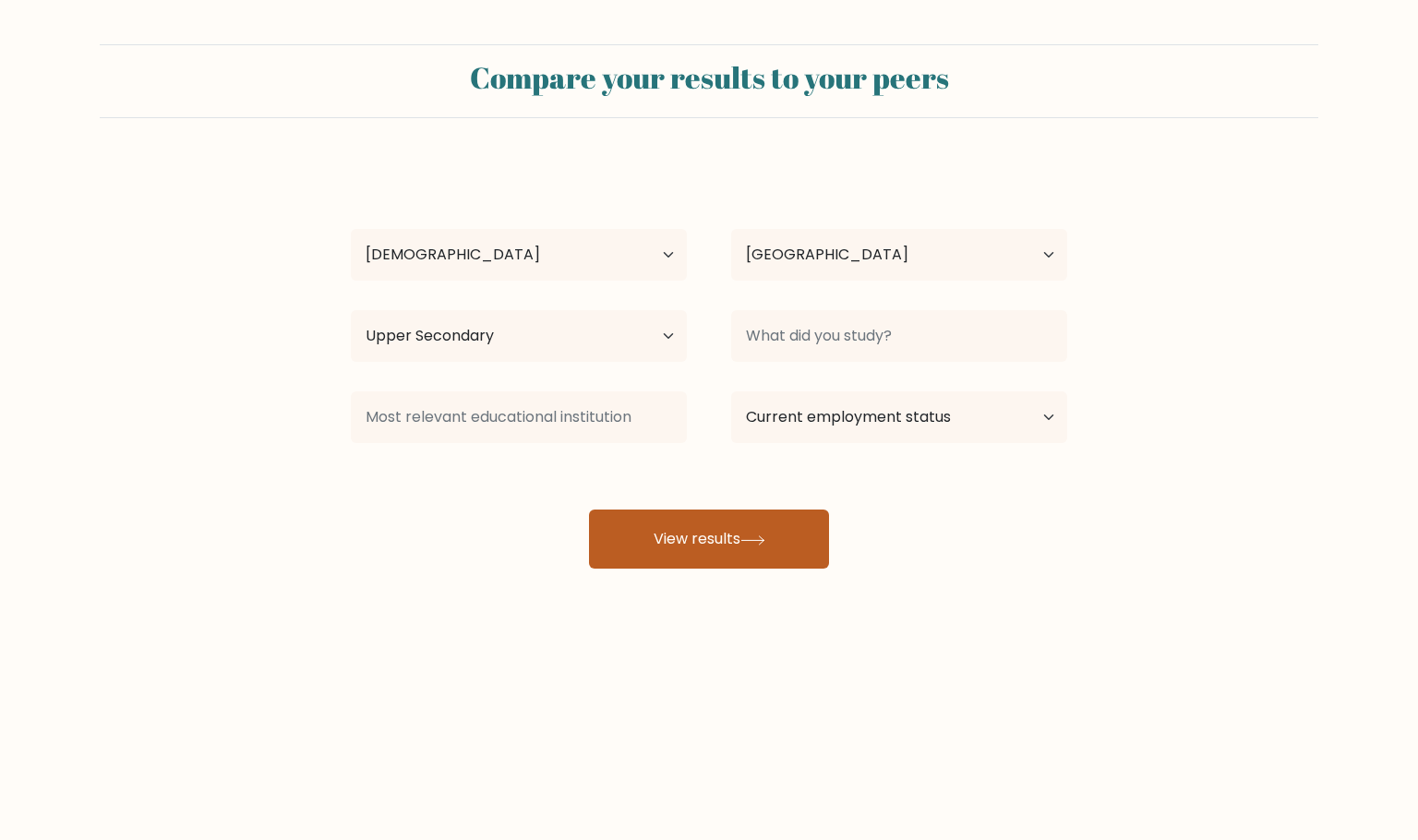
click at [704, 543] on button "View results" at bounding box center [708, 539] width 240 height 59
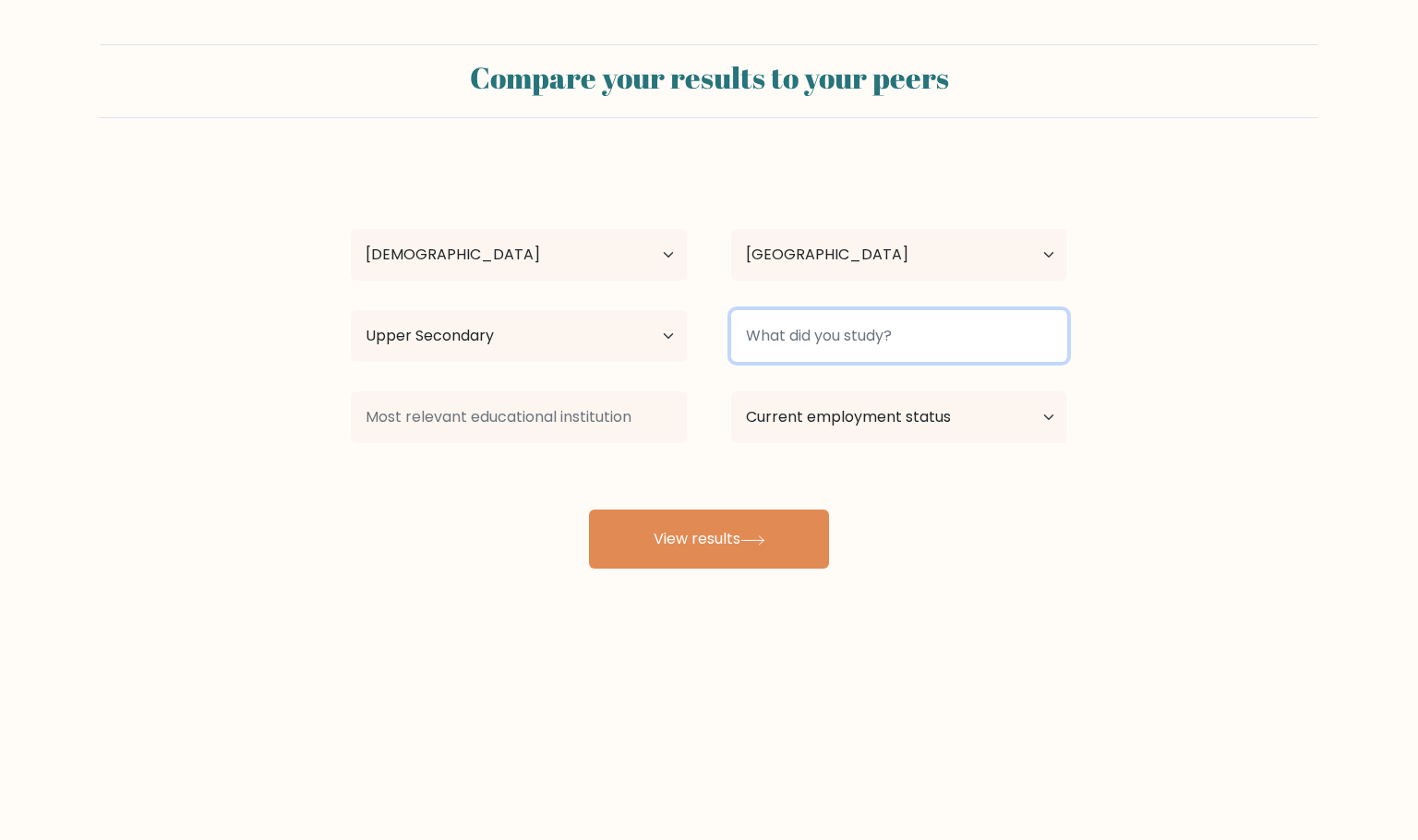
click at [792, 340] on input at bounding box center [899, 335] width 336 height 51
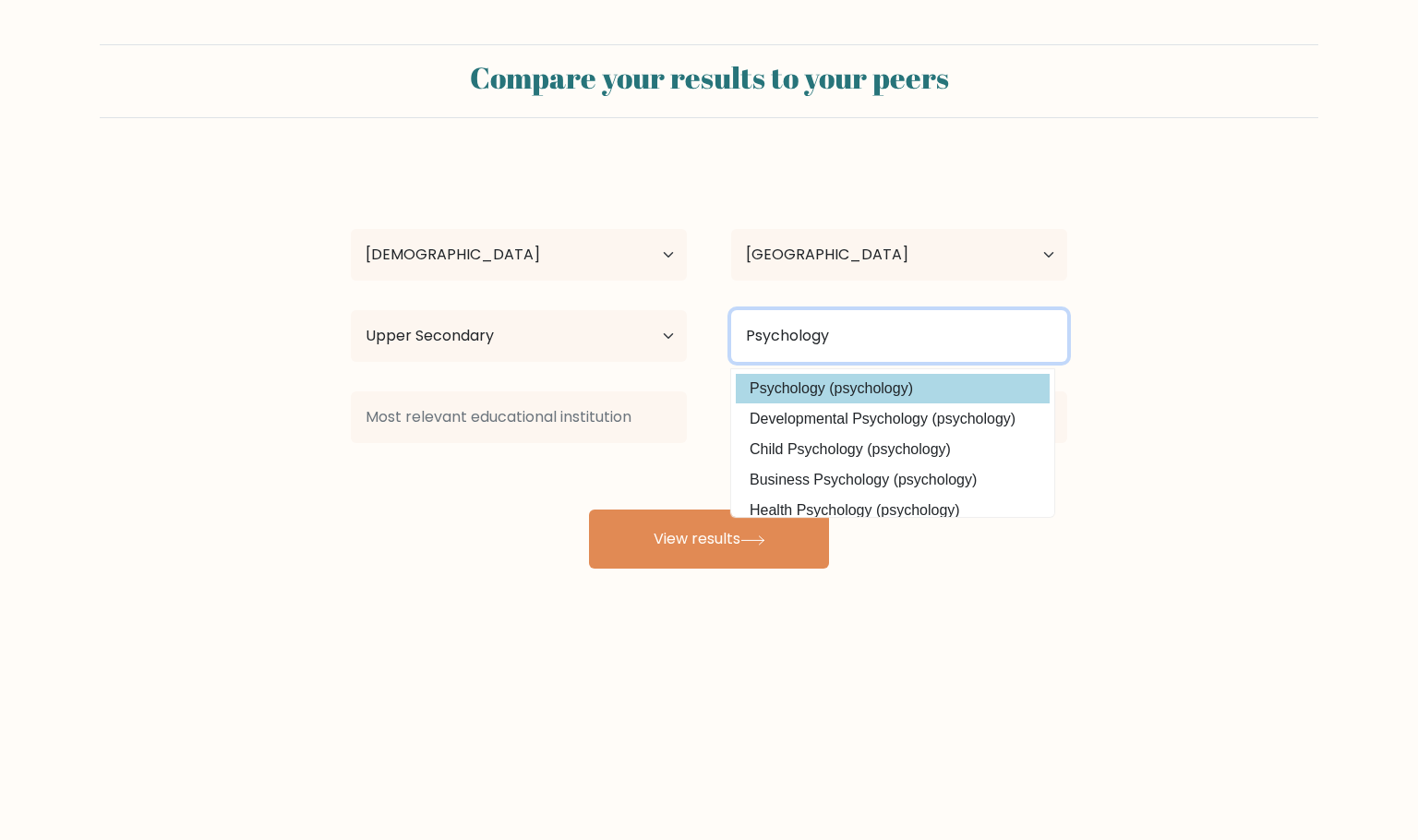
type input "Psychology"
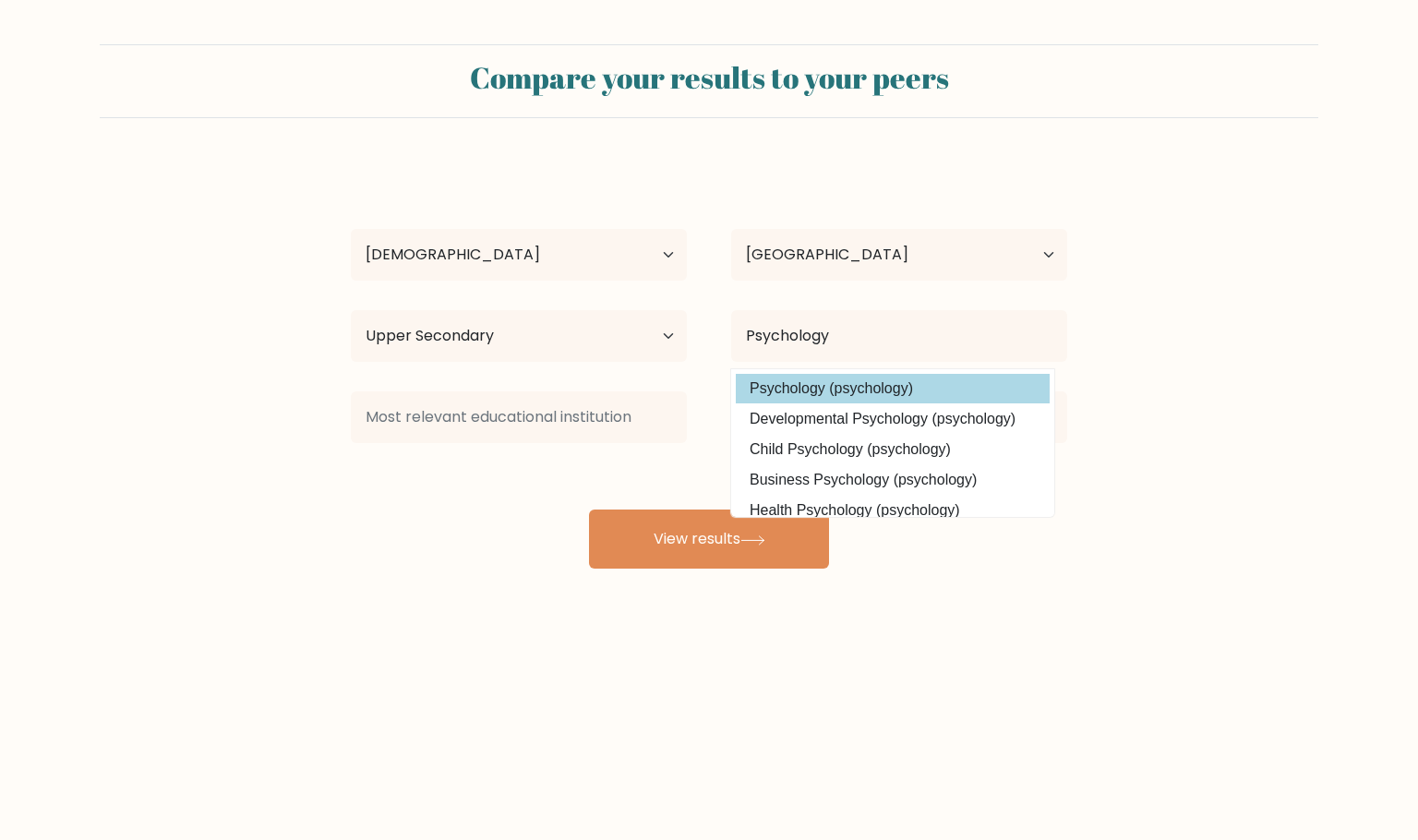
click at [804, 395] on div "Glydel Subang Age Under 18 years old 18-24 years old 25-34 years old 35-44 year…" at bounding box center [709, 365] width 738 height 406
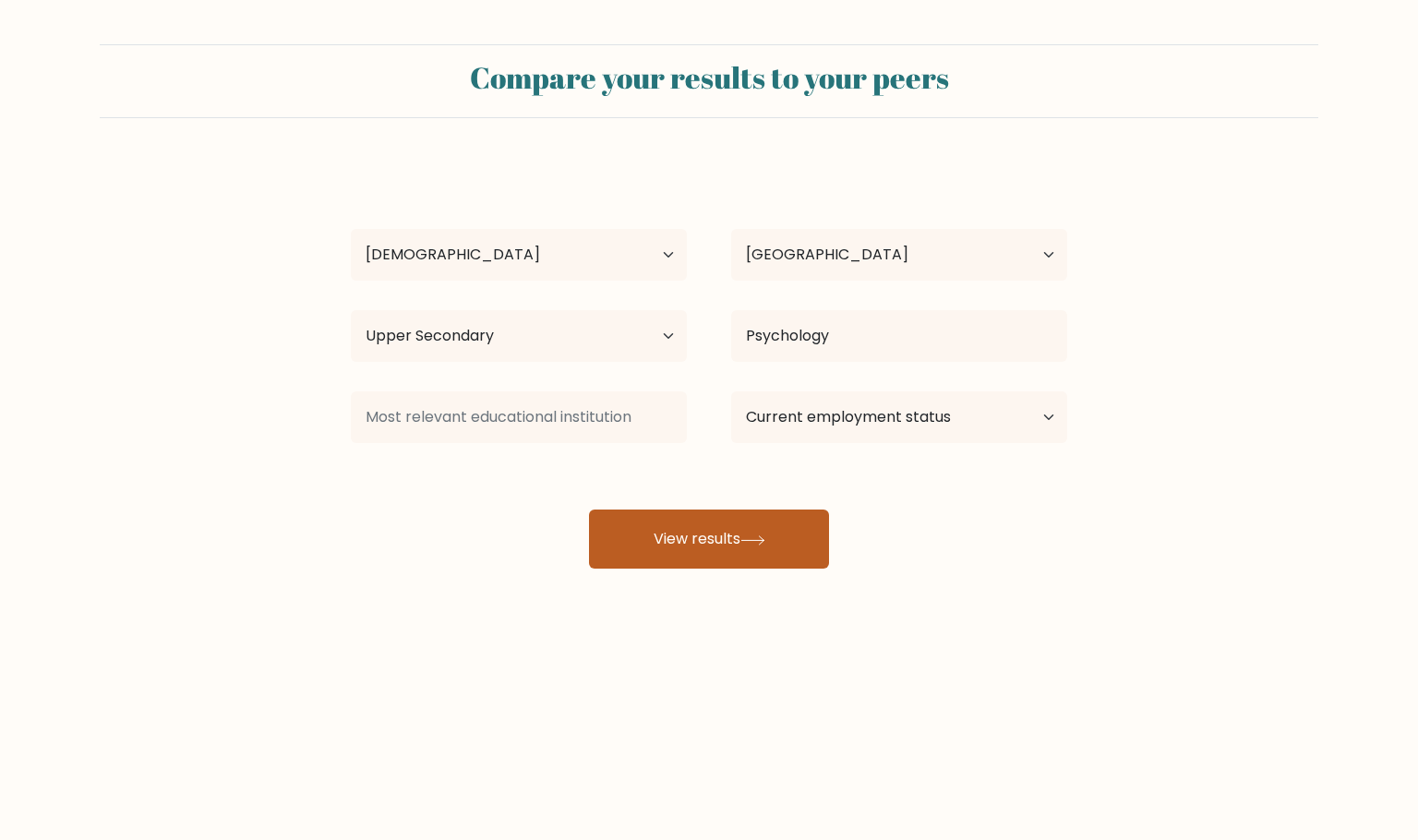
click at [716, 526] on button "View results" at bounding box center [708, 539] width 240 height 59
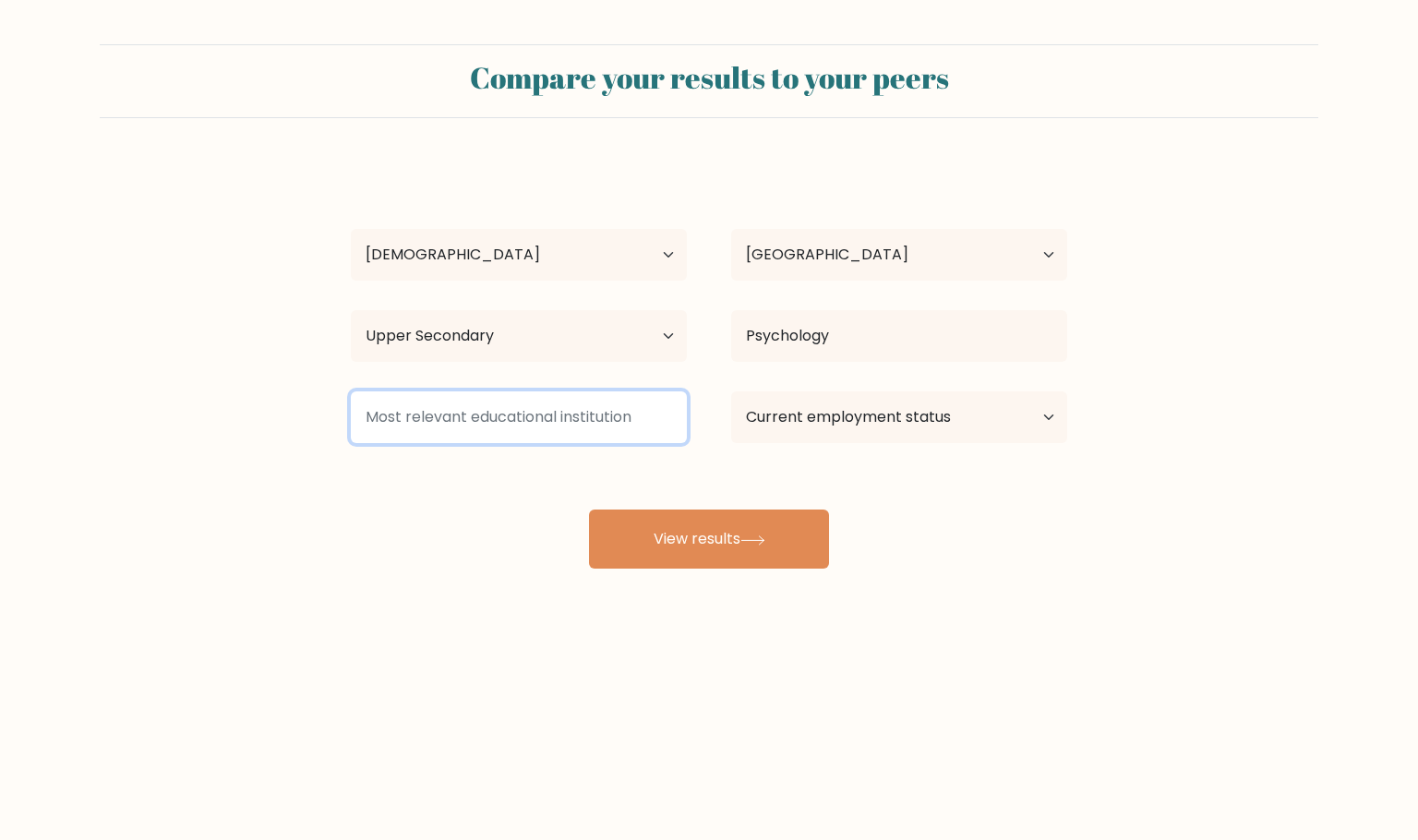
click at [485, 399] on input at bounding box center [519, 417] width 336 height 51
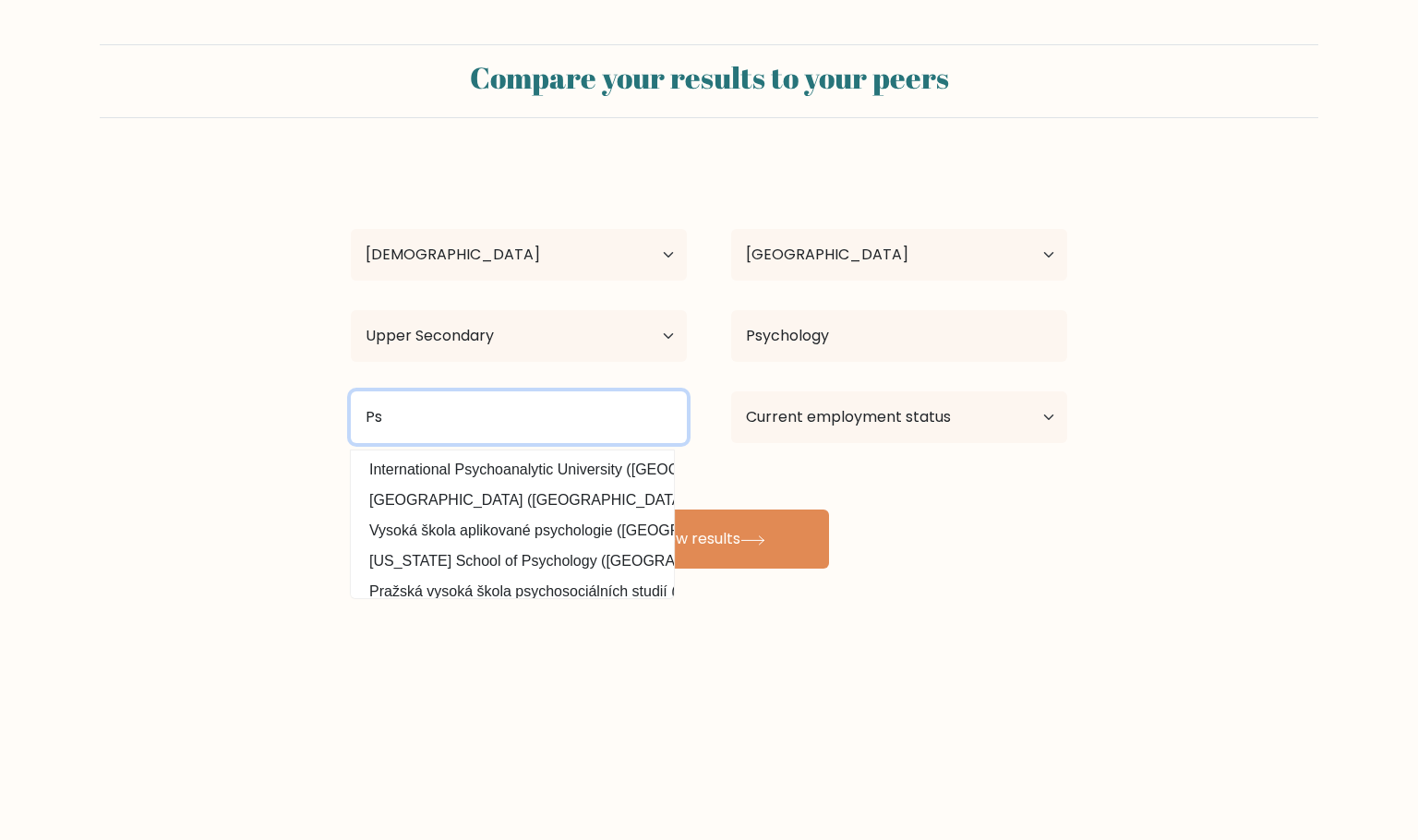
type input "P"
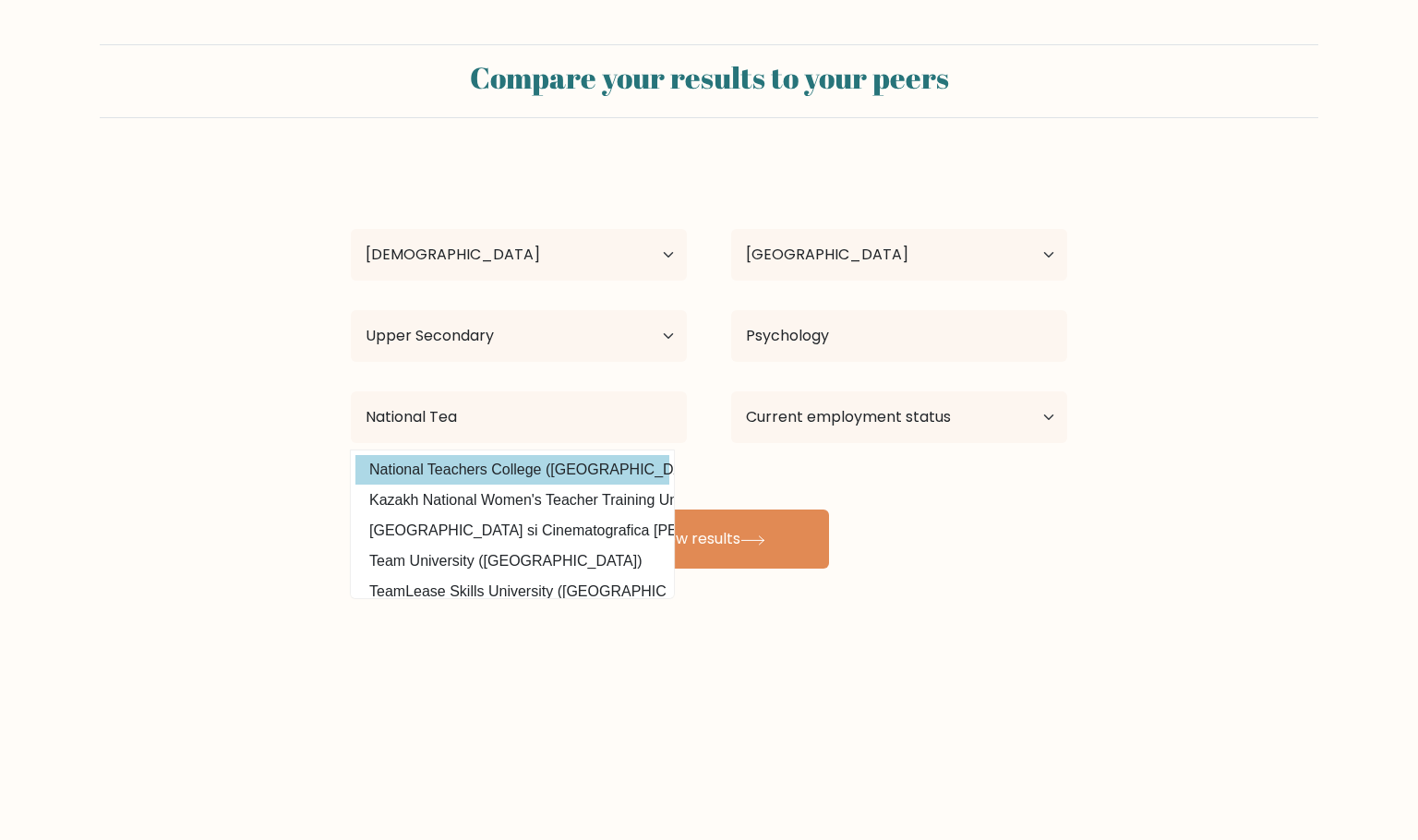
click at [534, 460] on option "National Teachers College (Philippines)" at bounding box center [512, 470] width 314 height 29
type input "National Teachers College"
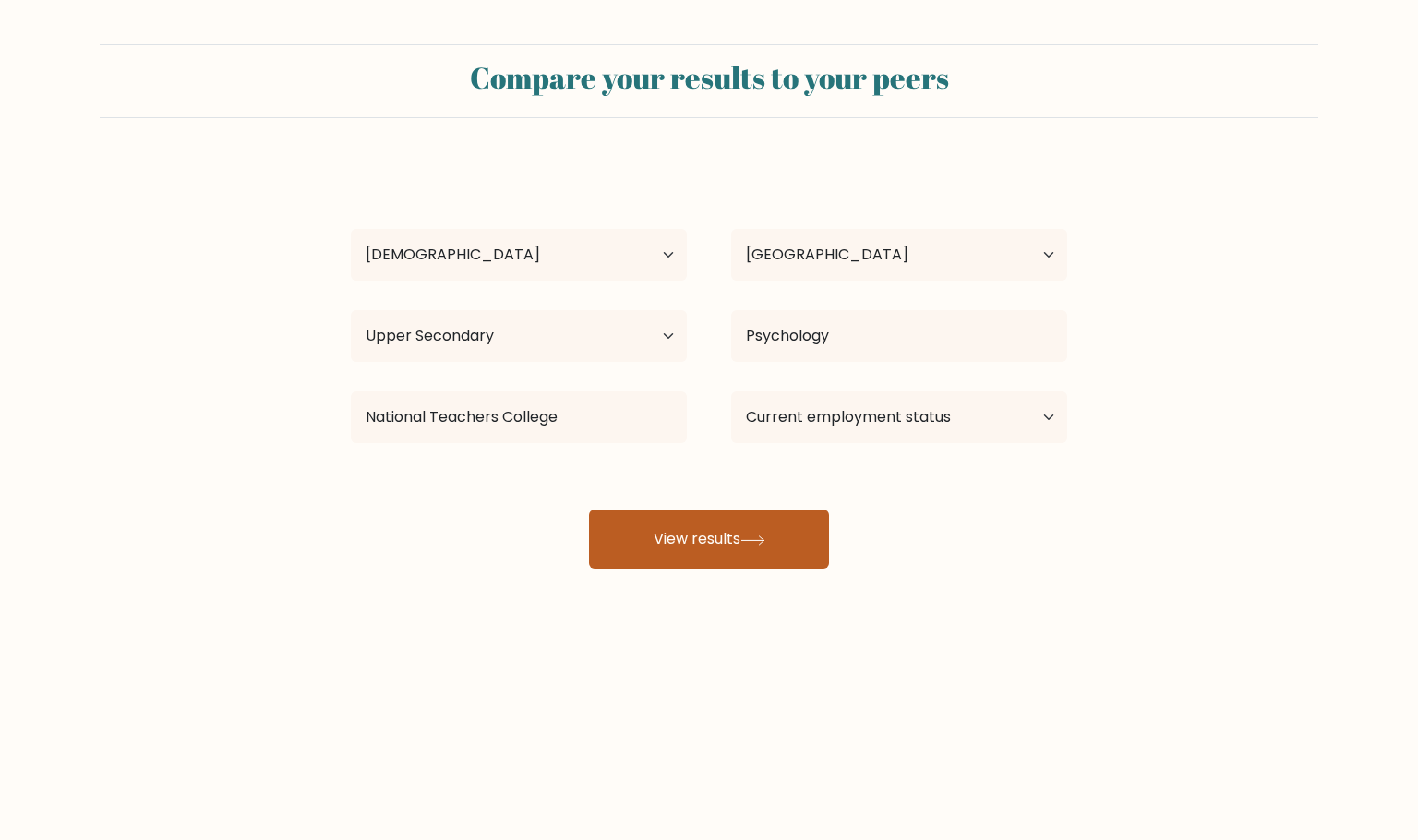
click at [669, 519] on button "View results" at bounding box center [708, 539] width 240 height 59
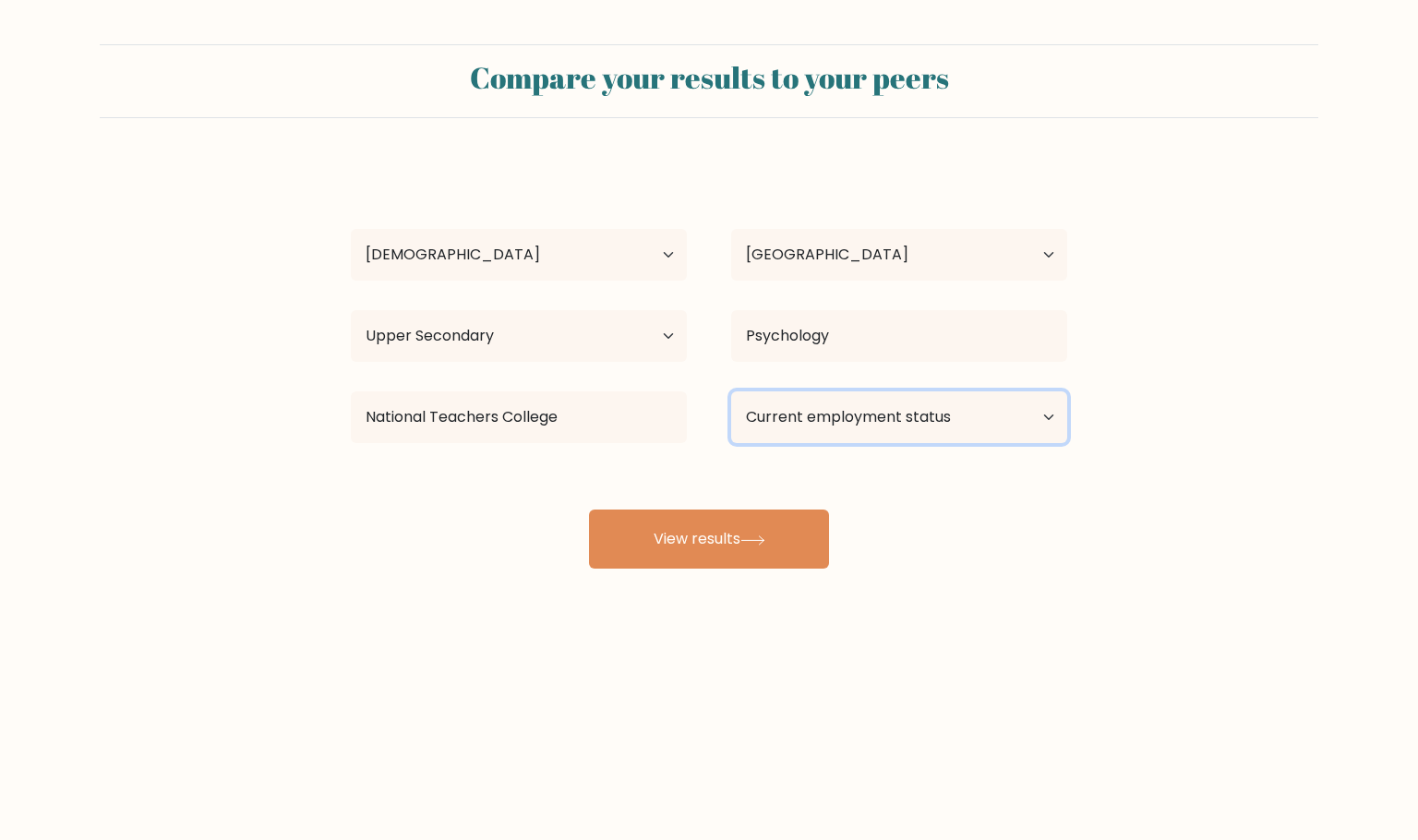
click at [828, 424] on select "Current employment status Employed Student Retired Other / prefer not to answer" at bounding box center [899, 417] width 336 height 51
select select "other"
click at [731, 391] on select "Current employment status Employed Student Retired Other / prefer not to answer" at bounding box center [899, 417] width 336 height 51
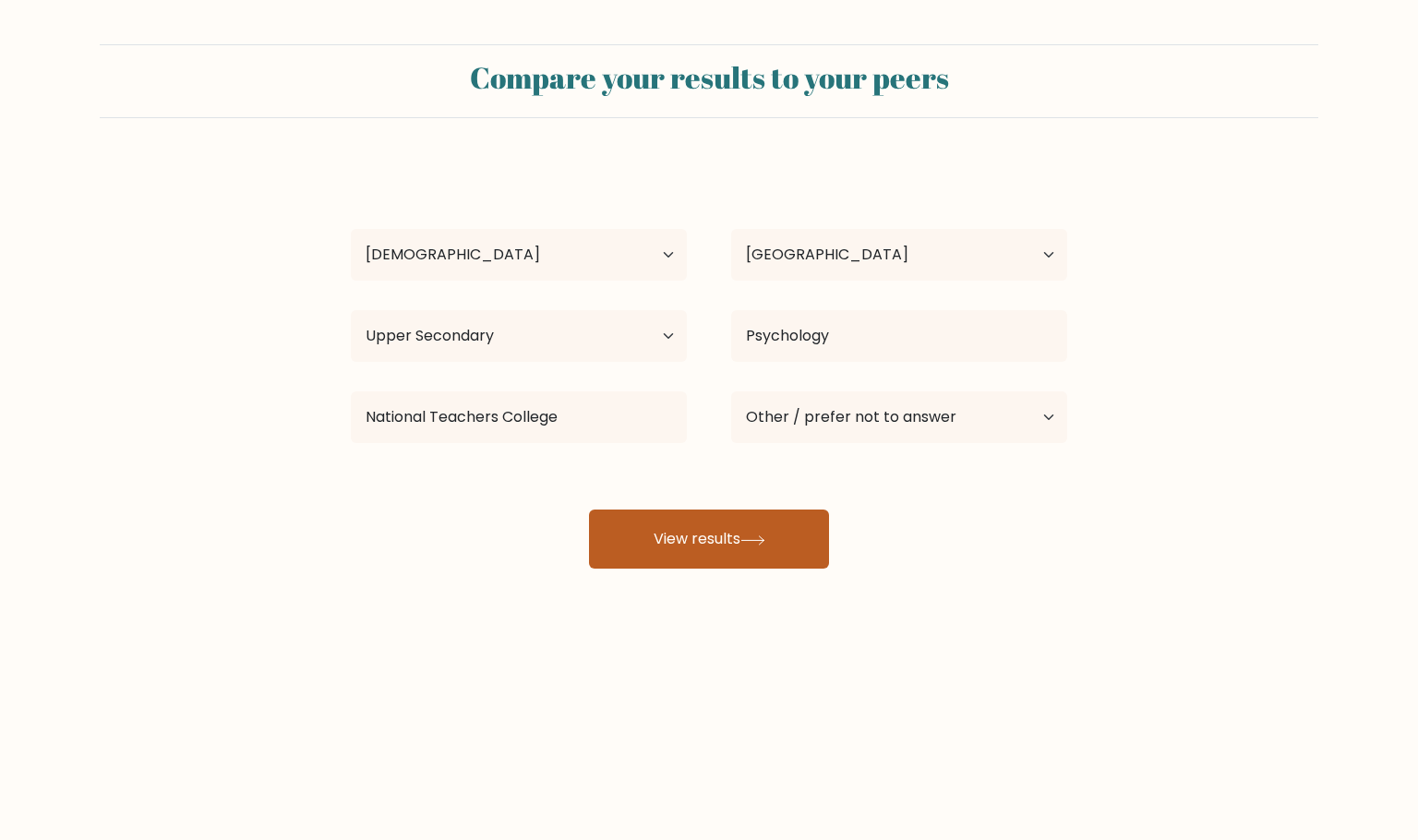
click at [757, 551] on button "View results" at bounding box center [708, 539] width 240 height 59
